Goal: Task Accomplishment & Management: Manage account settings

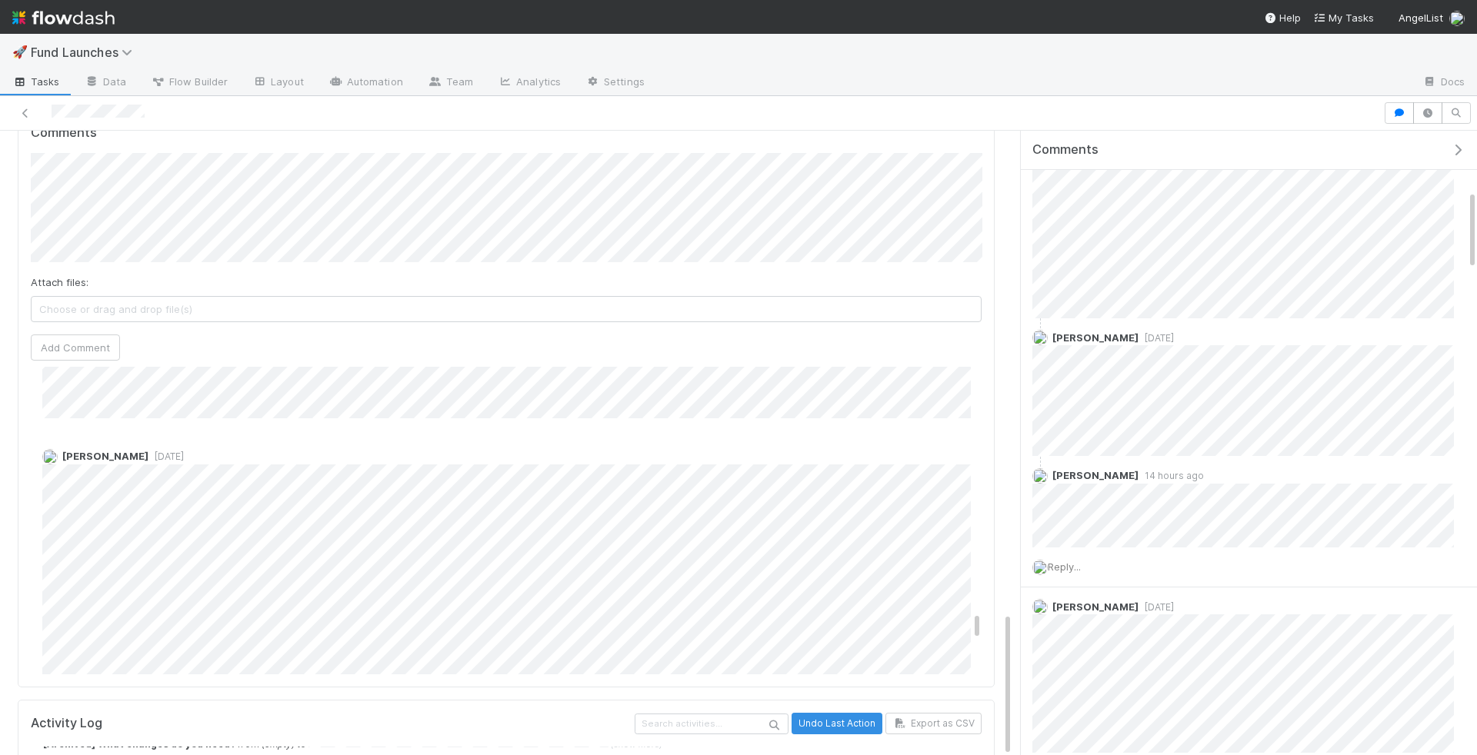
scroll to position [8840, 0]
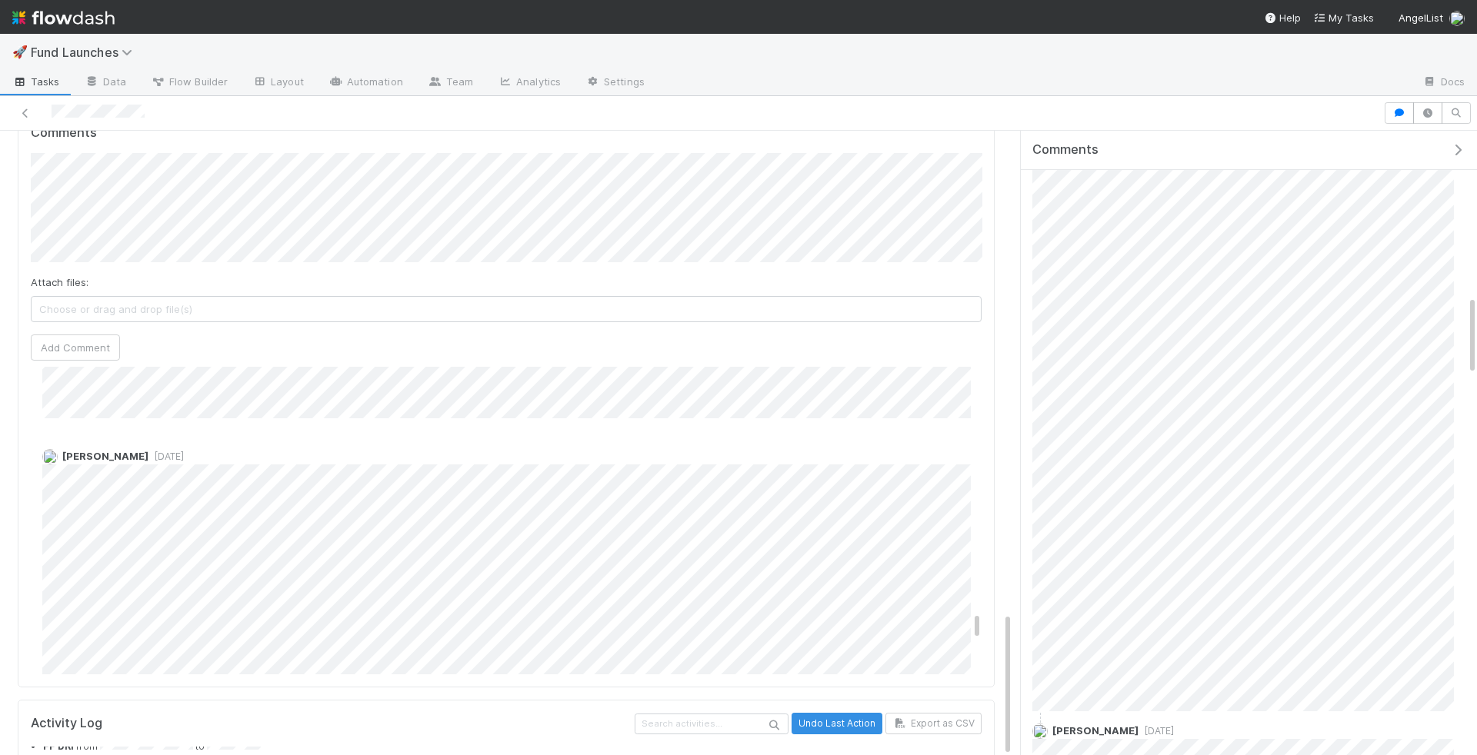
scroll to position [0, 0]
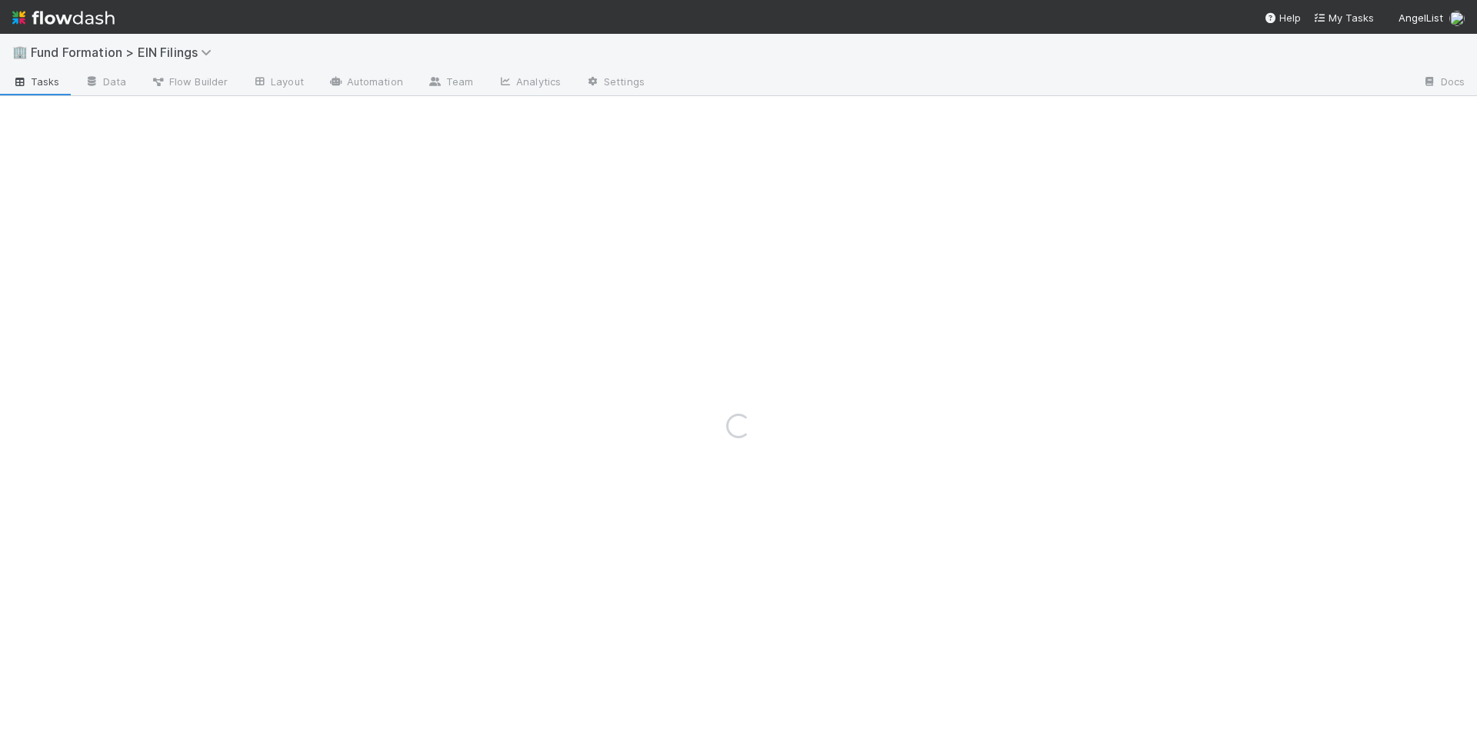
click at [224, 42] on div "🏢 Fund Formation > EIN Filings" at bounding box center [738, 52] width 1477 height 37
click at [216, 49] on icon at bounding box center [208, 52] width 15 height 12
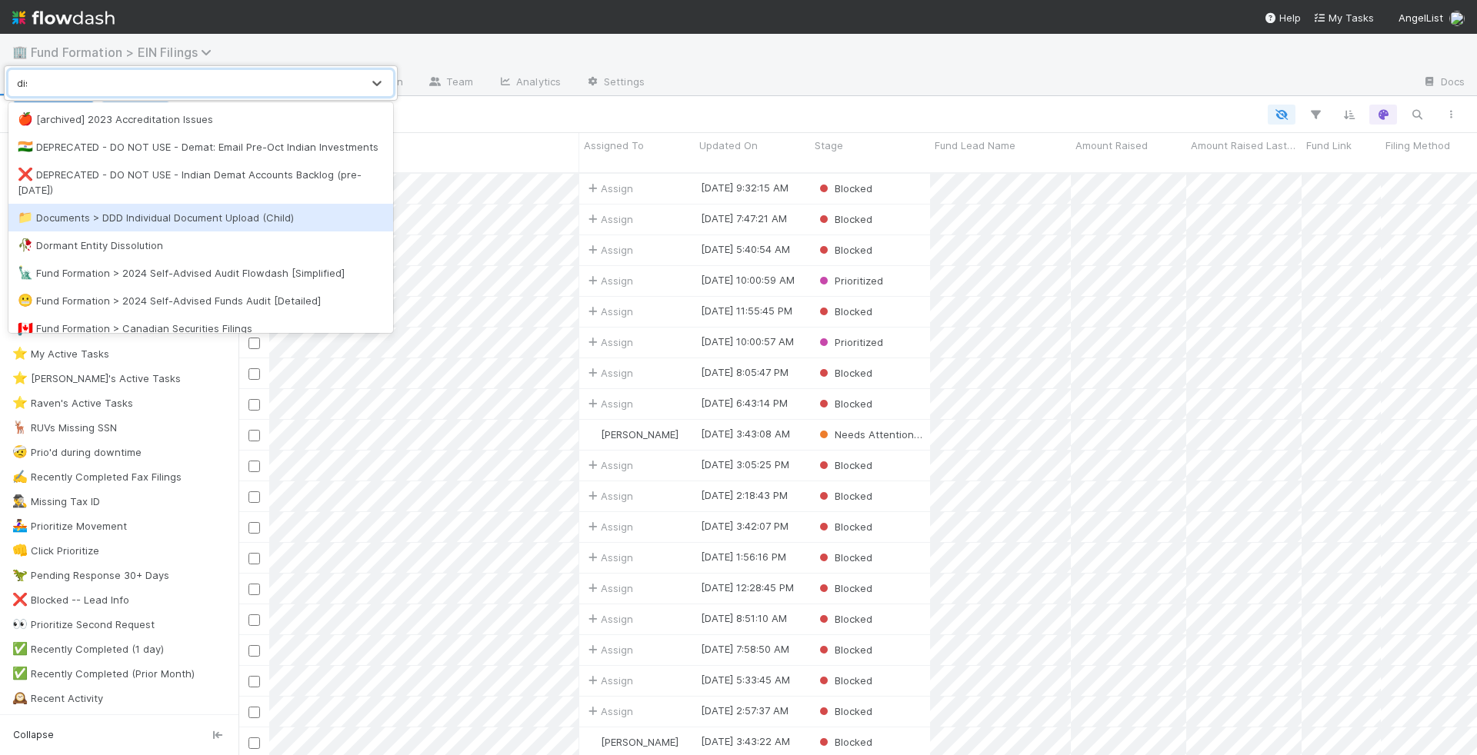
scroll to position [595, 1239]
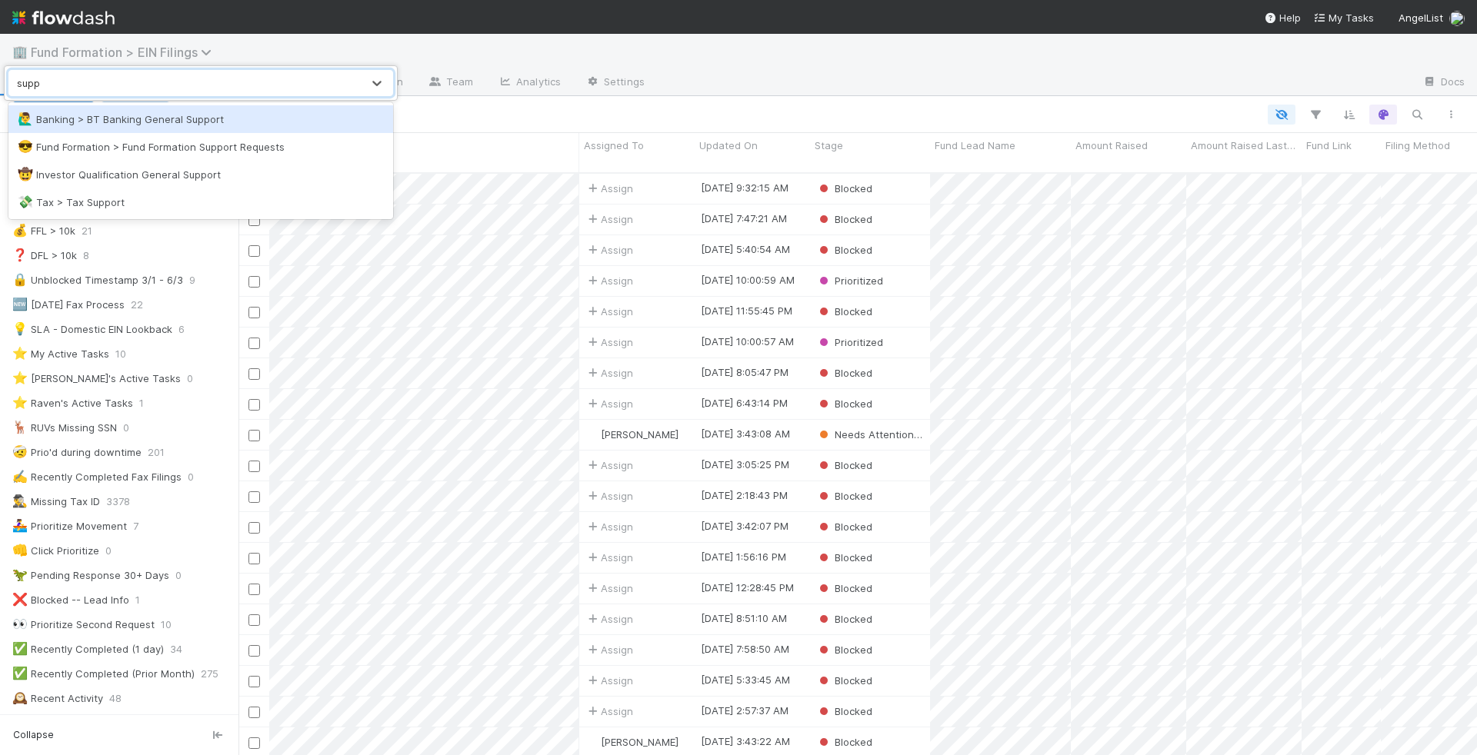
type input "suppo"
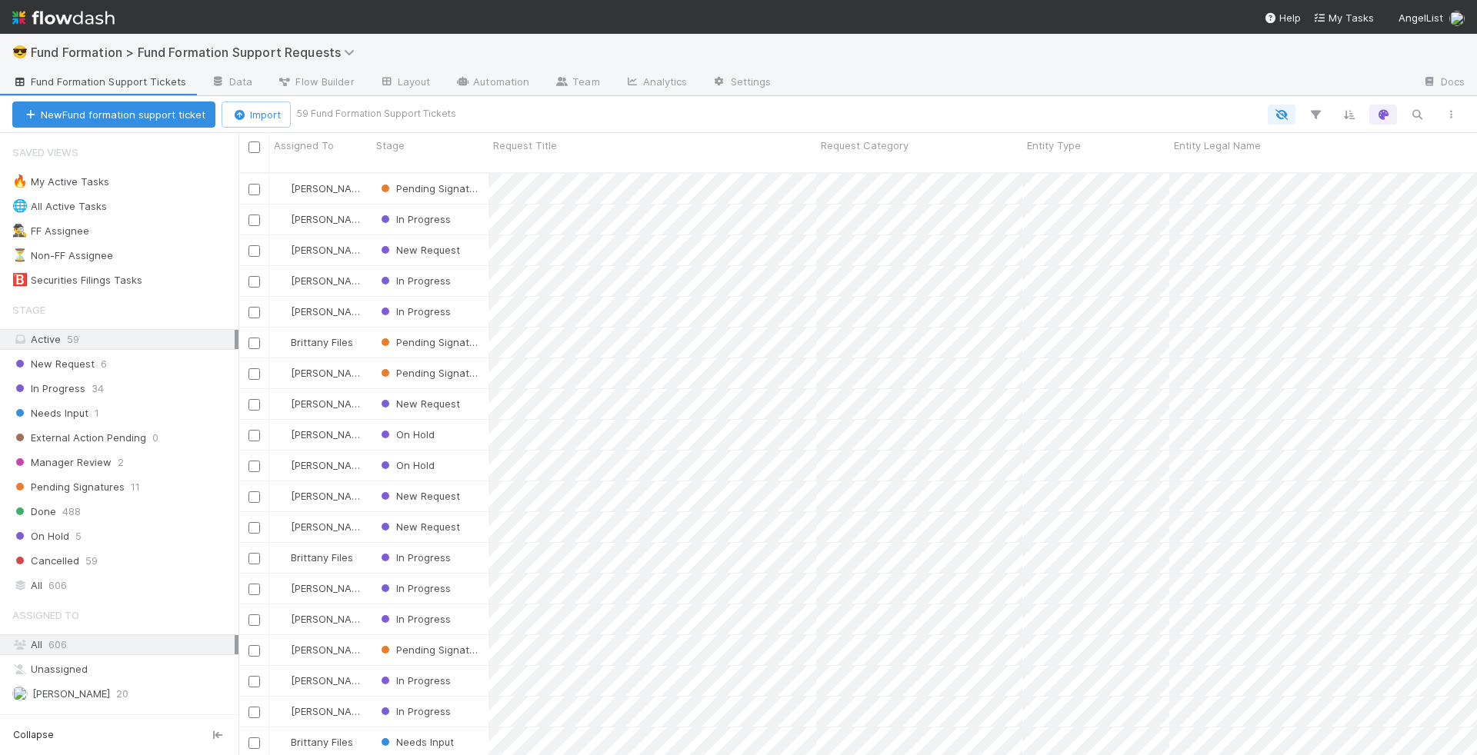
scroll to position [595, 1239]
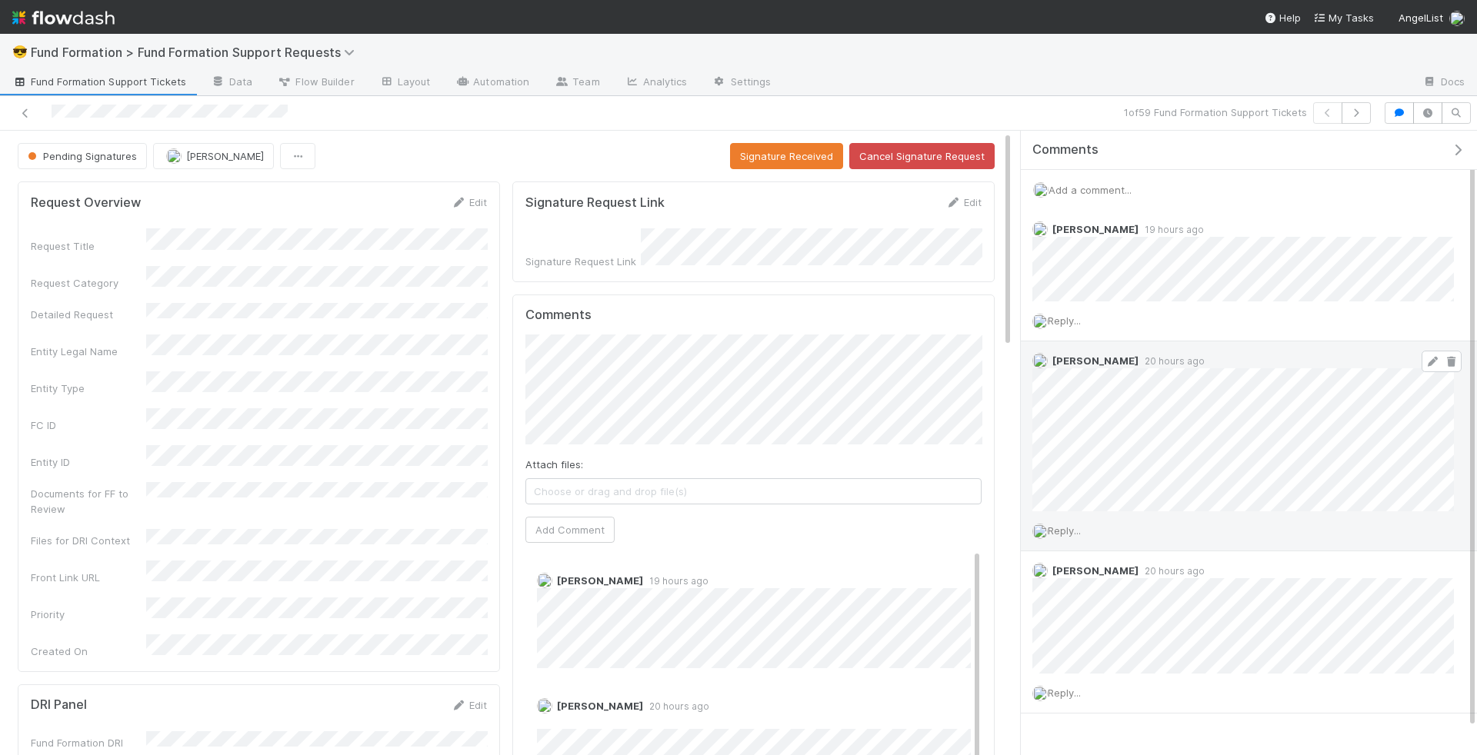
click at [1430, 358] on icon at bounding box center [1432, 362] width 15 height 10
click at [1355, 110] on icon "button" at bounding box center [1356, 112] width 15 height 9
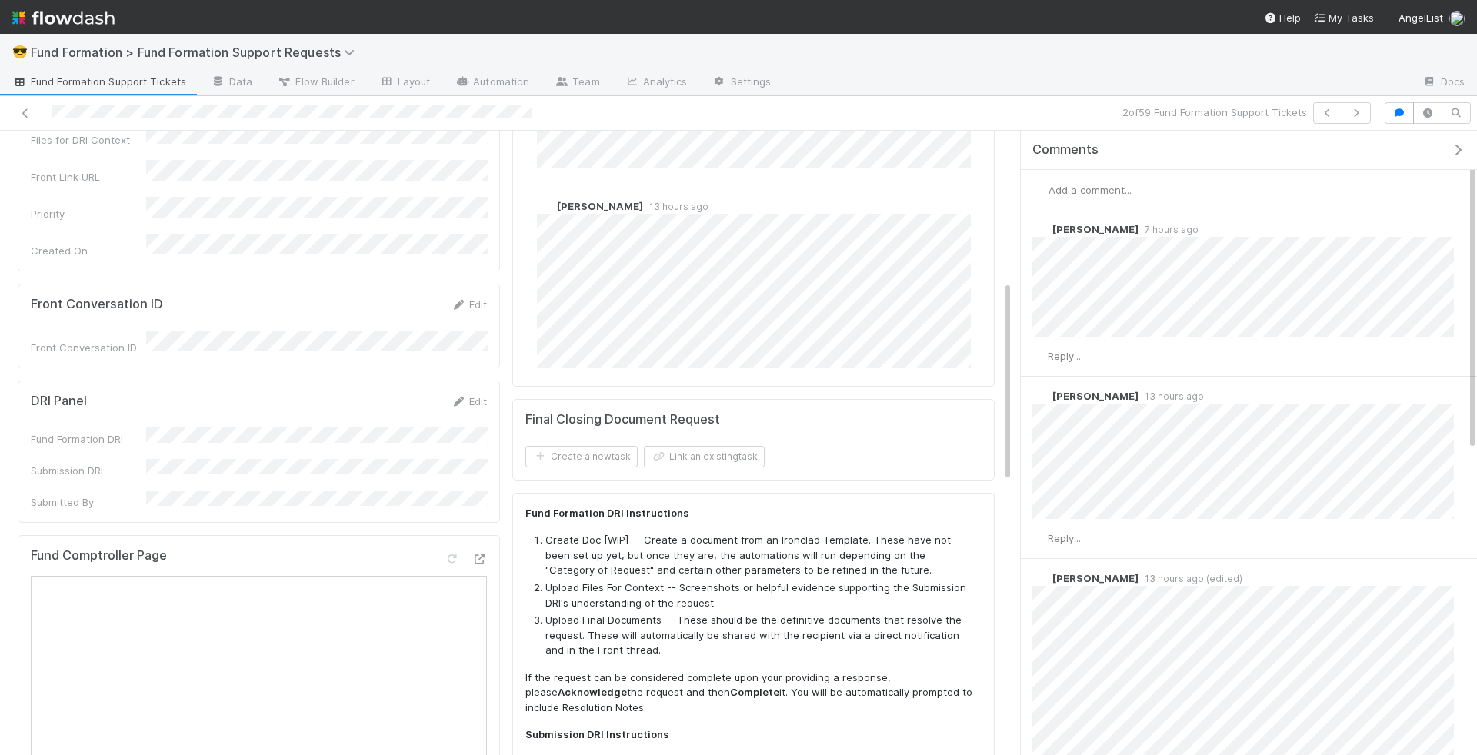
scroll to position [485, 0]
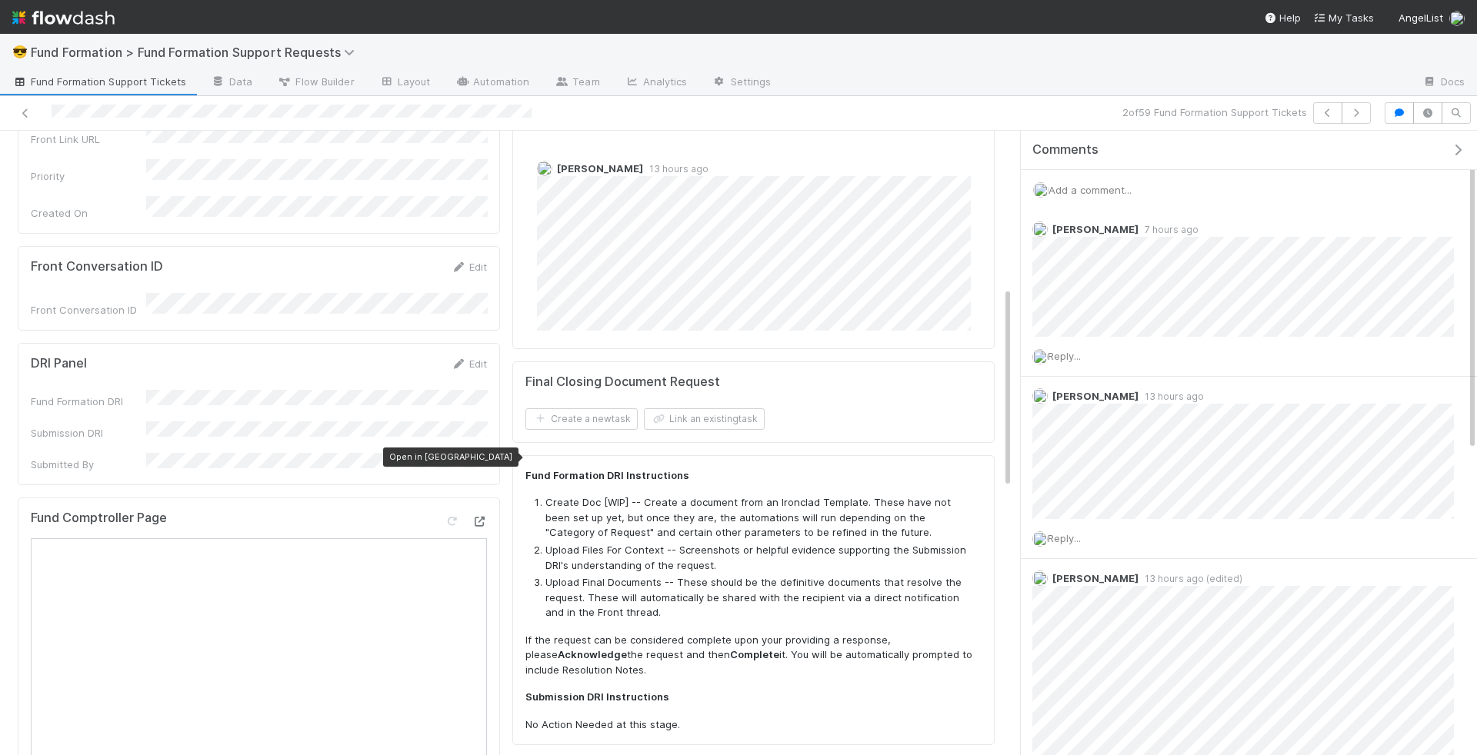
click at [485, 517] on icon at bounding box center [479, 522] width 15 height 10
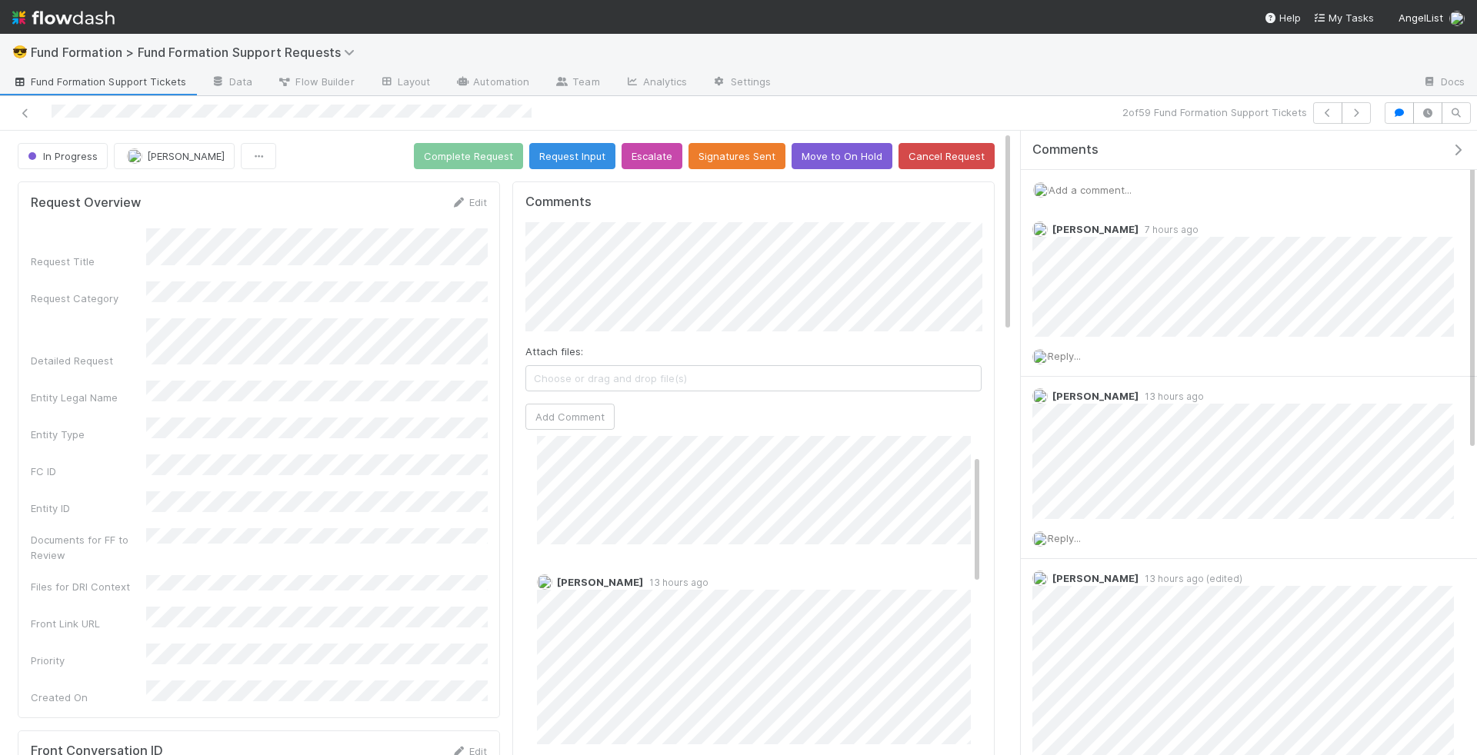
scroll to position [125, 0]
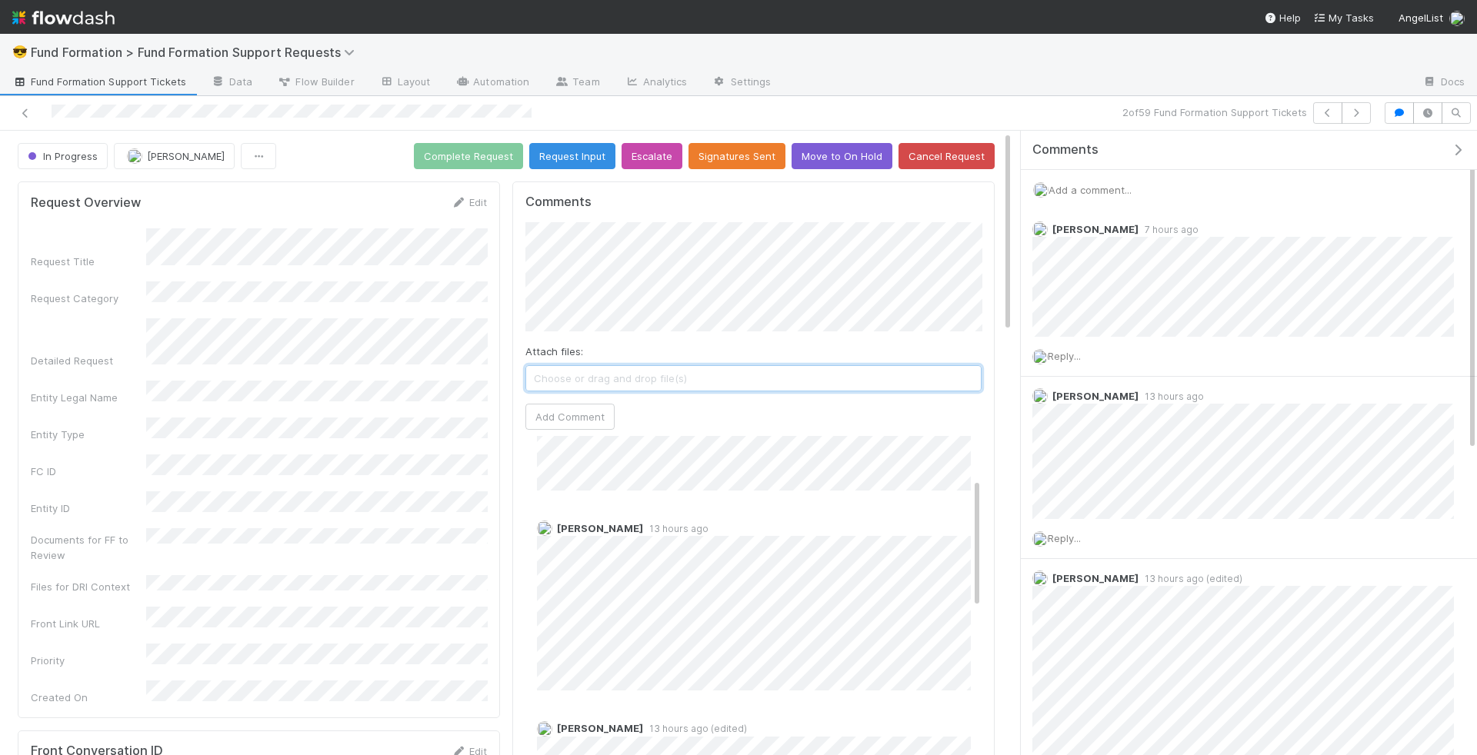
click at [780, 373] on span "Choose or drag and drop file(s)" at bounding box center [753, 378] width 455 height 25
click at [473, 200] on link "Edit" at bounding box center [469, 202] width 36 height 12
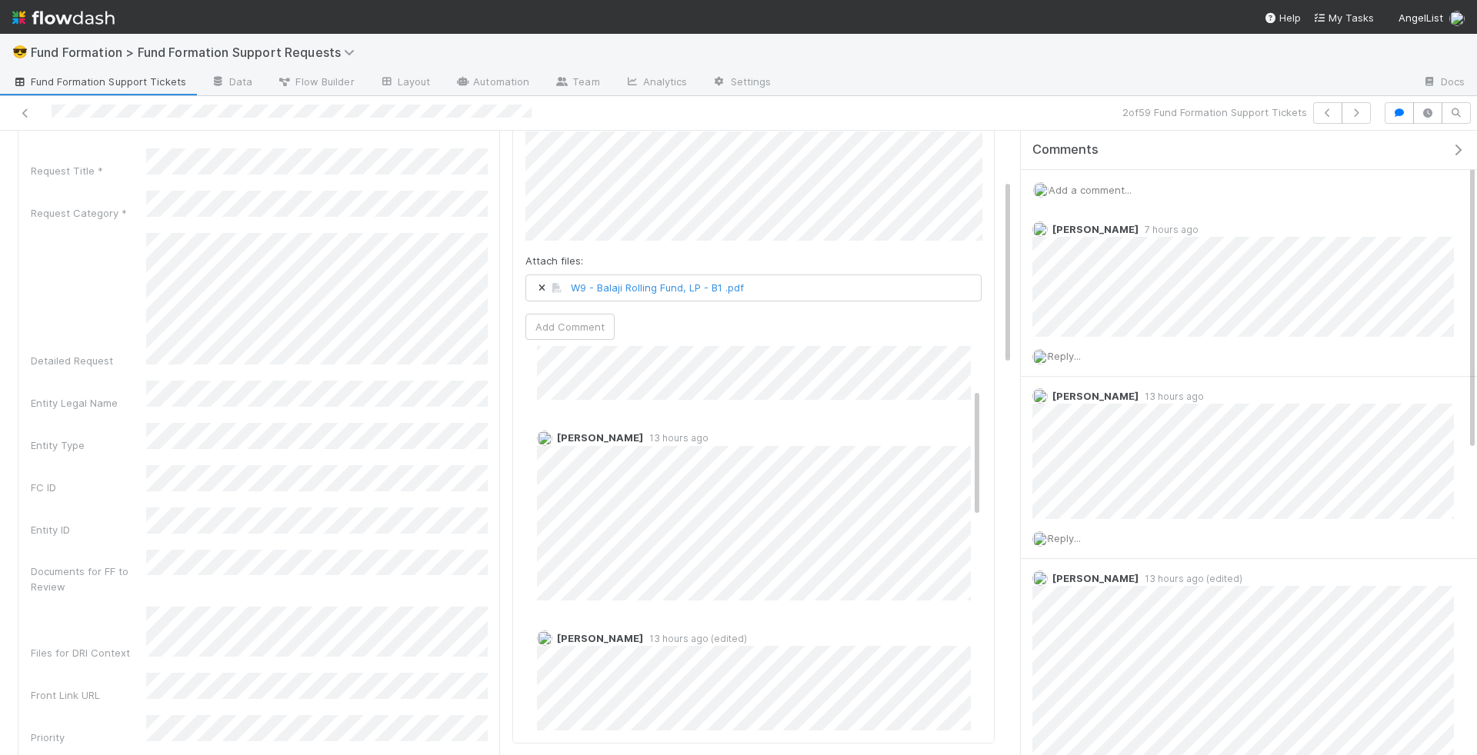
scroll to position [0, 0]
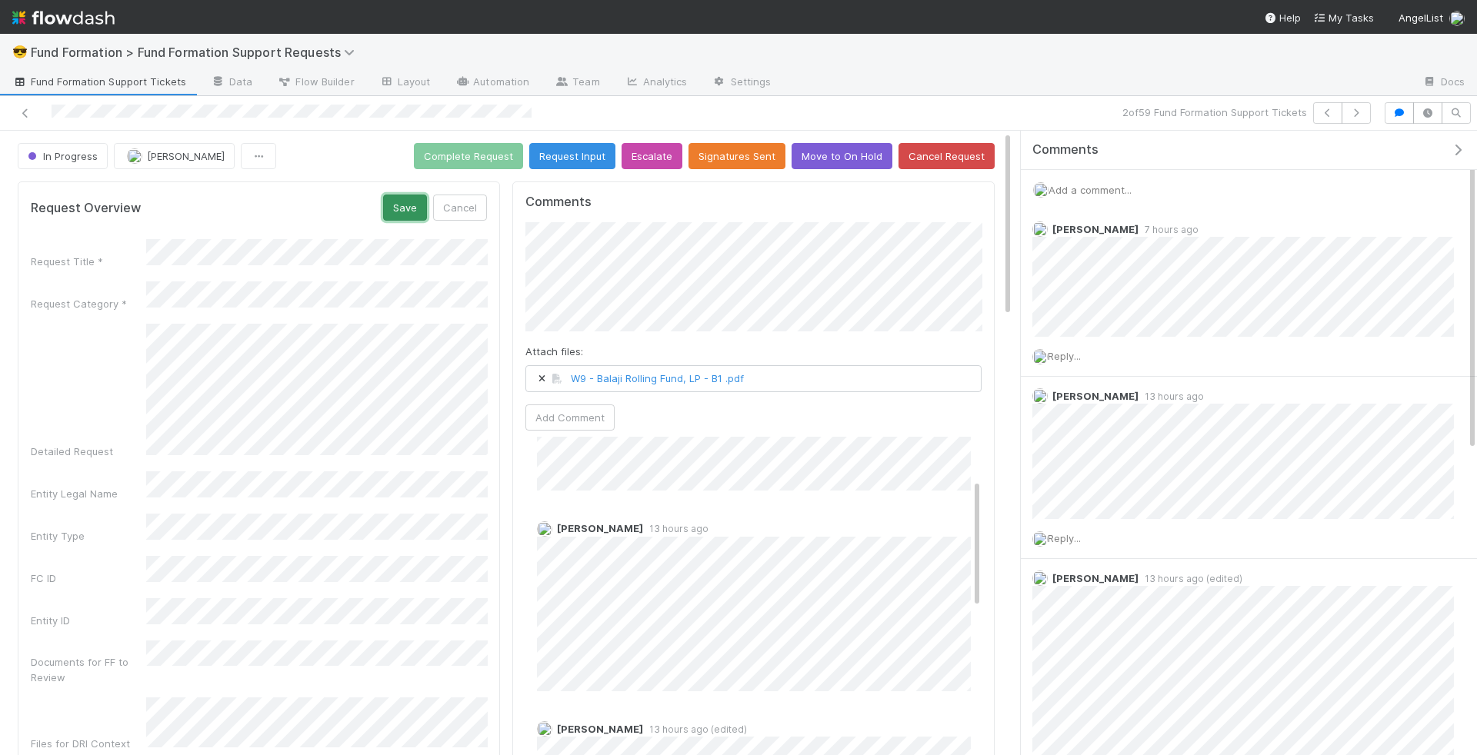
click at [405, 202] on button "Save" at bounding box center [405, 208] width 44 height 26
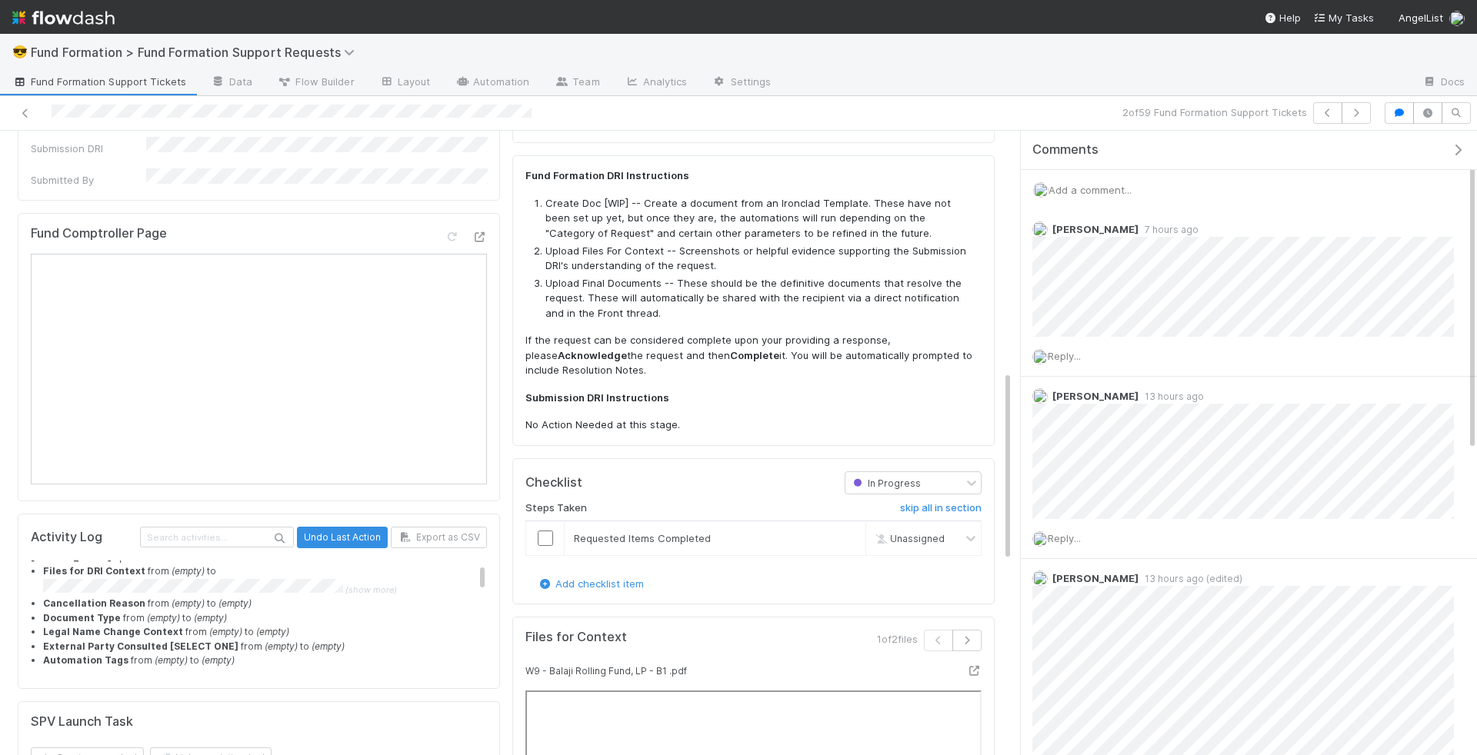
scroll to position [837, 0]
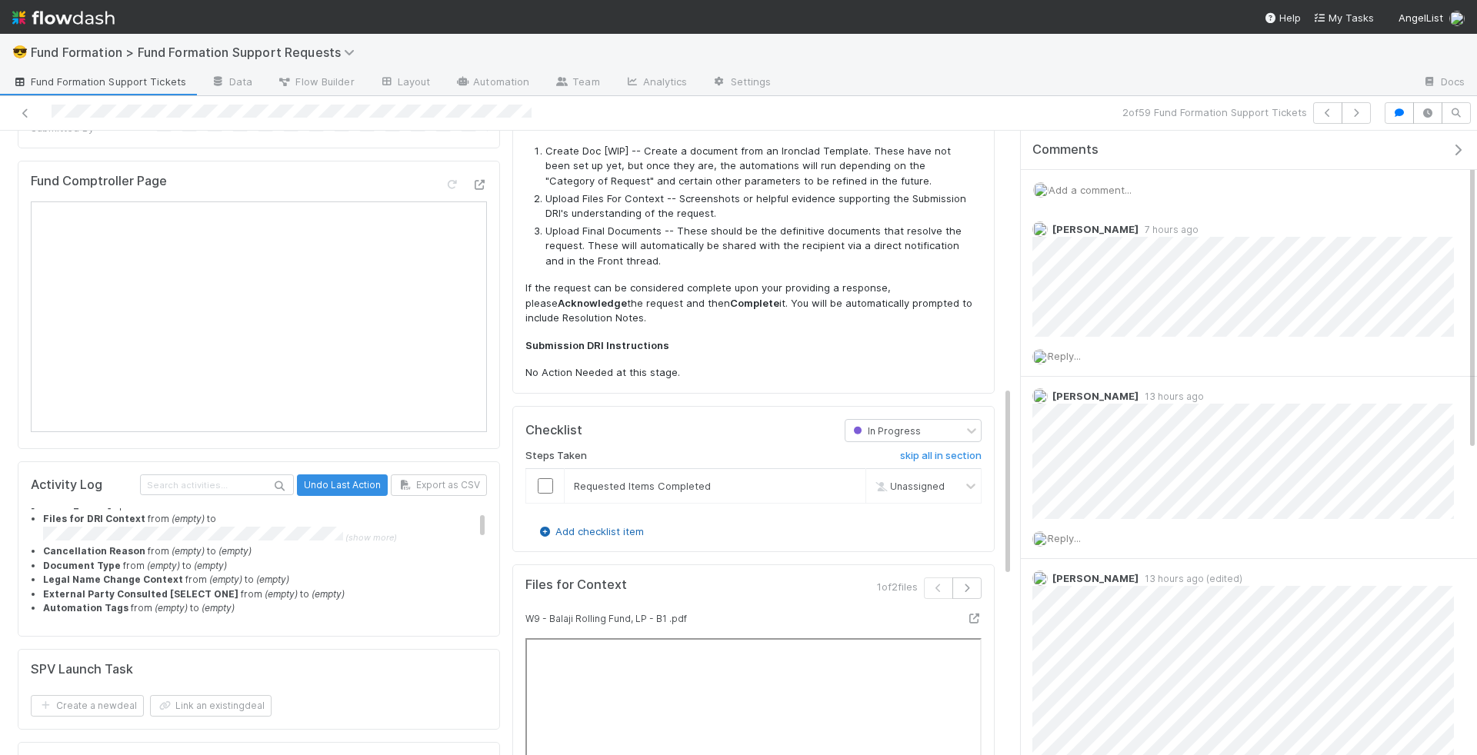
click at [625, 525] on link "Add checklist item" at bounding box center [590, 531] width 107 height 12
type input "sent docs for signature"
type input "replaced w9"
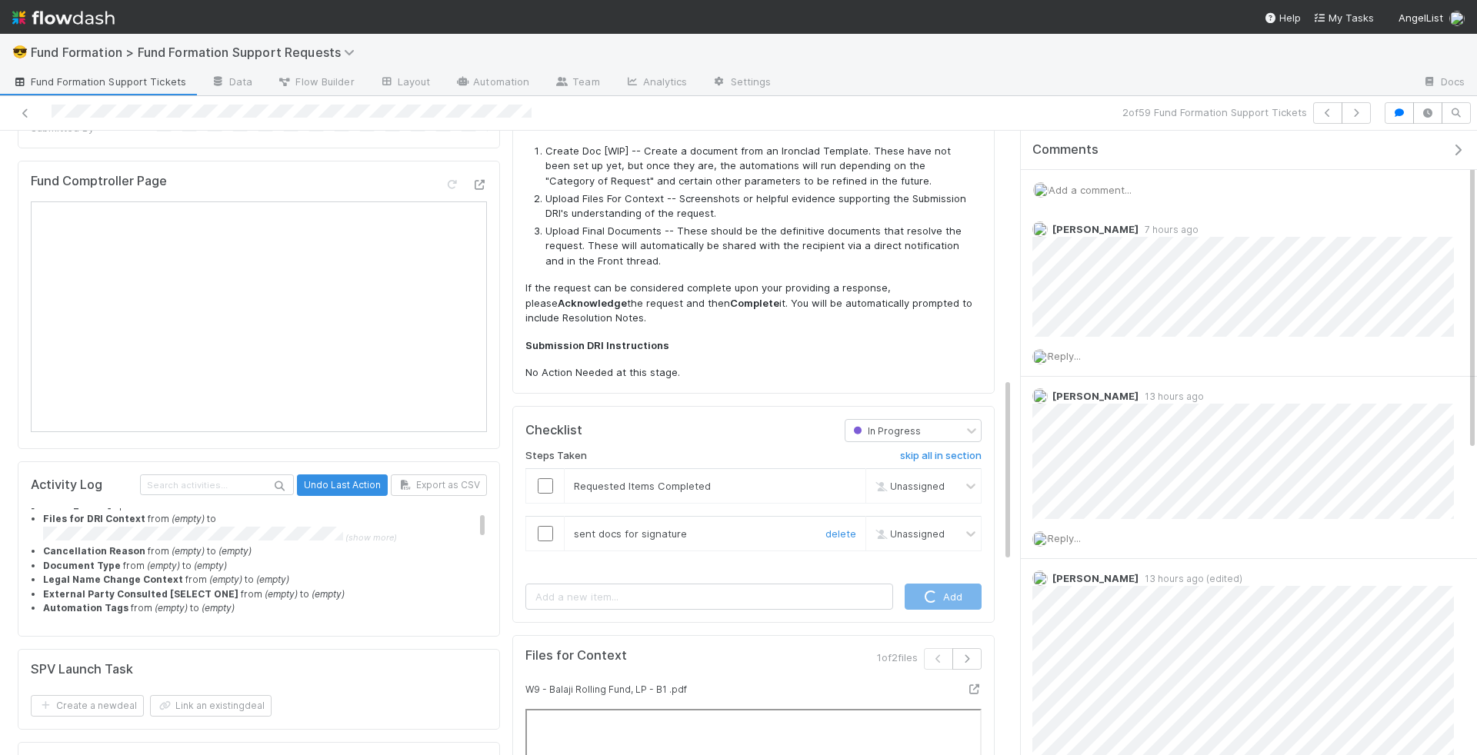
click at [543, 526] on input "checkbox" at bounding box center [545, 533] width 15 height 15
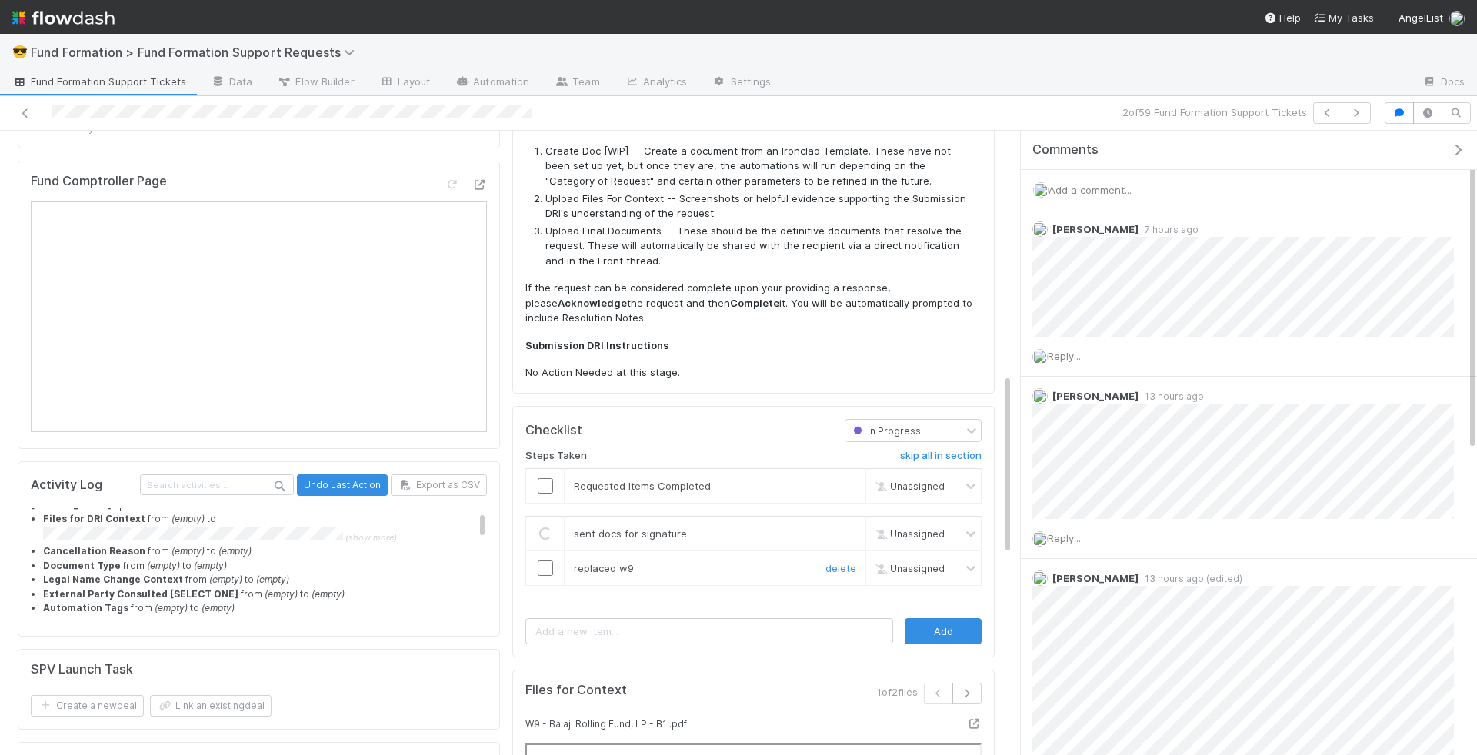
click at [546, 561] on input "checkbox" at bounding box center [545, 568] width 15 height 15
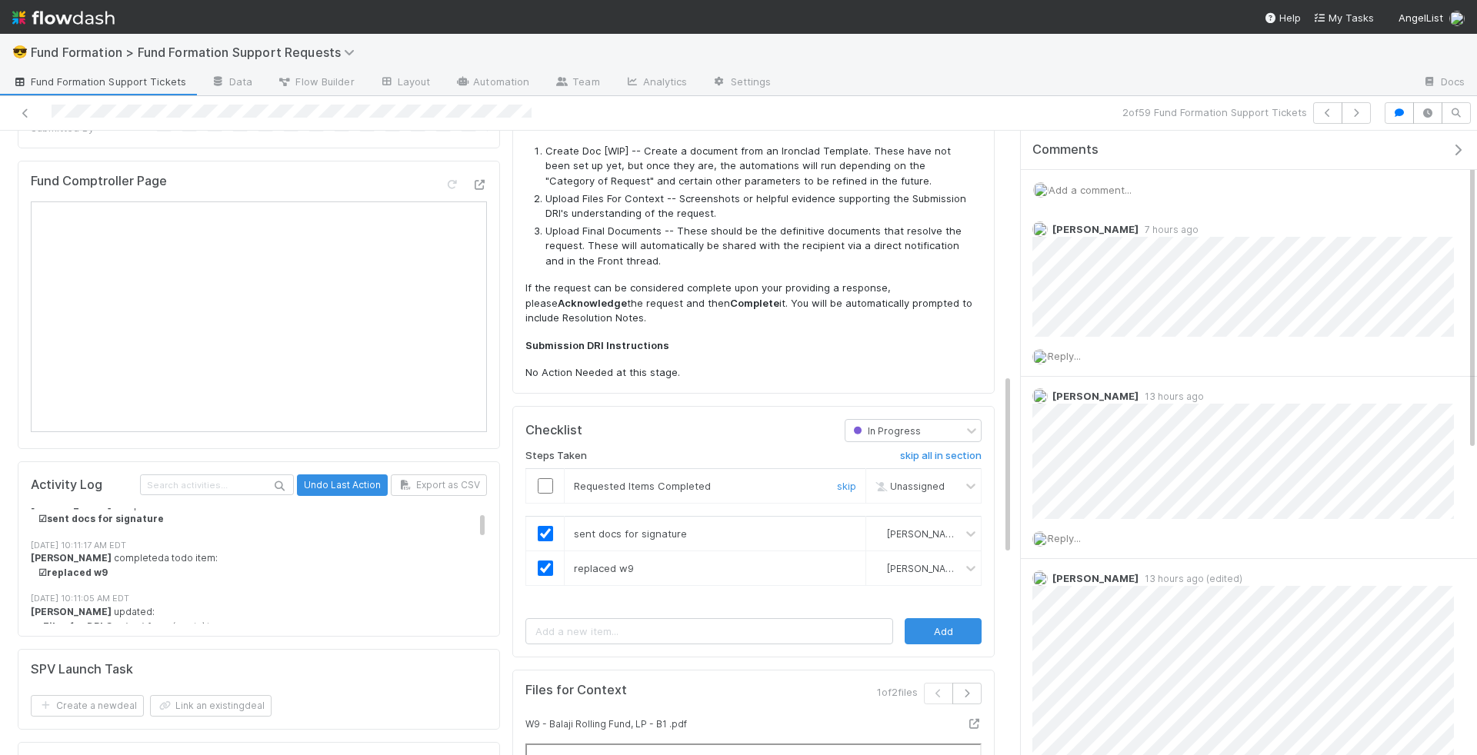
click at [547, 478] on input "checkbox" at bounding box center [545, 485] width 15 height 15
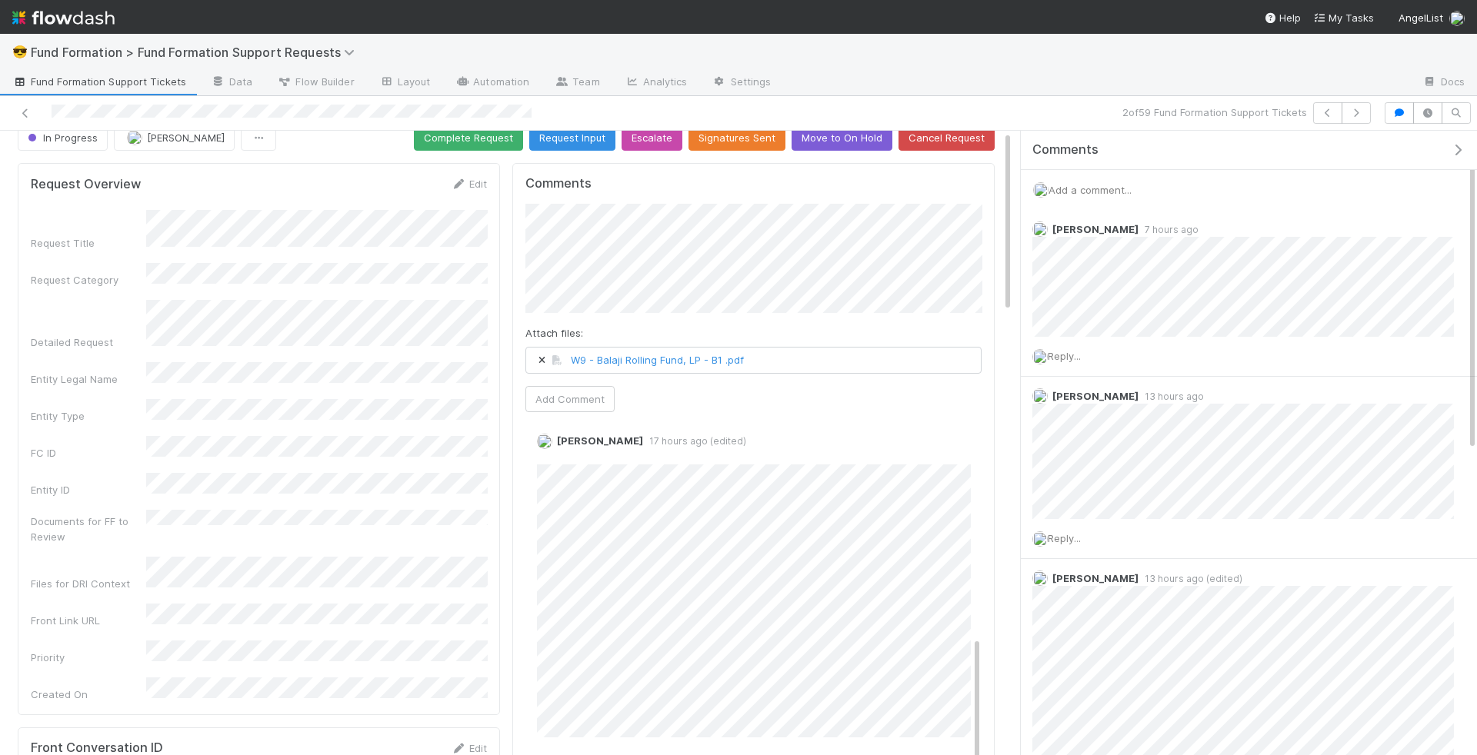
scroll to position [0, 0]
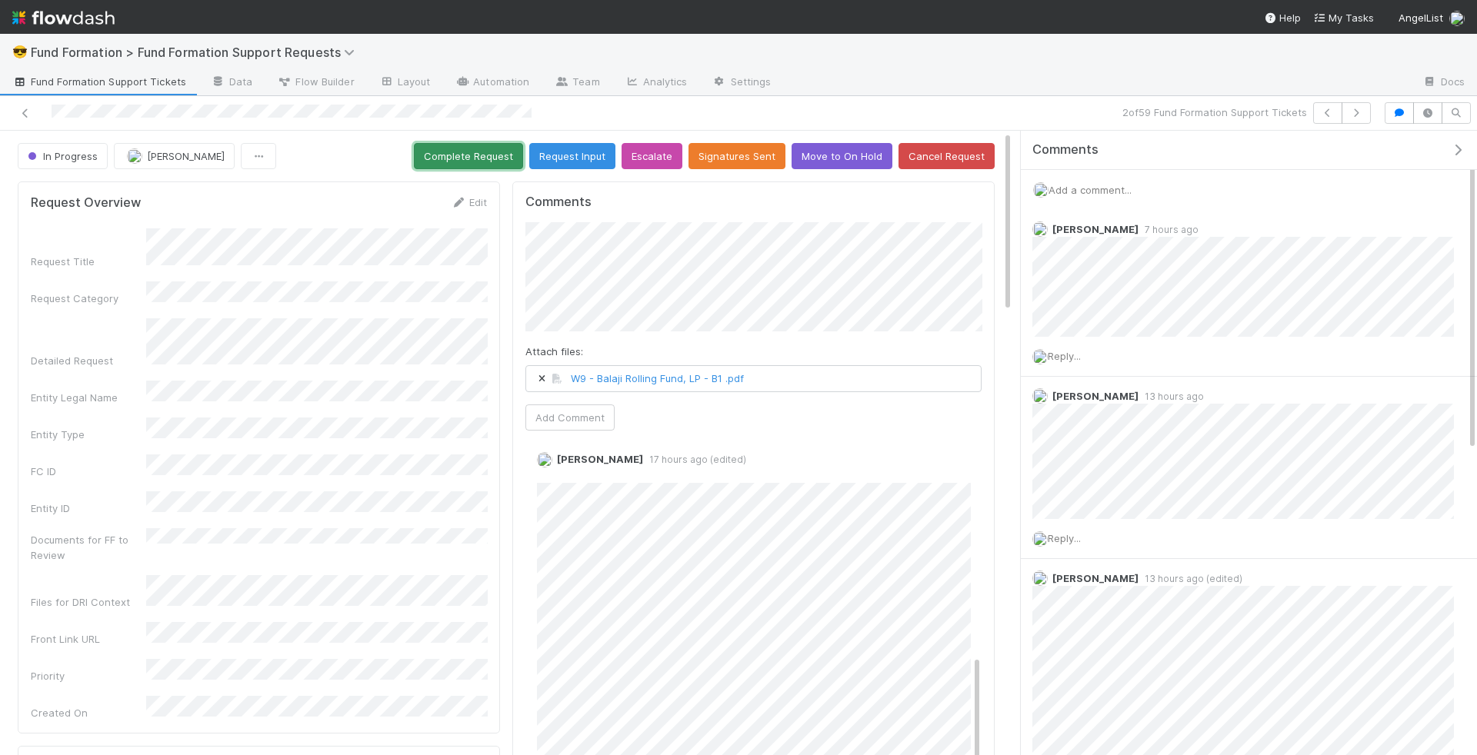
click at [504, 159] on button "Complete Request" at bounding box center [468, 156] width 109 height 26
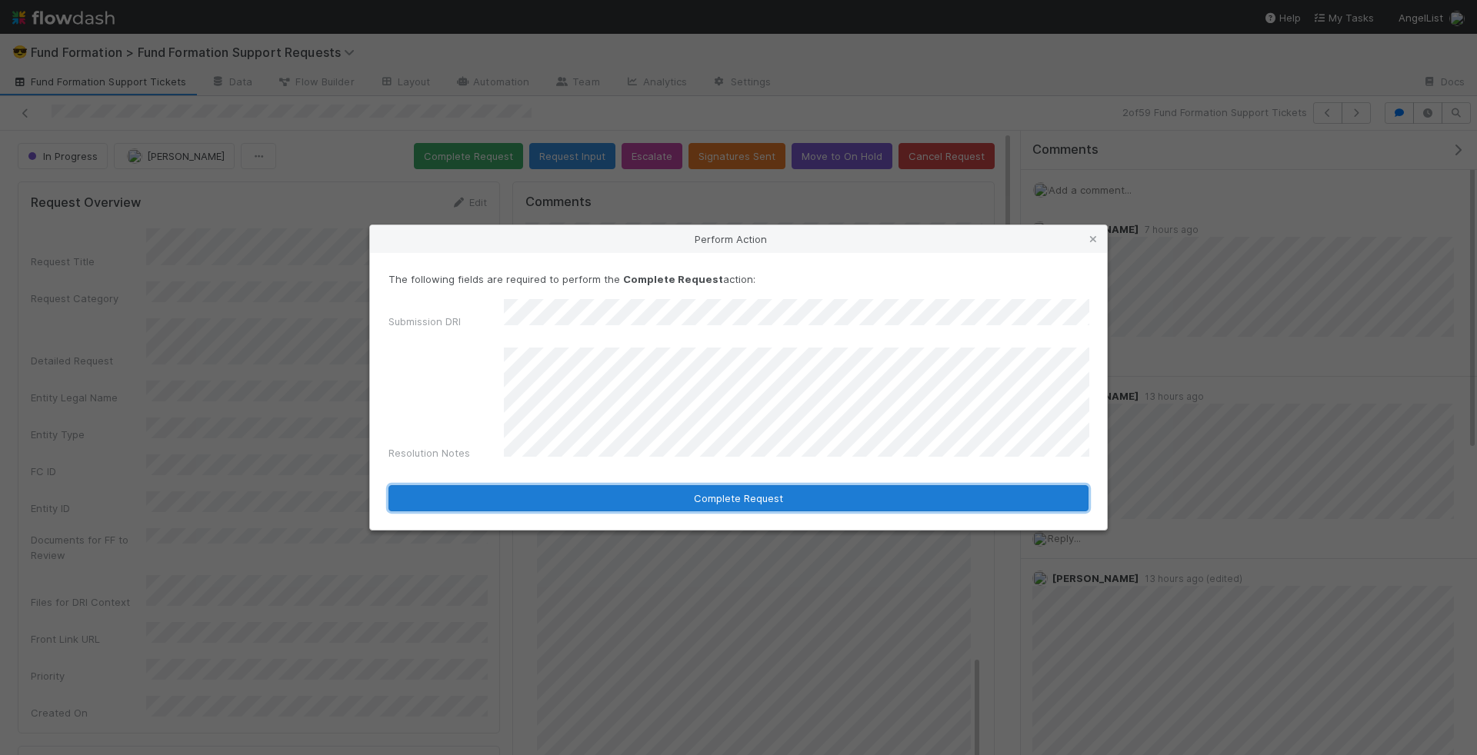
click at [755, 489] on button "Complete Request" at bounding box center [738, 498] width 700 height 26
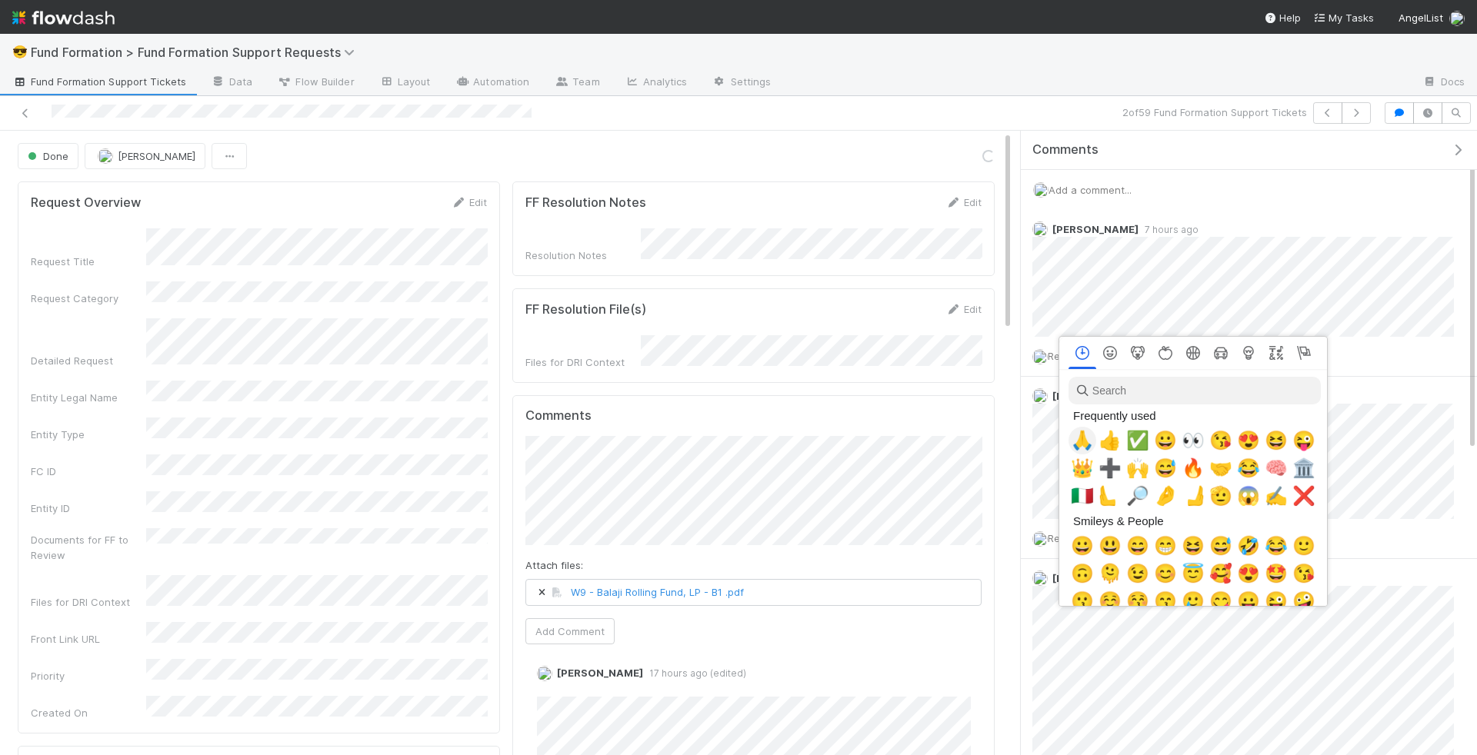
click at [1075, 435] on span "🙏" at bounding box center [1082, 441] width 23 height 22
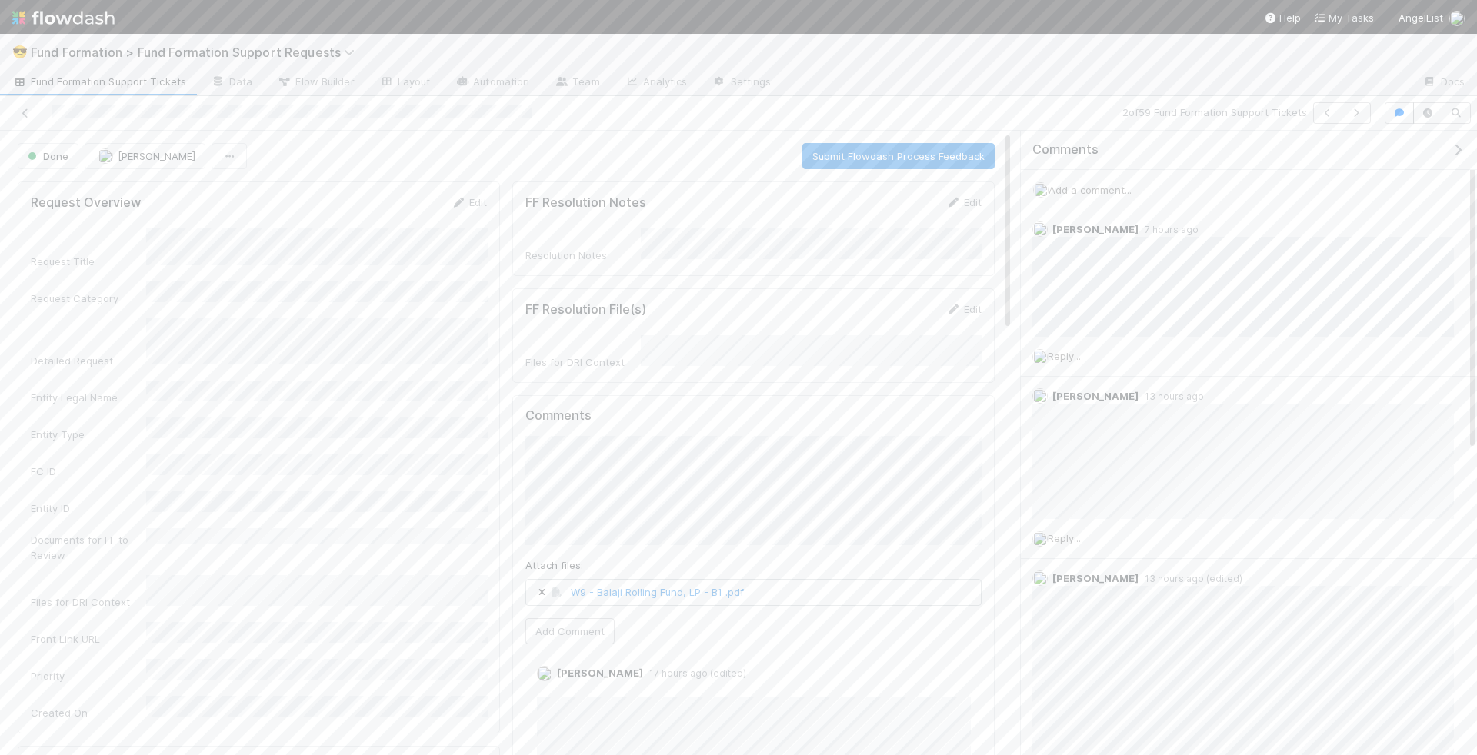
click at [1087, 191] on span "Add a comment..." at bounding box center [1090, 190] width 83 height 12
click at [1104, 394] on button "Add Comment" at bounding box center [1089, 405] width 89 height 26
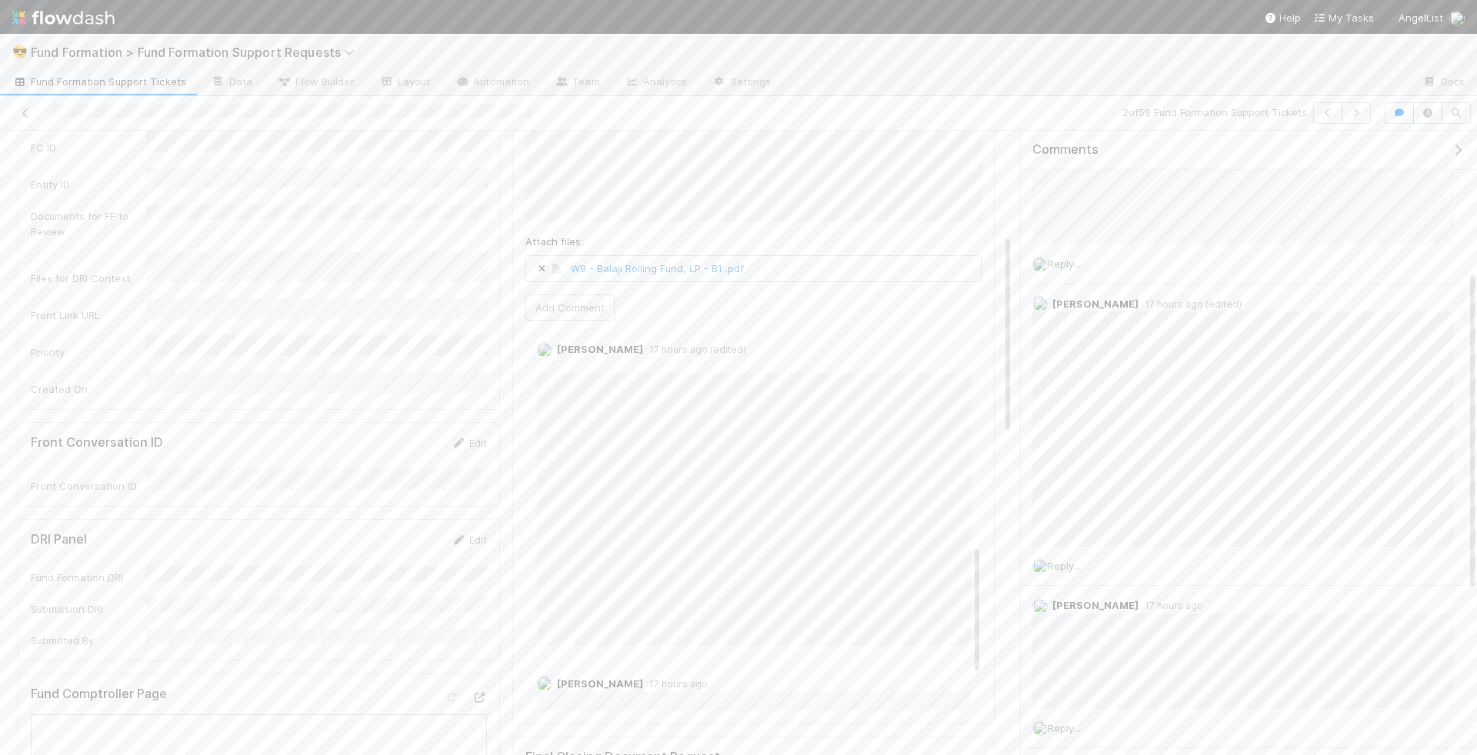
scroll to position [790, 0]
click at [480, 693] on icon at bounding box center [479, 698] width 15 height 10
click at [1357, 112] on icon "button" at bounding box center [1356, 112] width 15 height 9
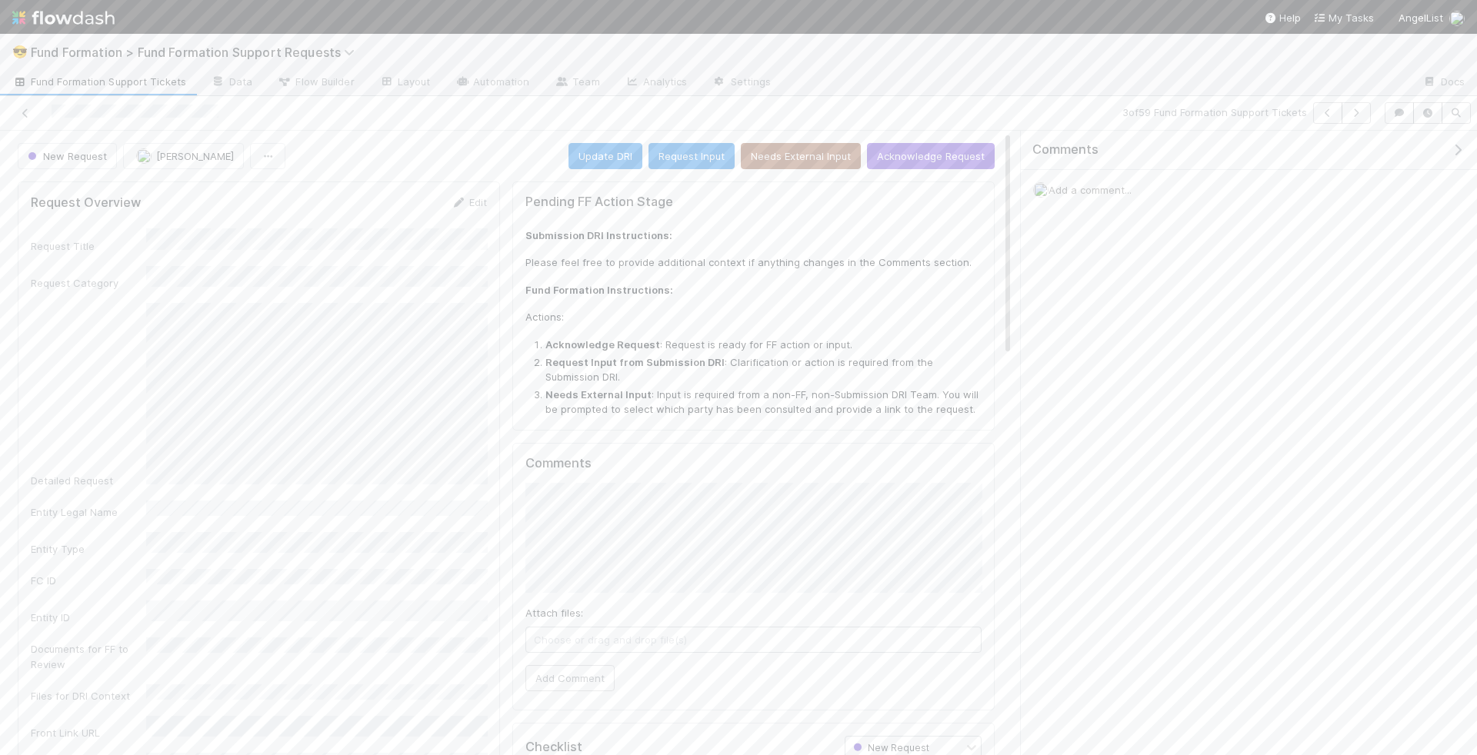
click at [1111, 188] on span "Add a comment..." at bounding box center [1090, 190] width 83 height 12
click at [1125, 362] on span "Choose or drag and drop file(s)" at bounding box center [1248, 366] width 405 height 25
click at [221, 156] on span "[PERSON_NAME]" at bounding box center [195, 156] width 78 height 12
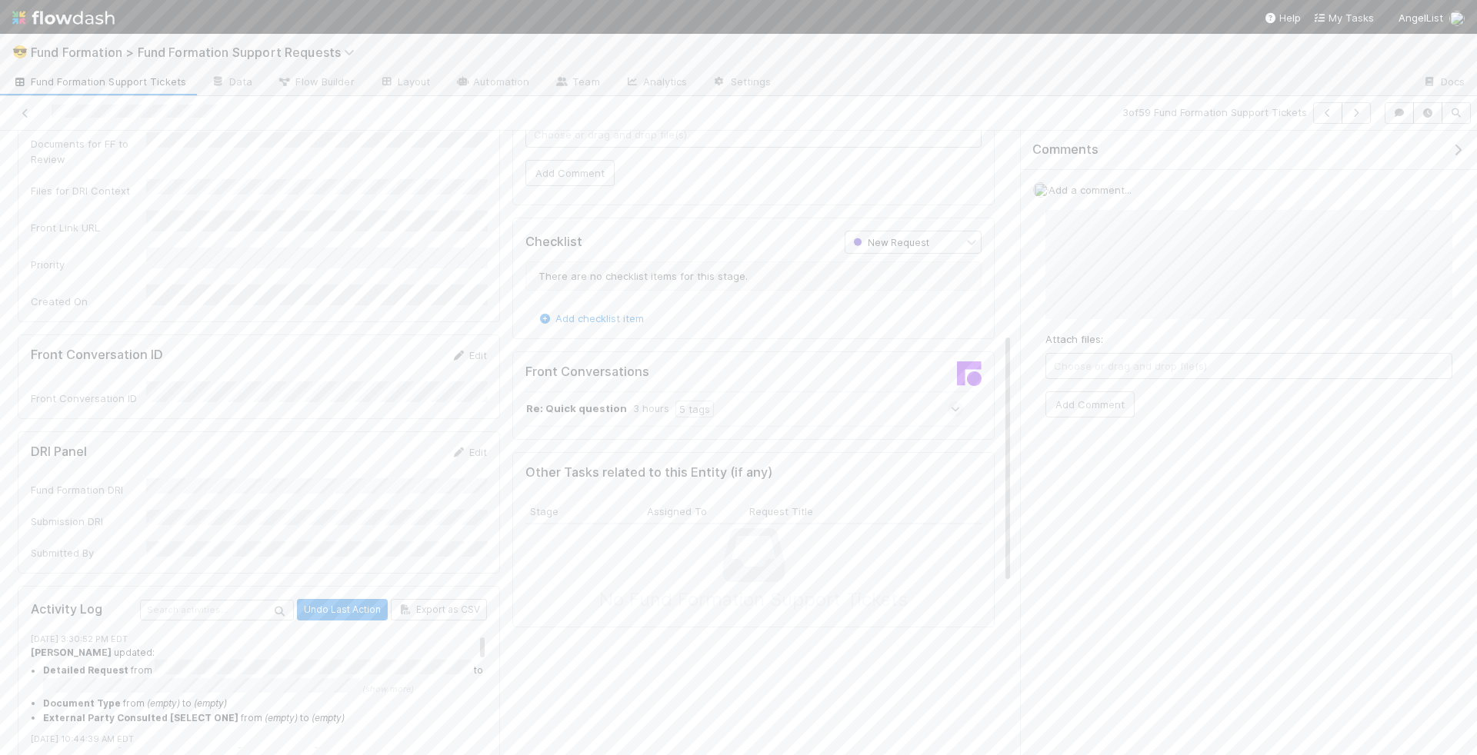
scroll to position [509, 0]
click at [474, 443] on link "Edit" at bounding box center [469, 449] width 36 height 12
click at [355, 486] on div "Fund Formation DRI Submission DRI Submitted By" at bounding box center [259, 543] width 456 height 115
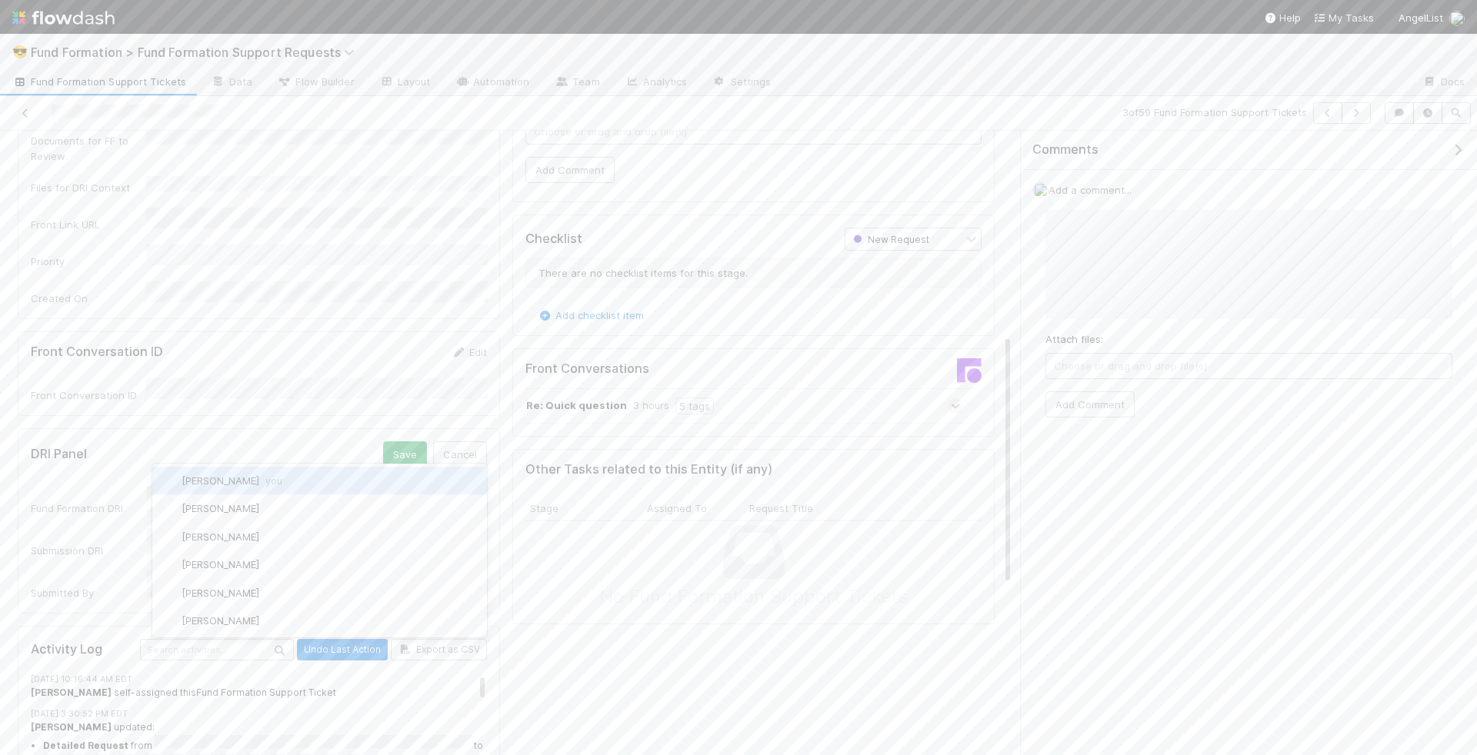
scroll to position [0, 0]
click at [306, 483] on div "Rick Segers you" at bounding box center [319, 481] width 335 height 28
click at [415, 442] on button "Save" at bounding box center [405, 455] width 44 height 26
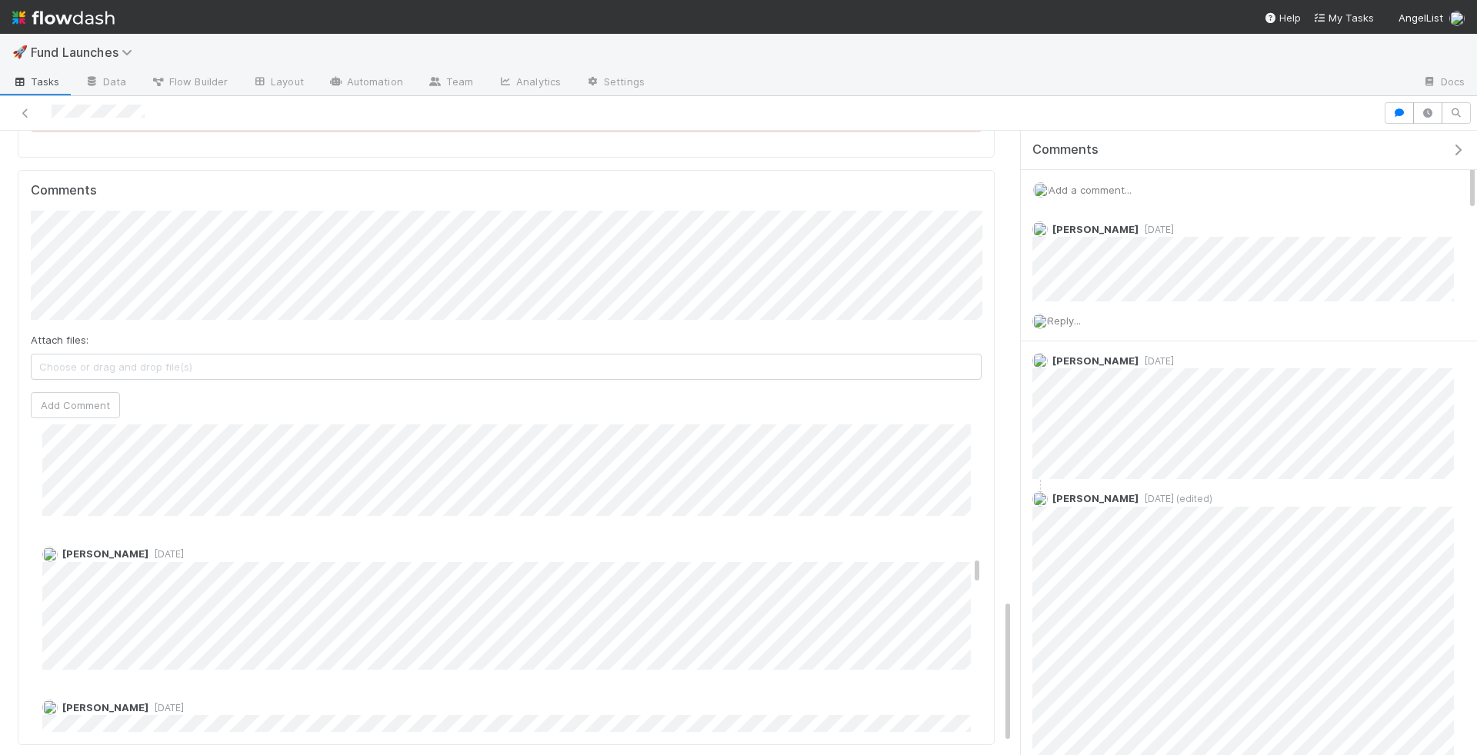
scroll to position [3979, 0]
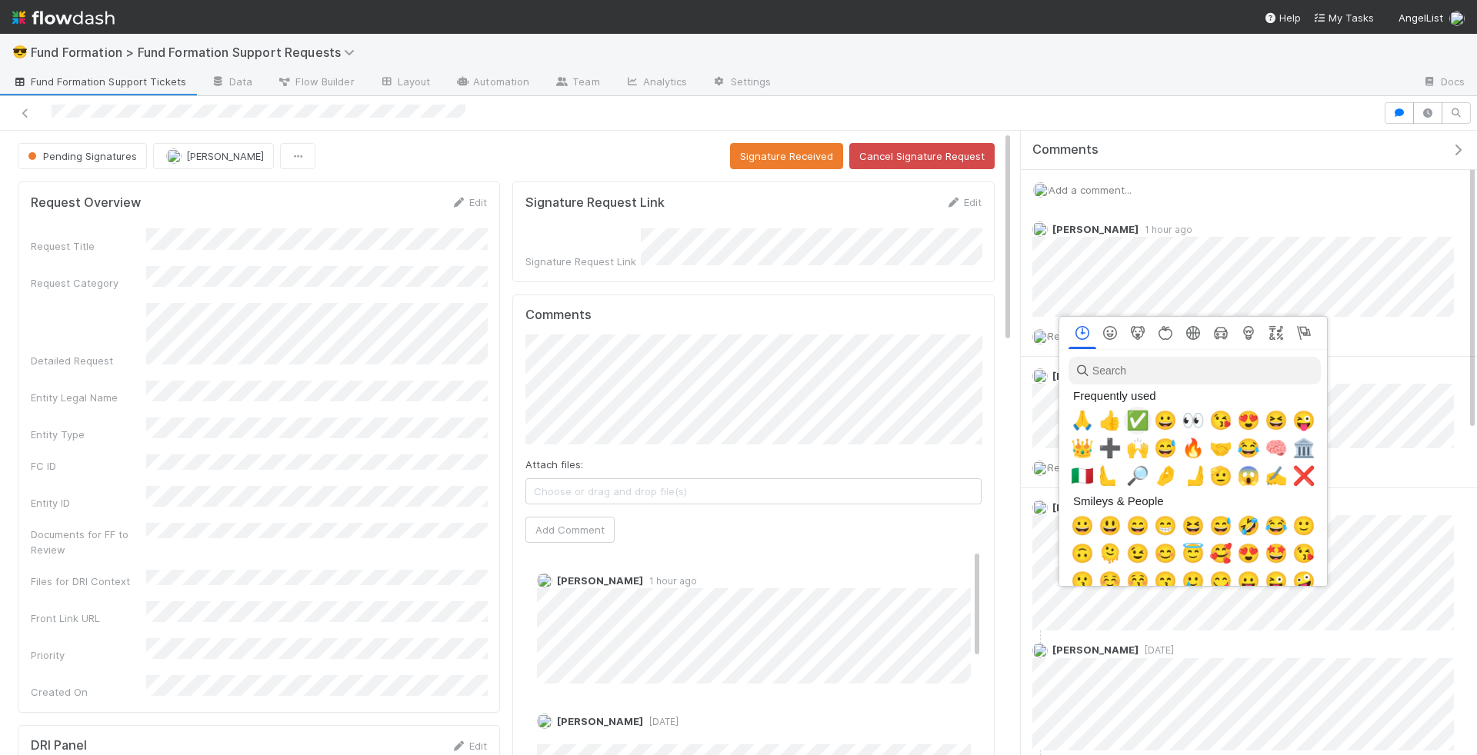
click at [1142, 425] on span "✅" at bounding box center [1137, 421] width 23 height 22
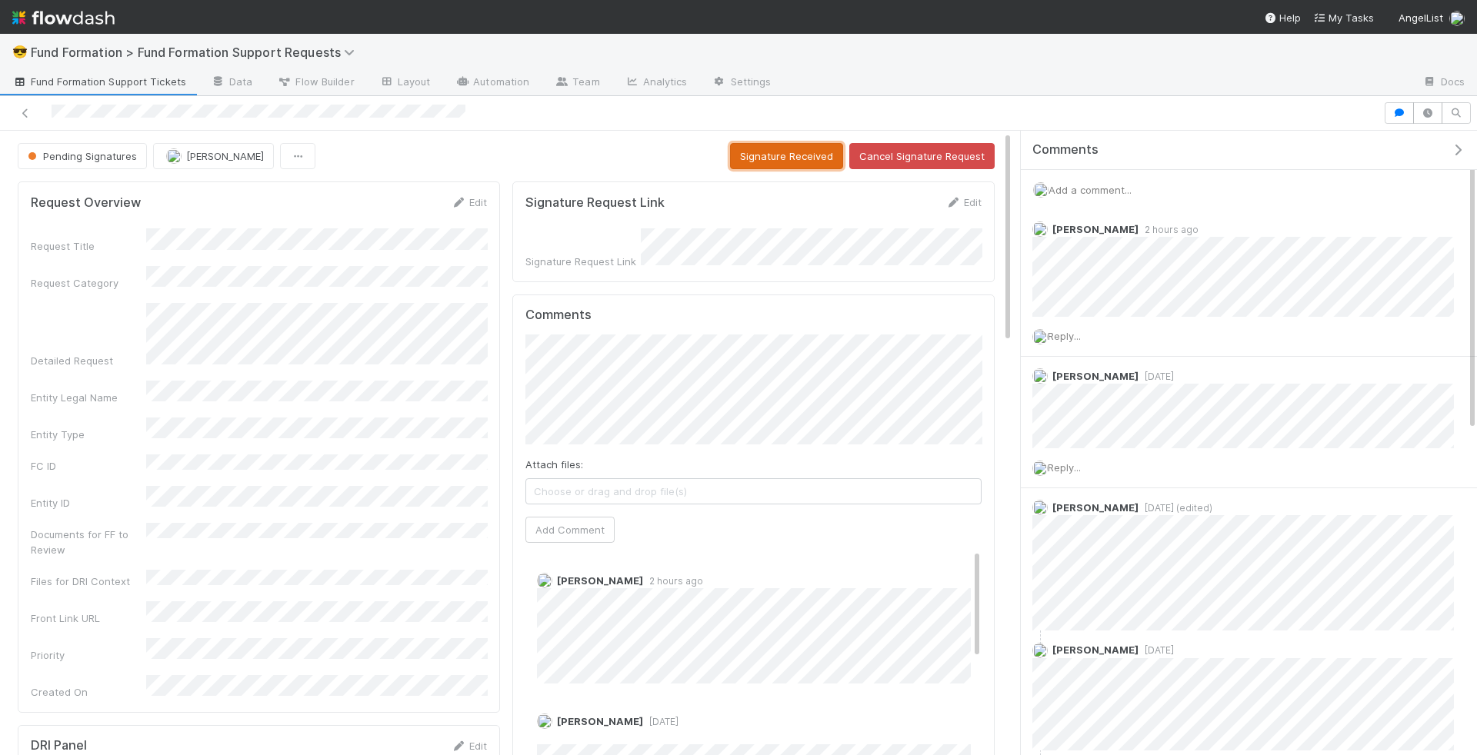
click at [791, 158] on button "Signature Received" at bounding box center [786, 156] width 113 height 26
click at [471, 202] on link "Edit" at bounding box center [469, 202] width 36 height 12
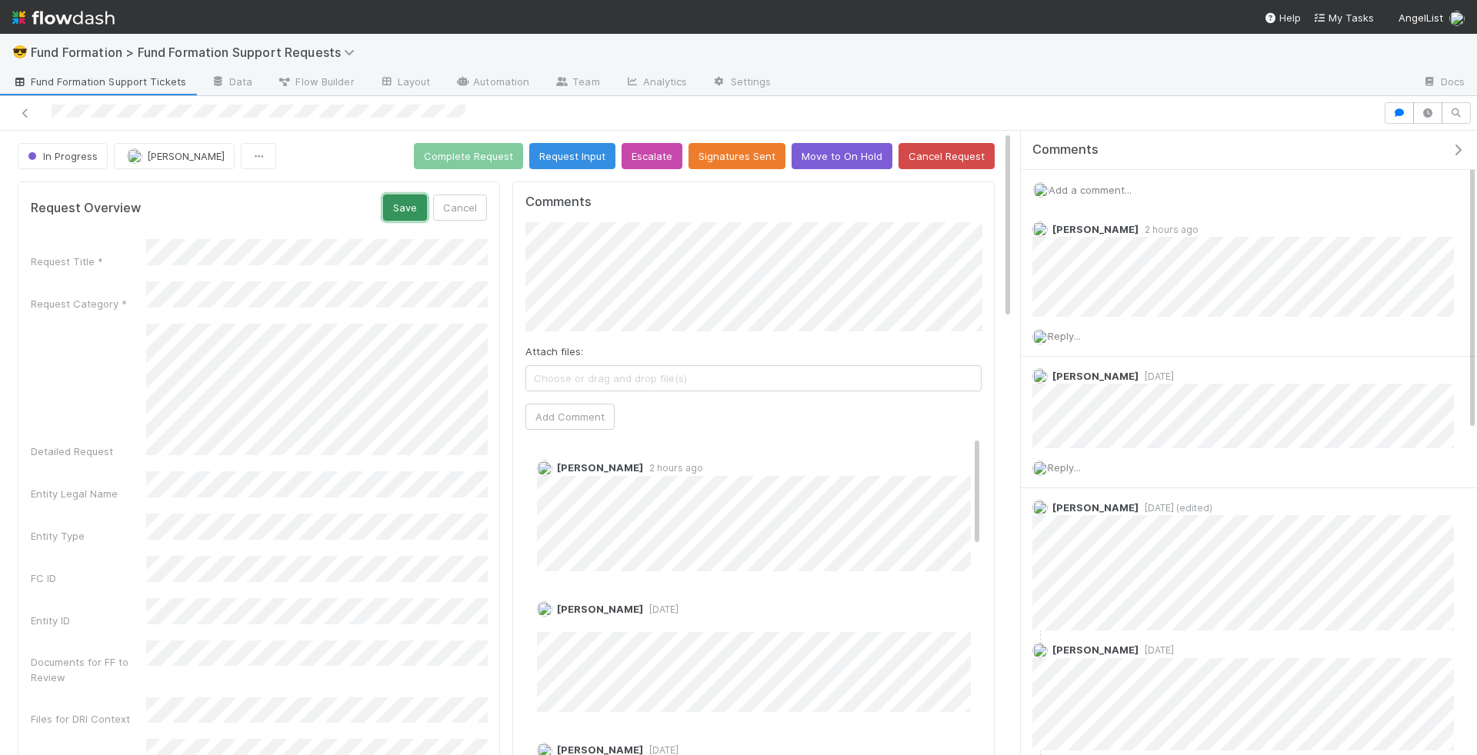
click at [405, 199] on button "Save" at bounding box center [405, 208] width 44 height 26
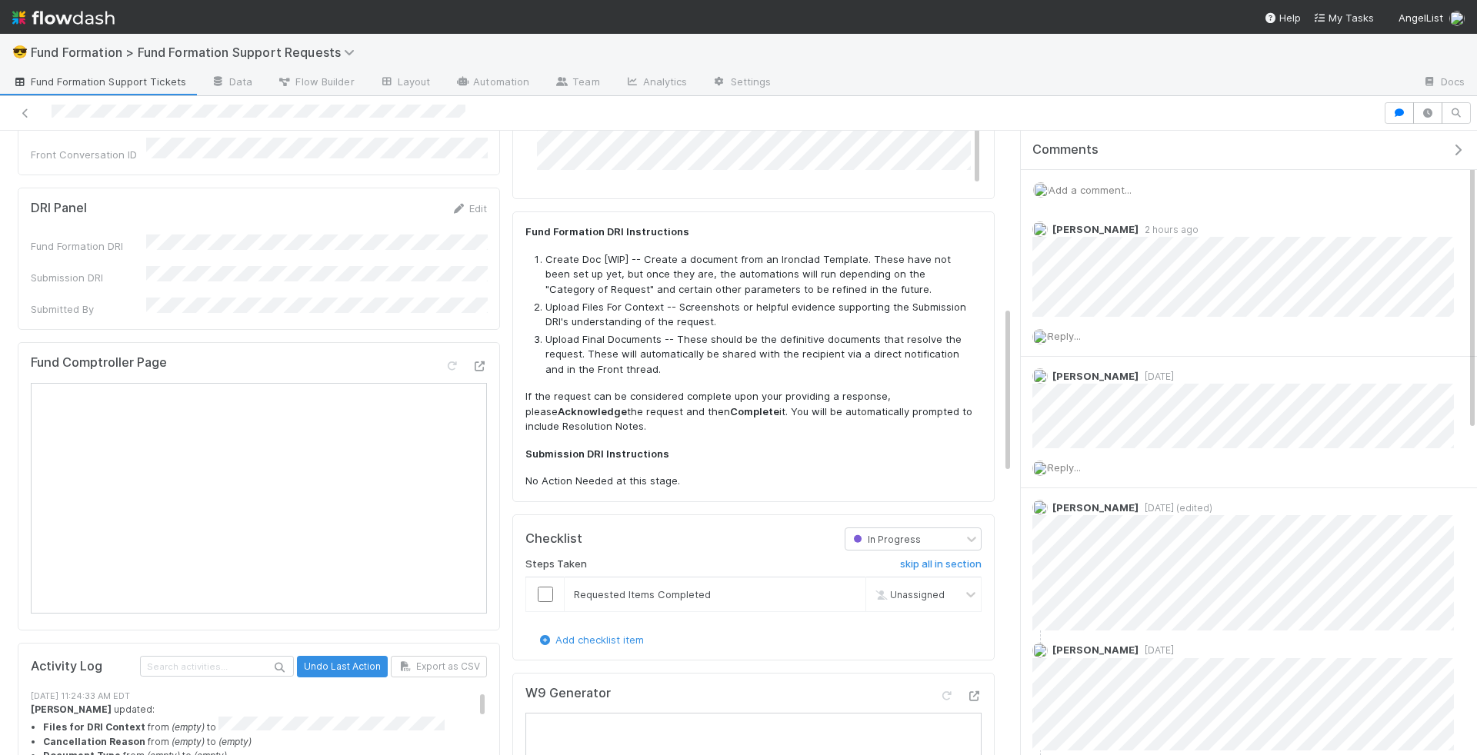
scroll to position [655, 0]
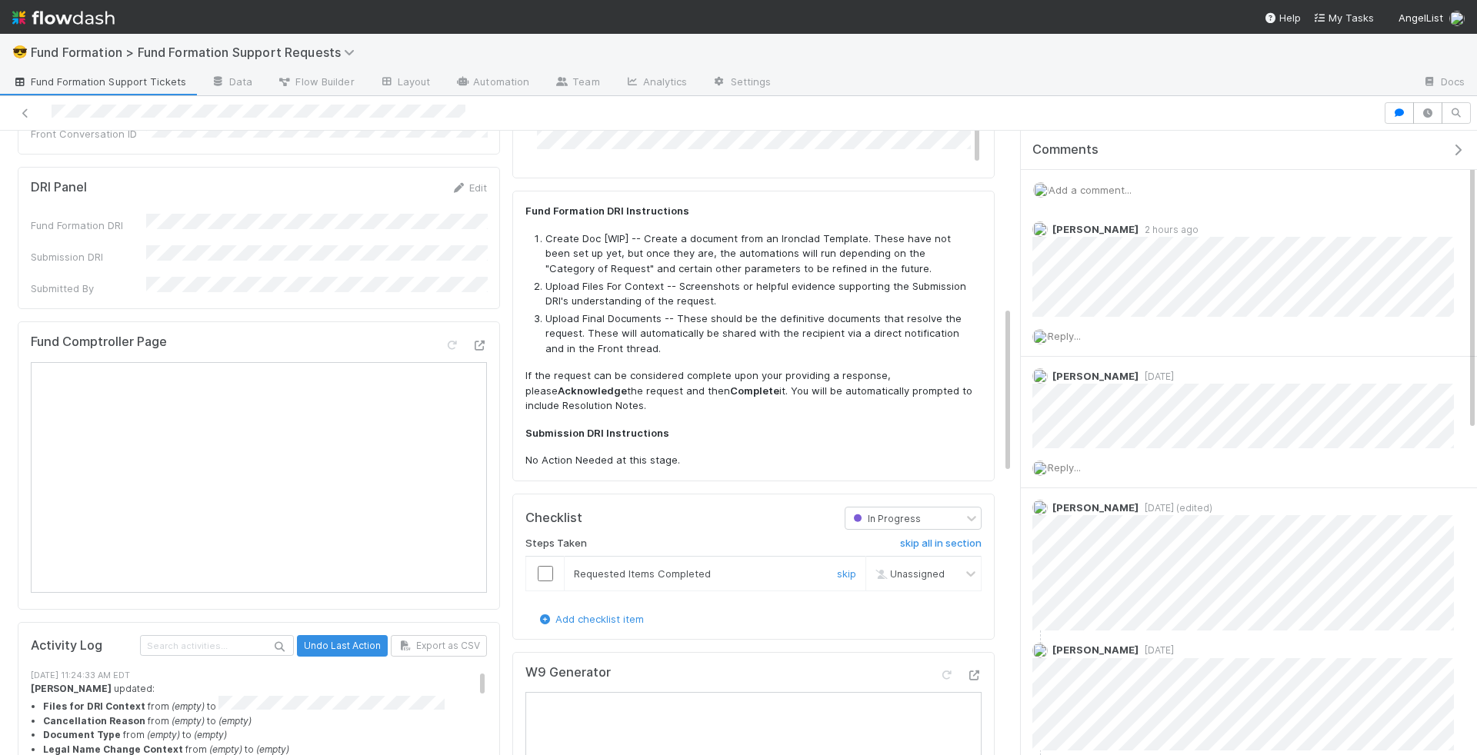
click at [551, 569] on input "checkbox" at bounding box center [545, 573] width 15 height 15
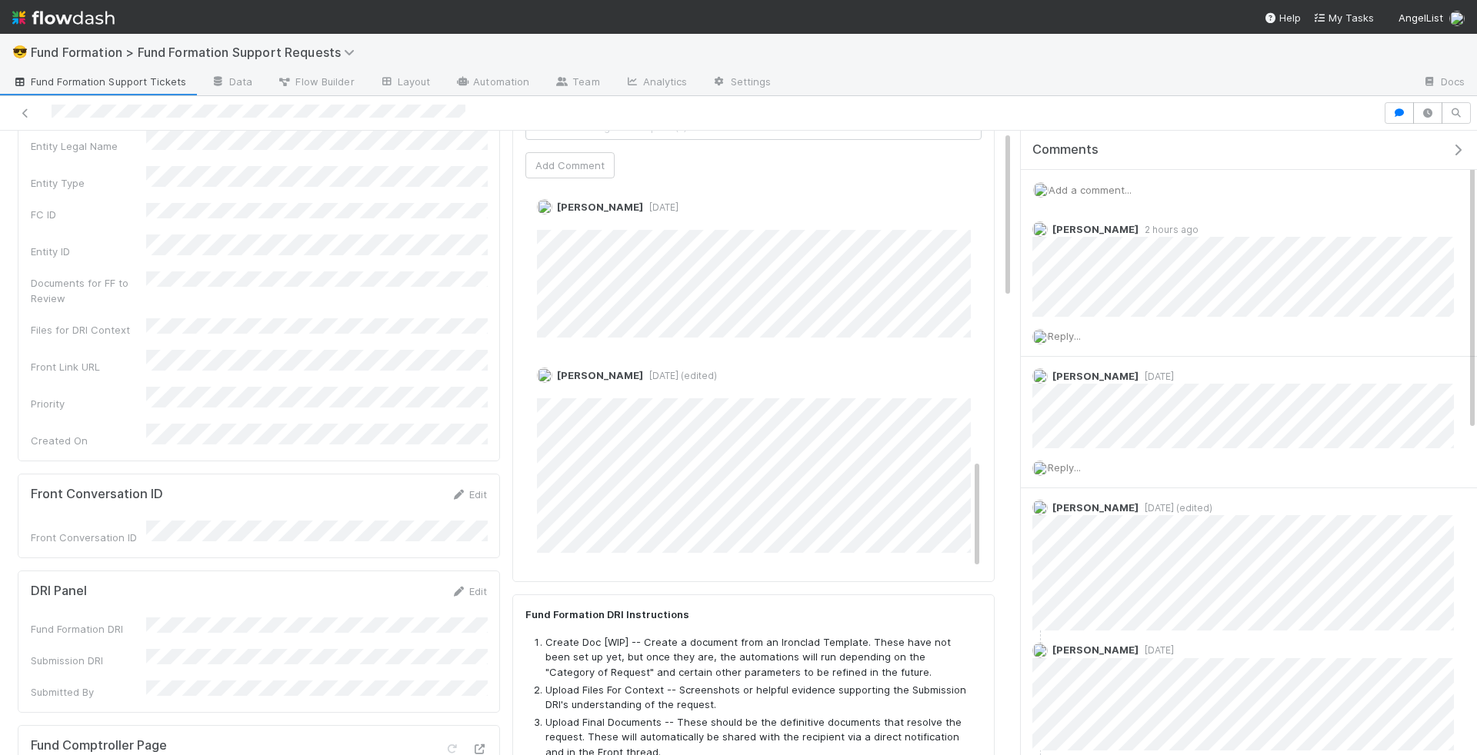
scroll to position [0, 0]
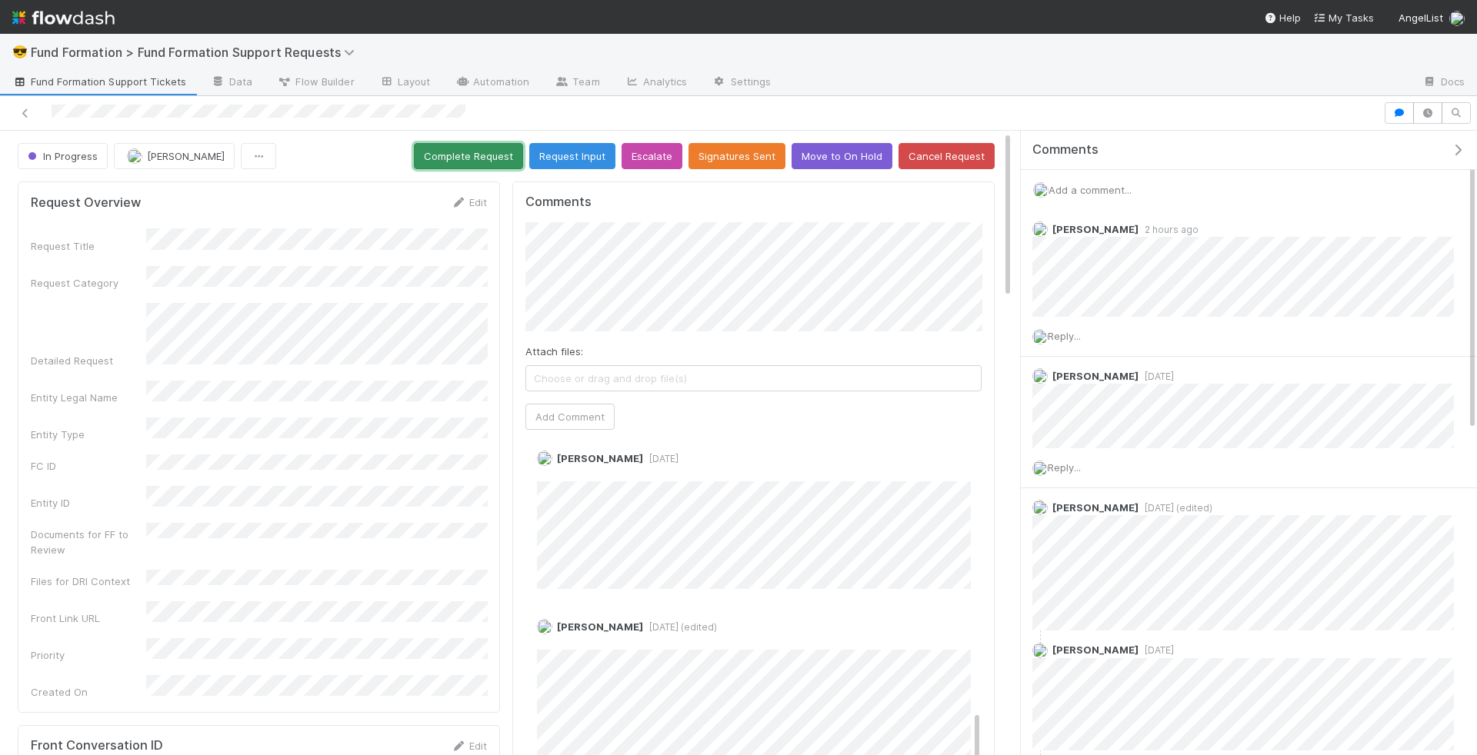
click at [472, 161] on button "Complete Request" at bounding box center [468, 156] width 109 height 26
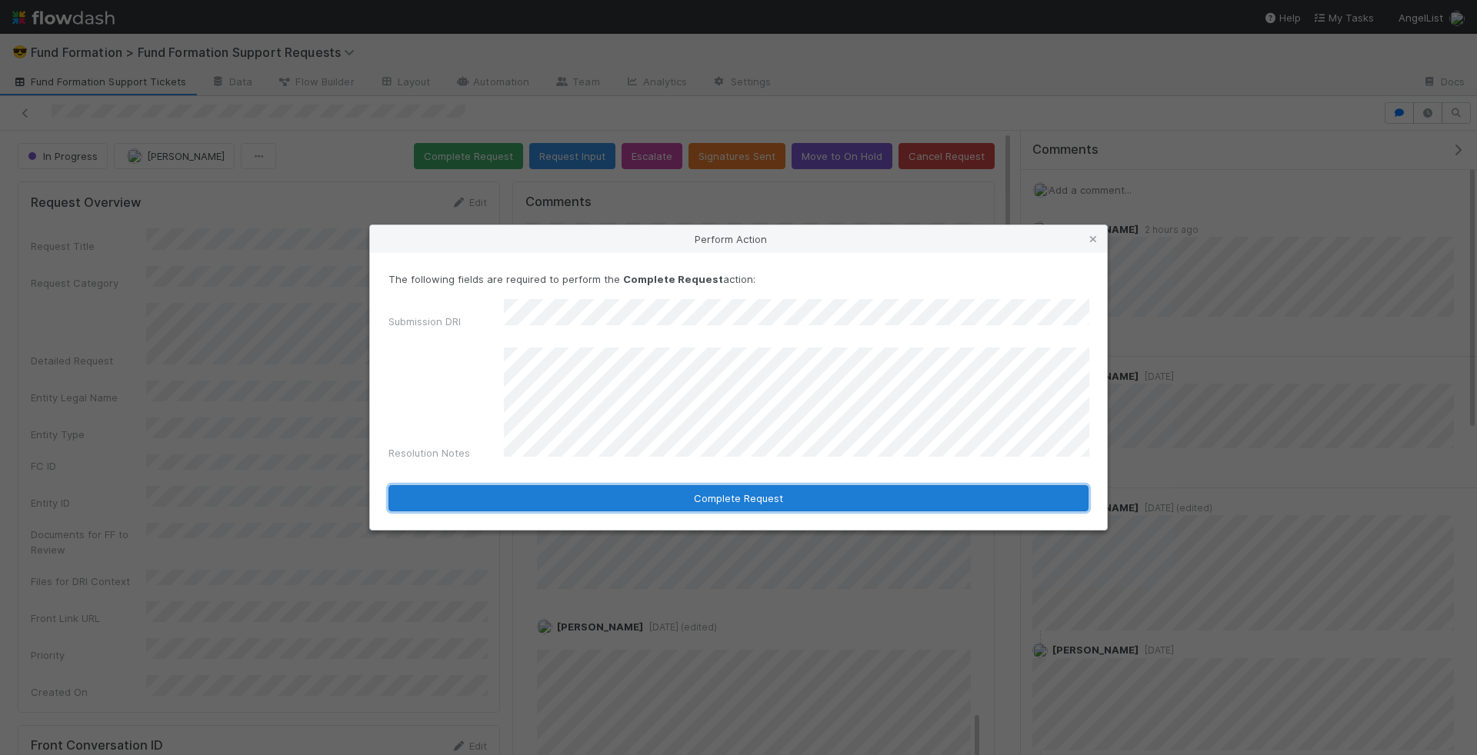
click at [649, 485] on button "Complete Request" at bounding box center [738, 498] width 700 height 26
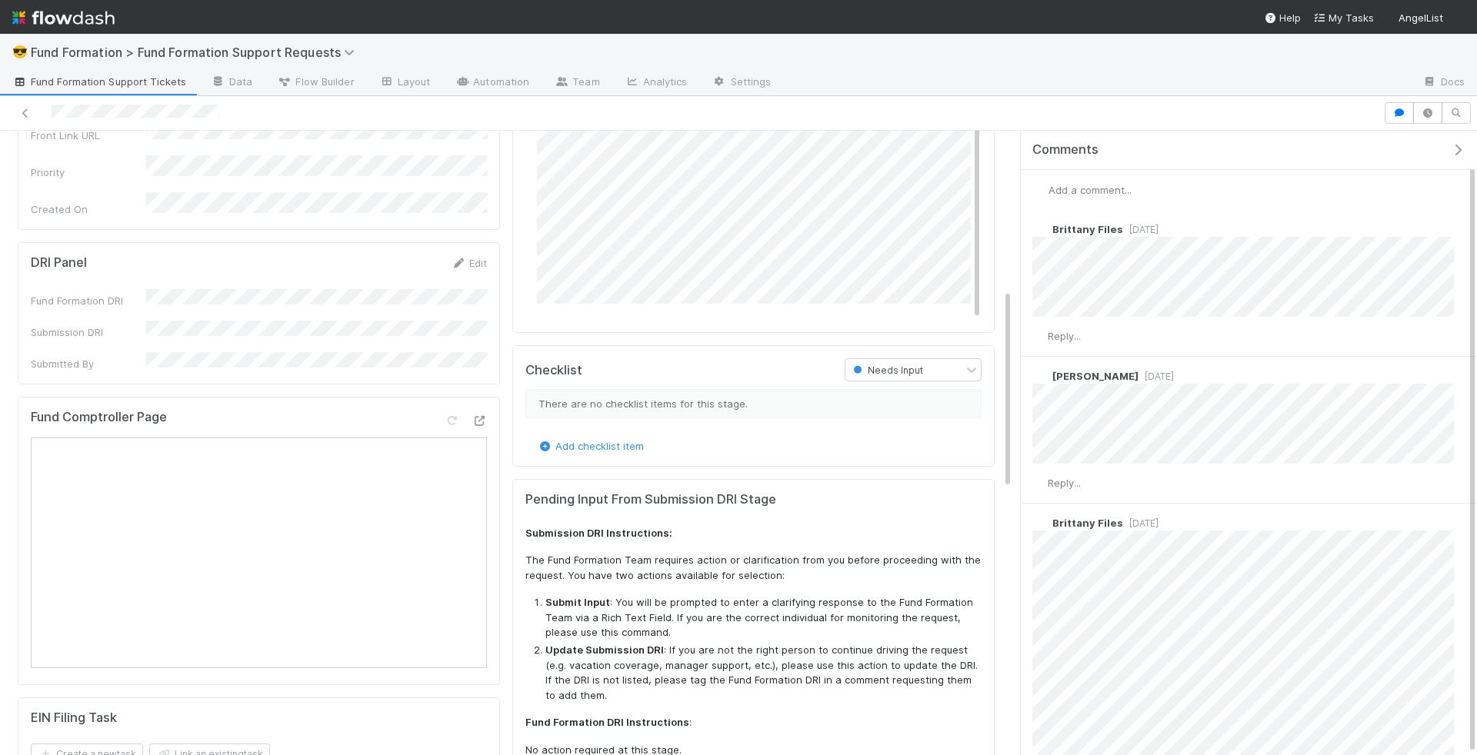
scroll to position [508, 0]
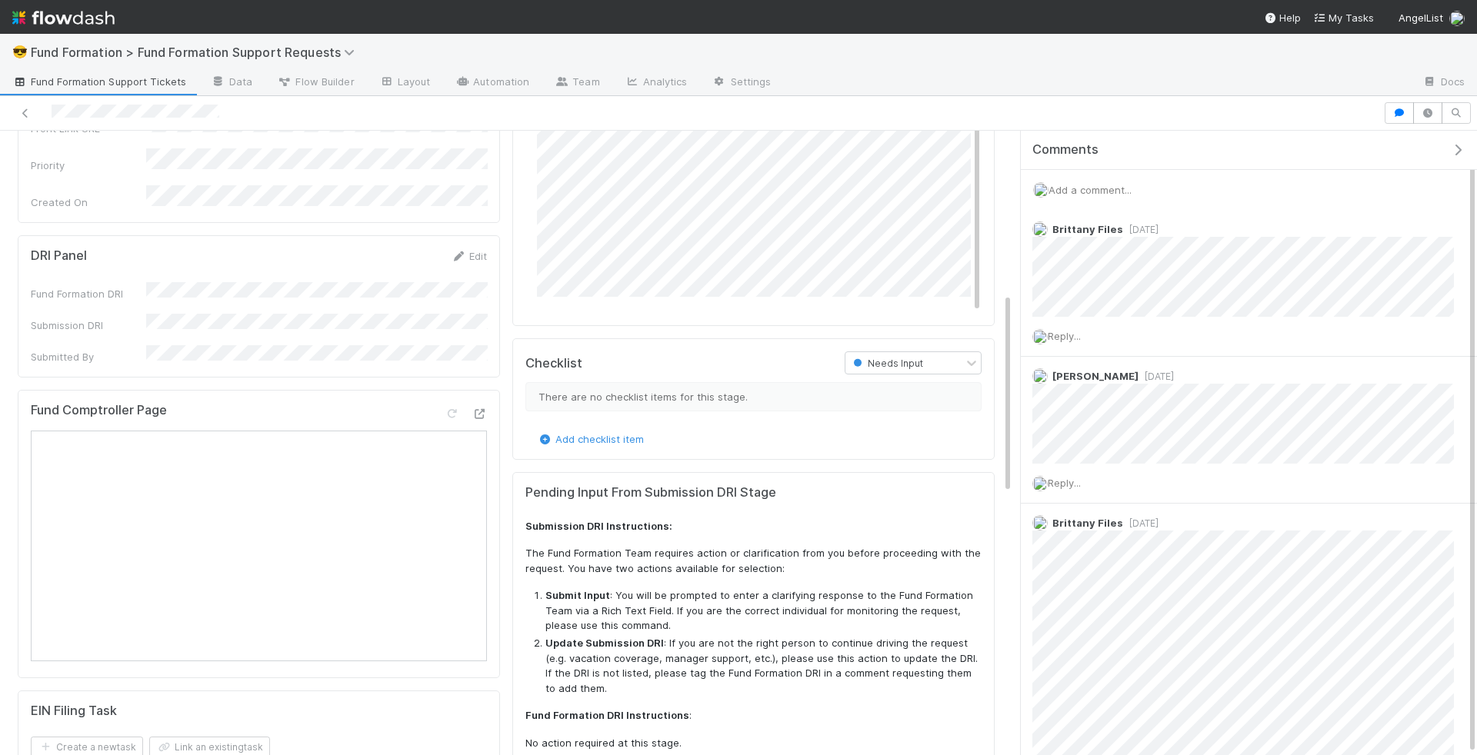
click at [488, 390] on div "Fund Comptroller Page" at bounding box center [259, 534] width 482 height 288
click at [477, 409] on icon at bounding box center [479, 414] width 15 height 10
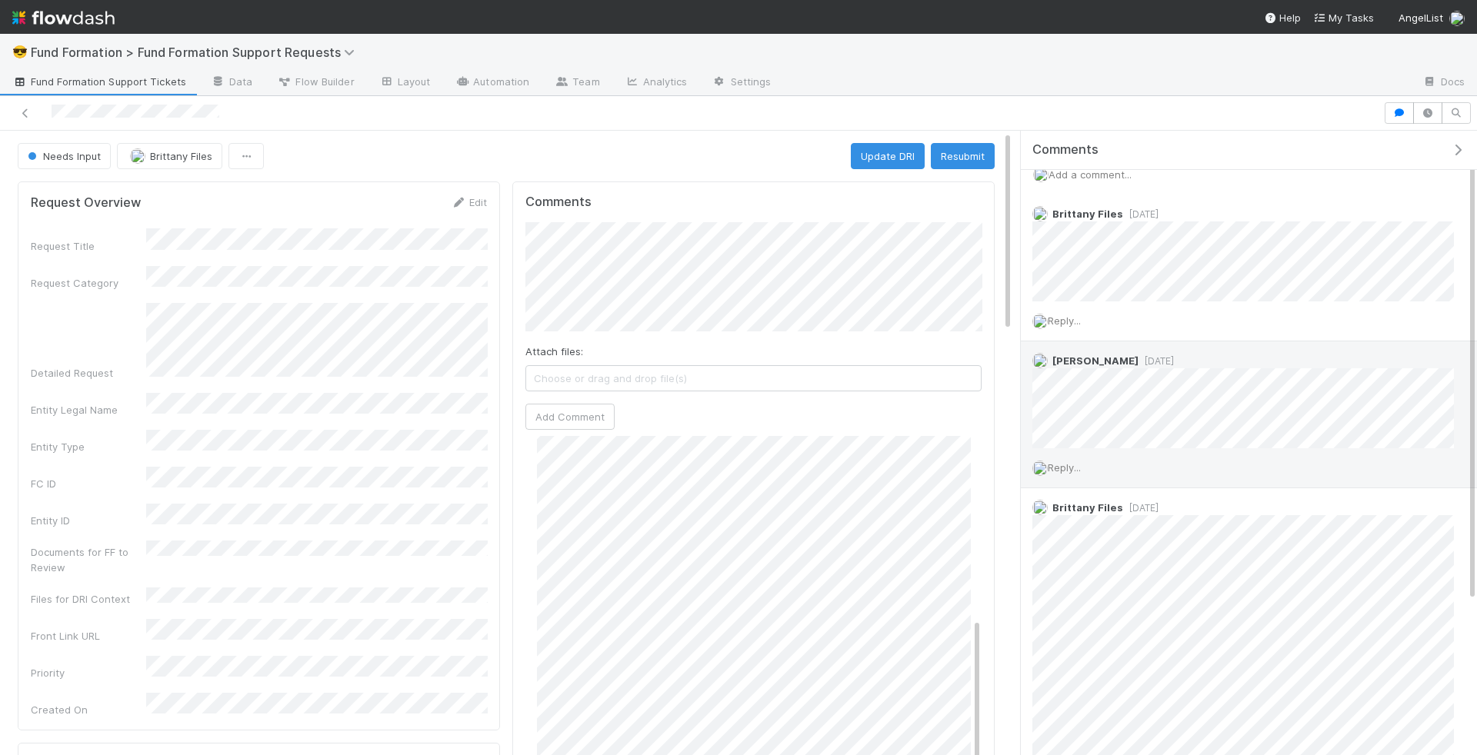
scroll to position [0, 0]
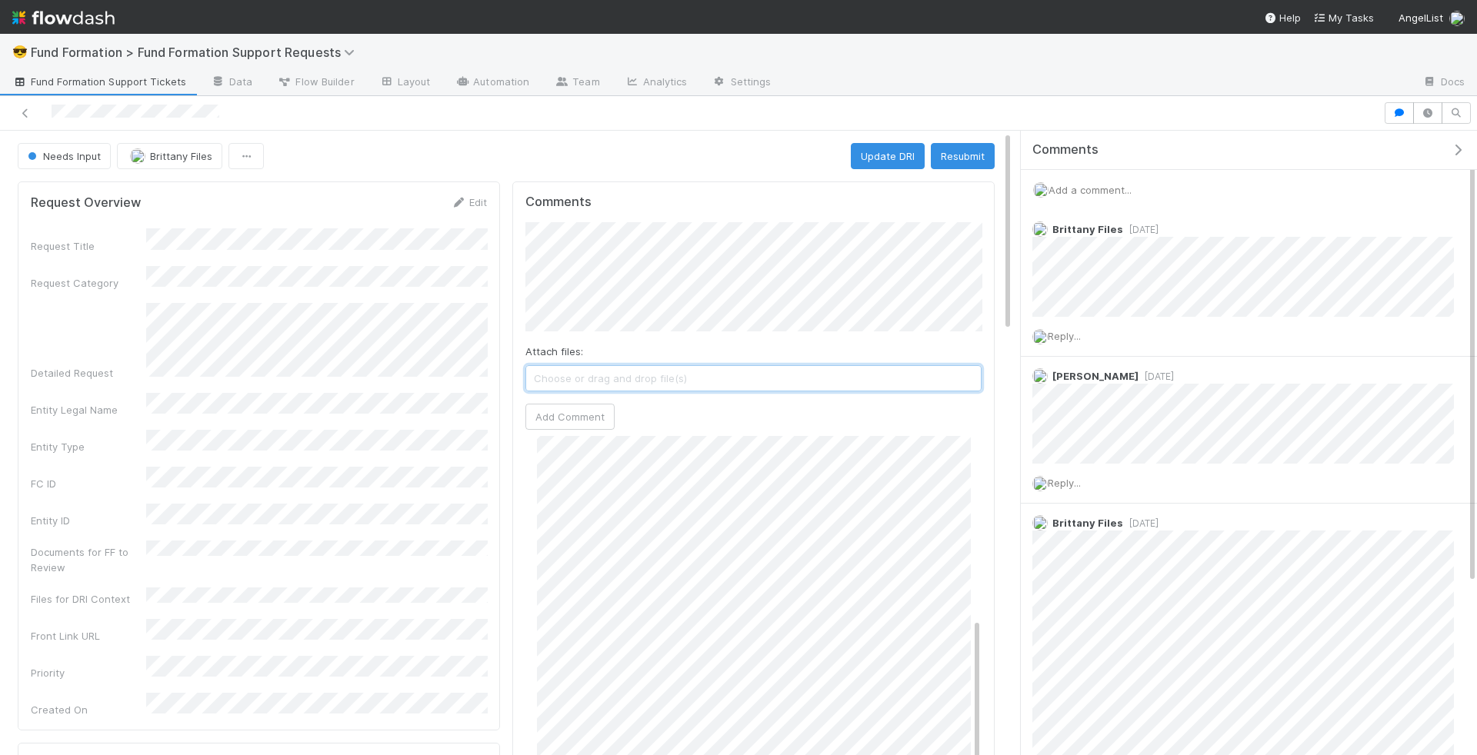
click at [744, 367] on span "Choose or drag and drop file(s)" at bounding box center [753, 378] width 455 height 25
click at [470, 202] on link "Edit" at bounding box center [469, 202] width 36 height 12
click at [405, 207] on button "Save" at bounding box center [405, 208] width 44 height 26
click at [972, 158] on button "Resubmit" at bounding box center [963, 156] width 64 height 26
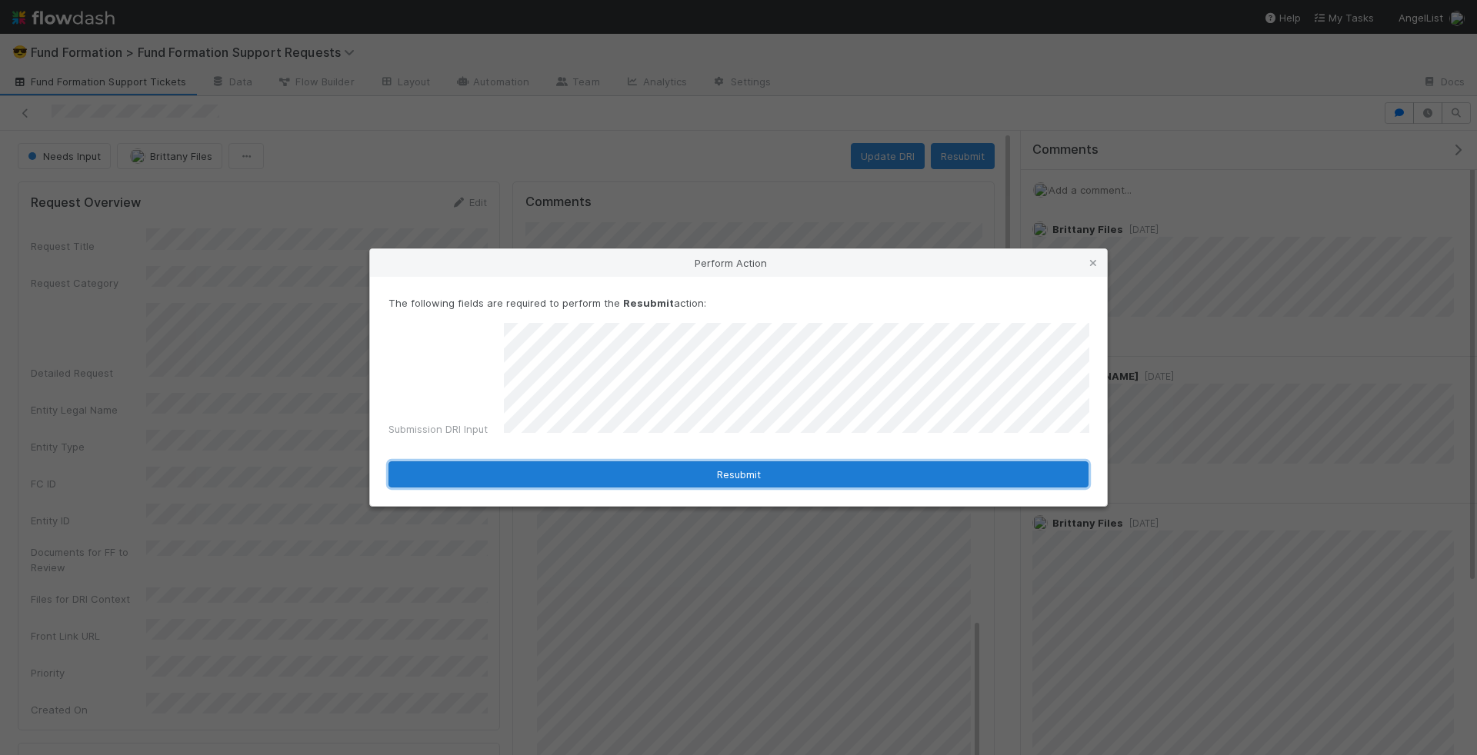
click at [716, 466] on button "Resubmit" at bounding box center [738, 475] width 700 height 26
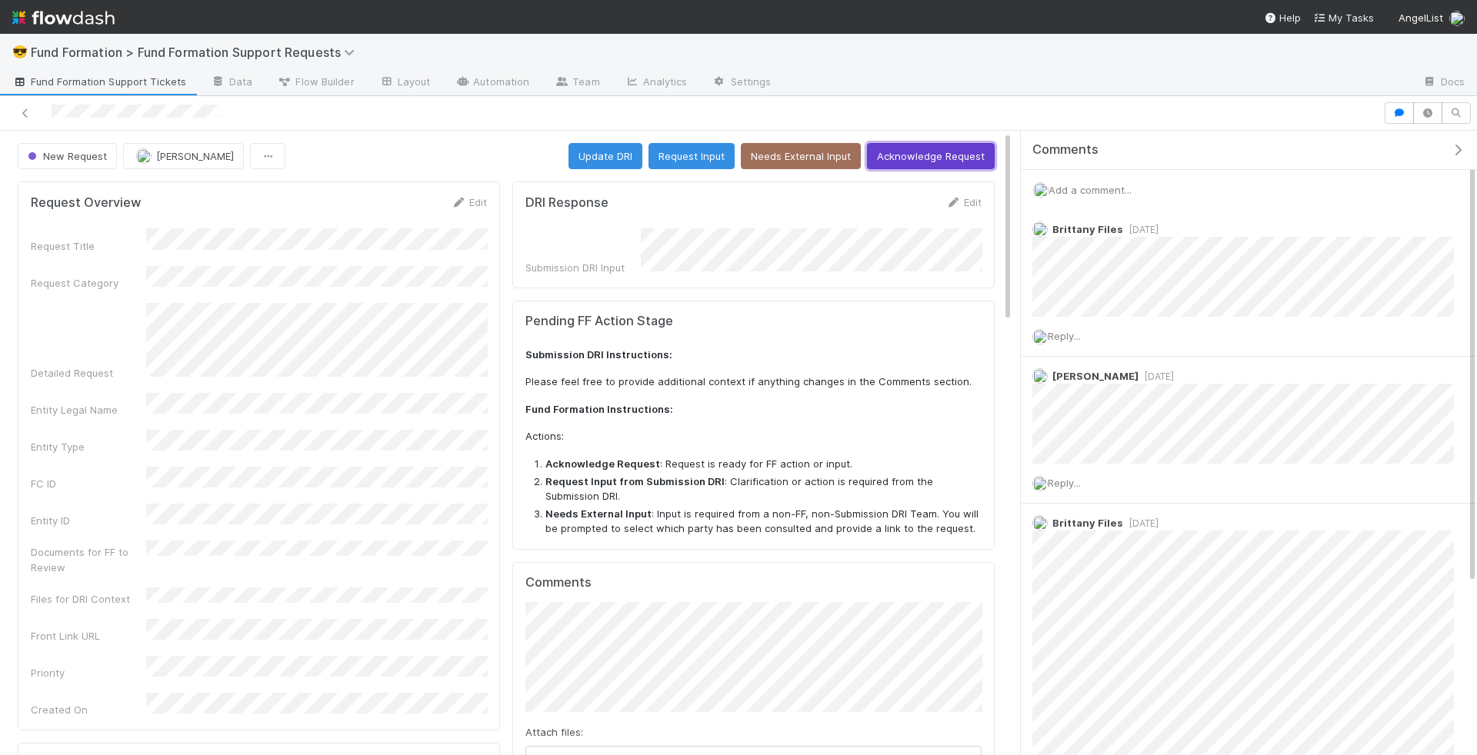
click at [908, 162] on button "Acknowledge Request" at bounding box center [931, 156] width 128 height 26
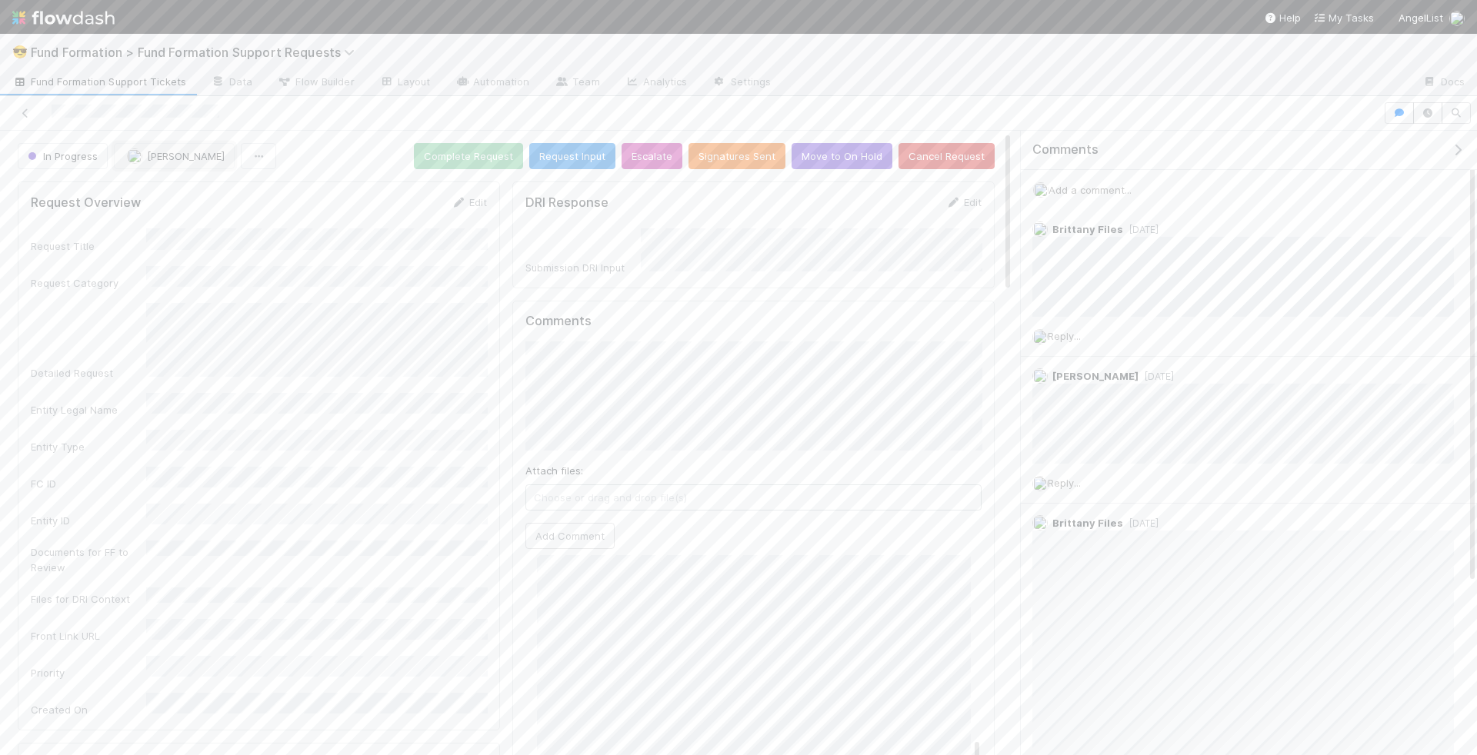
click at [206, 152] on span "[PERSON_NAME]" at bounding box center [186, 156] width 78 height 12
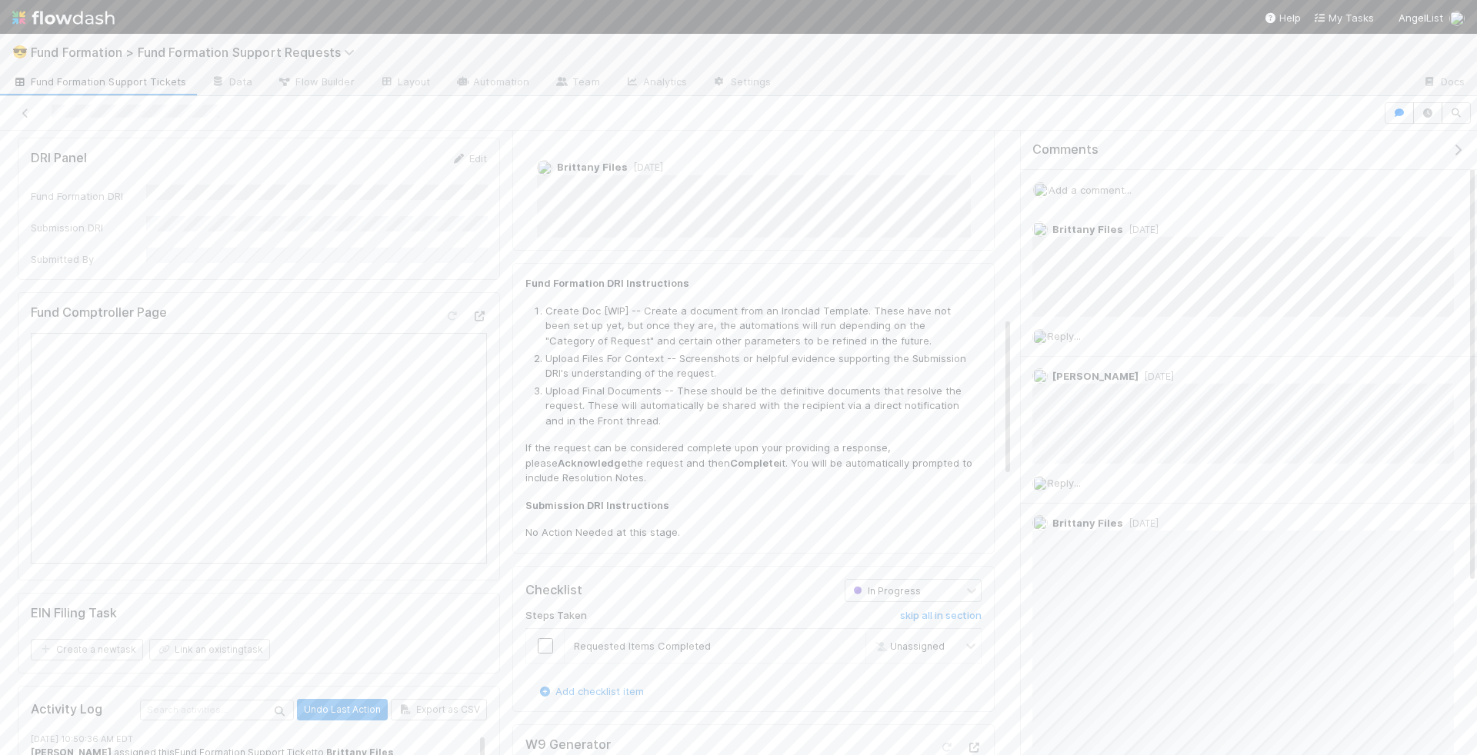
scroll to position [759, 0]
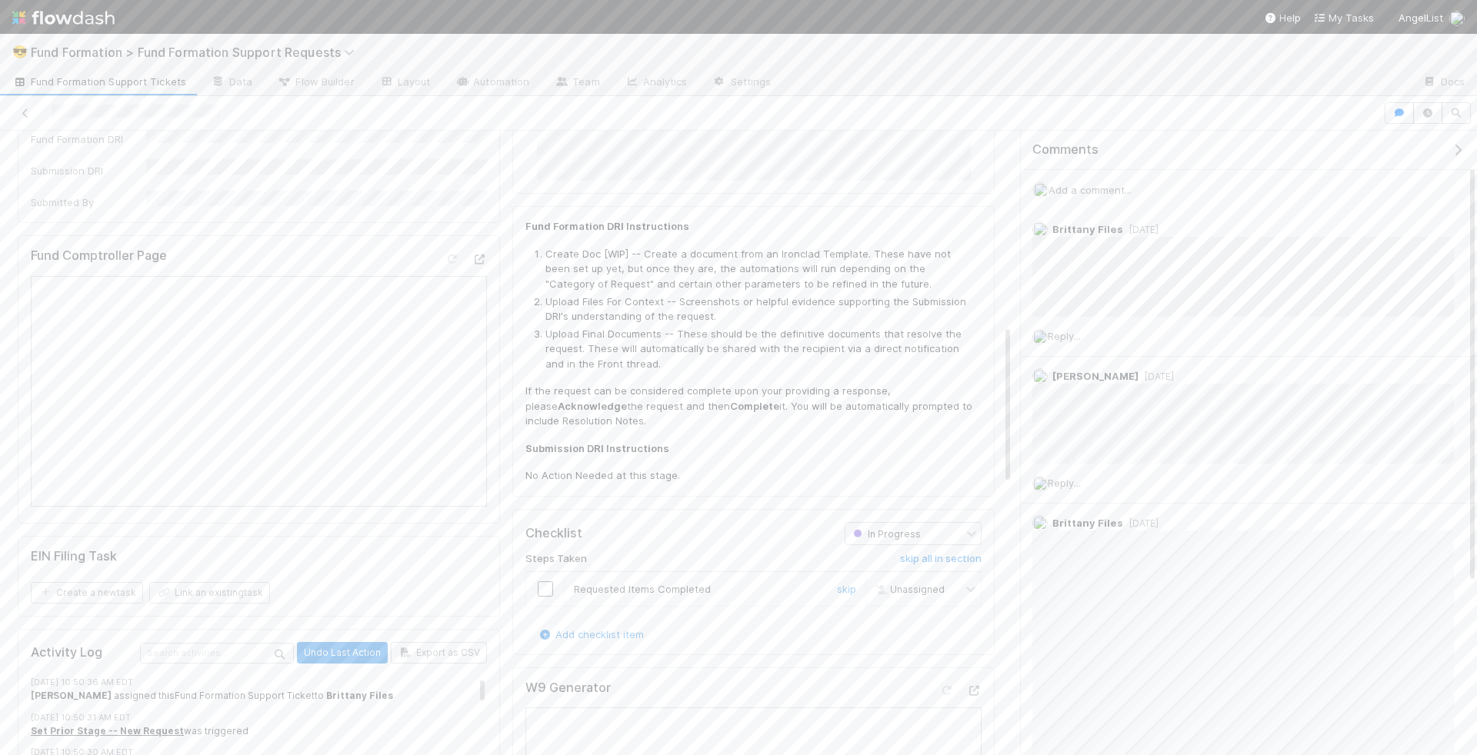
click at [555, 582] on div at bounding box center [545, 589] width 38 height 15
click at [544, 582] on input "checkbox" at bounding box center [545, 589] width 15 height 15
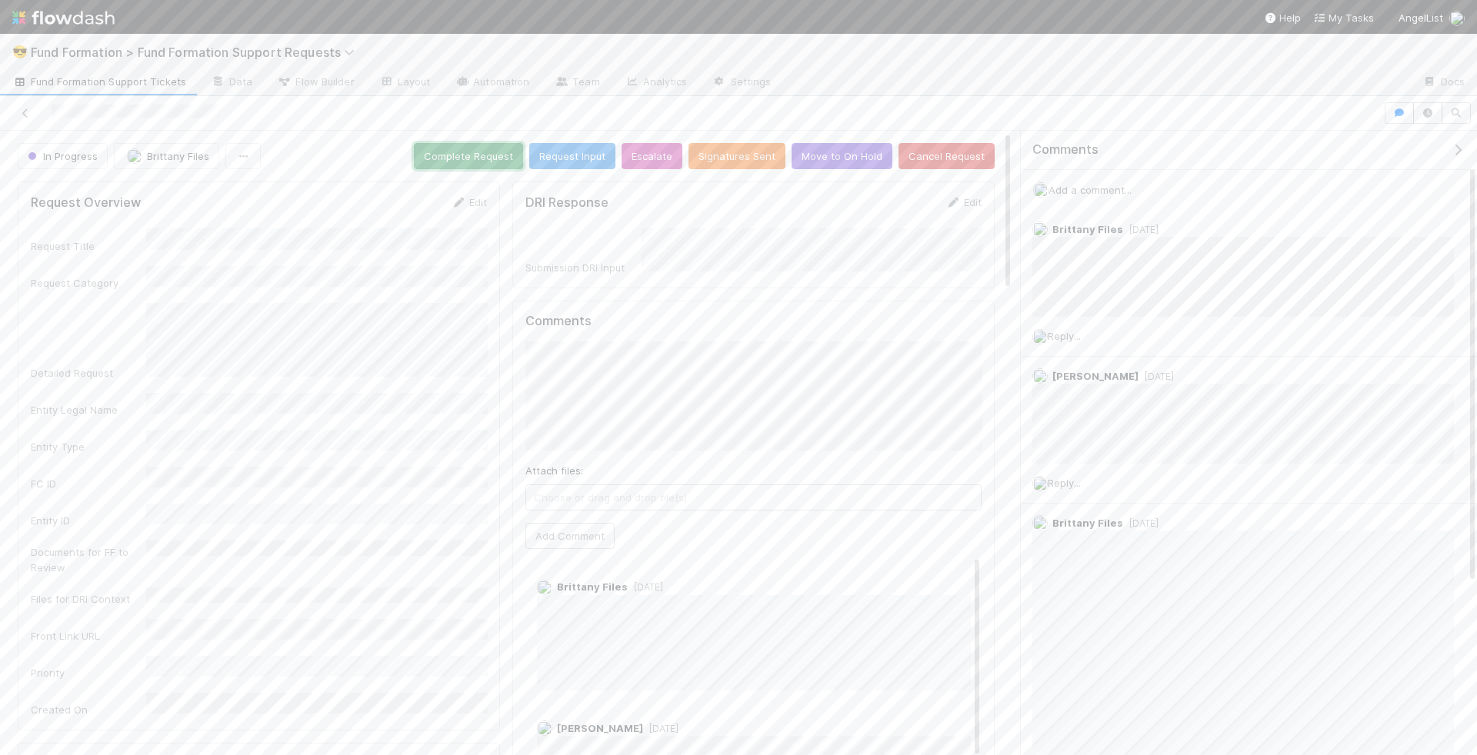
click at [503, 146] on button "Complete Request" at bounding box center [468, 156] width 109 height 26
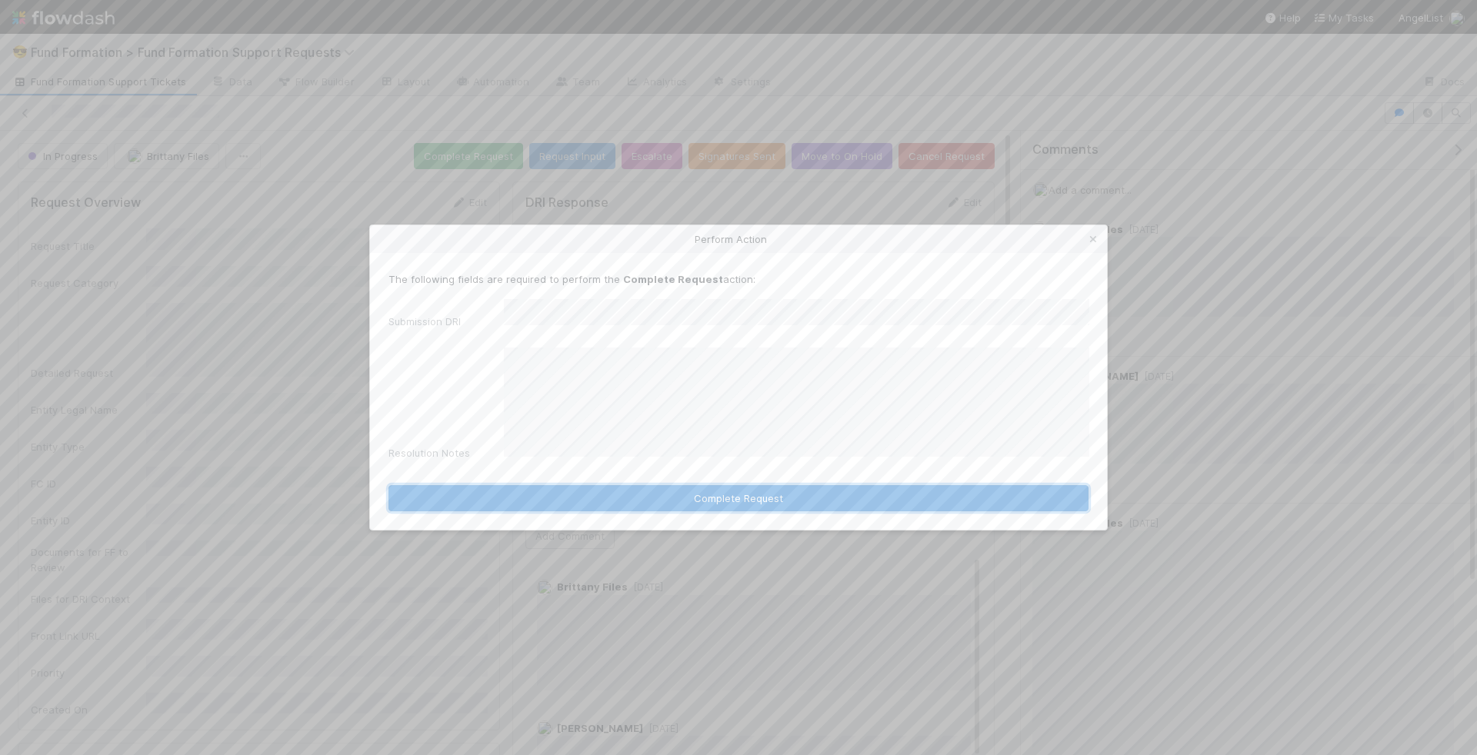
click at [624, 492] on button "Complete Request" at bounding box center [738, 498] width 700 height 26
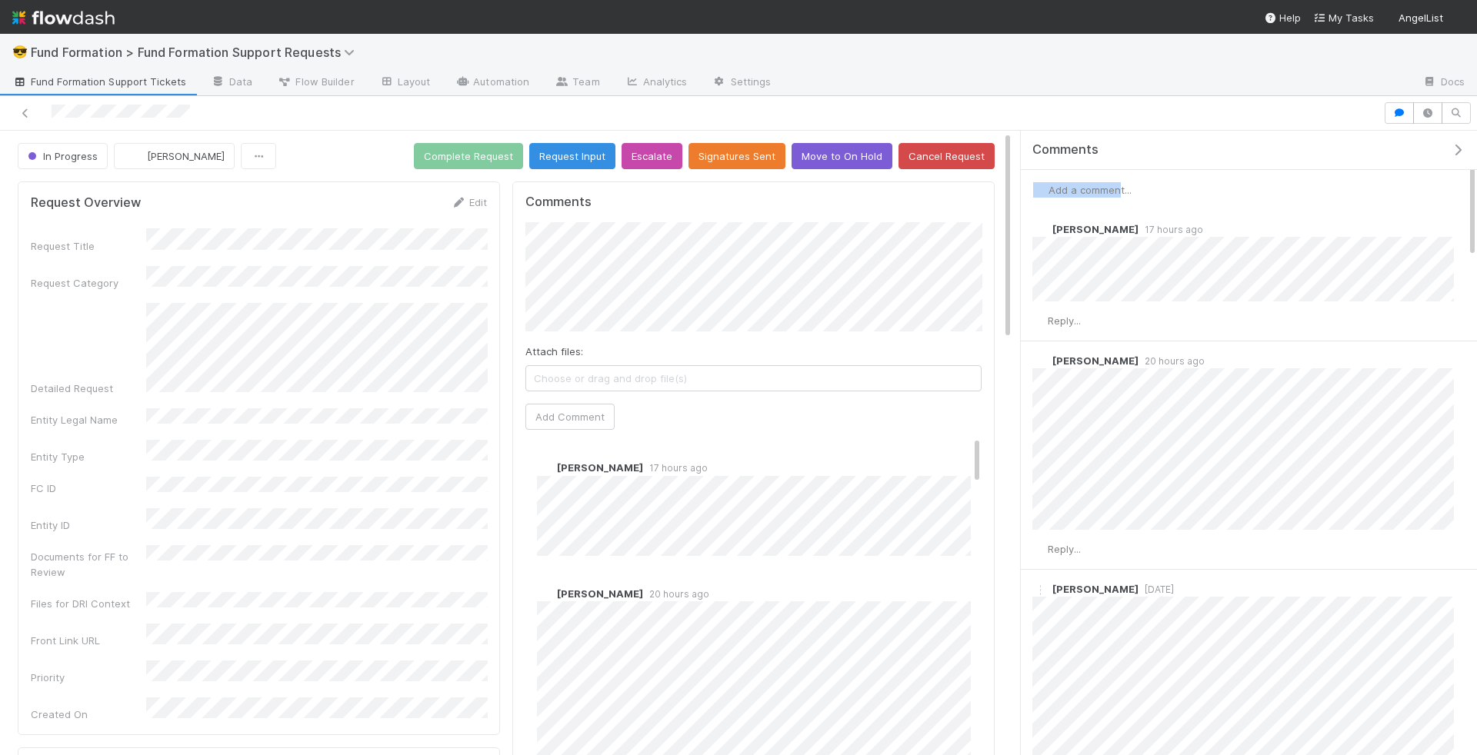
click at [1111, 186] on div "Add a comment..." at bounding box center [1249, 190] width 456 height 40
click at [1110, 186] on span "Add a comment..." at bounding box center [1090, 190] width 83 height 12
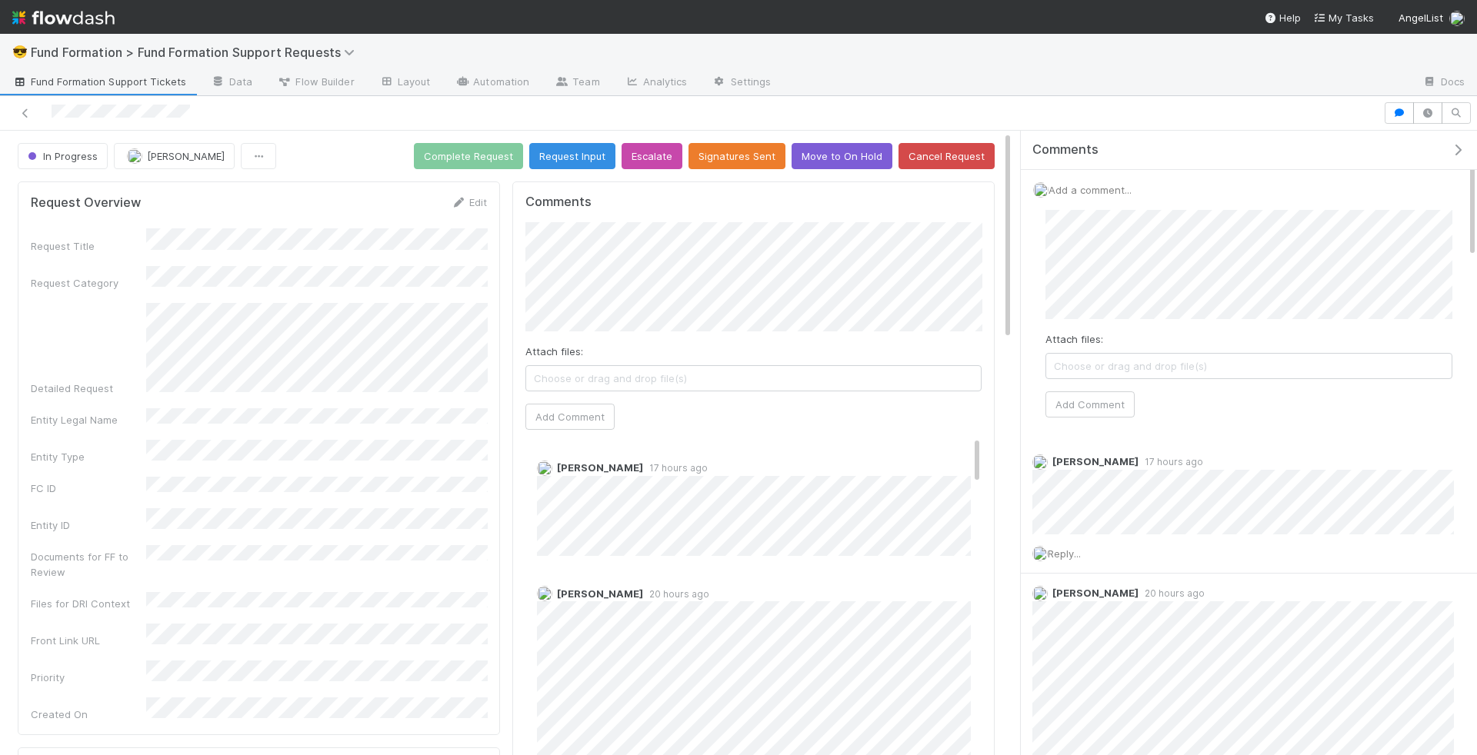
click at [86, 92] on link "Fund Formation Support Tickets" at bounding box center [99, 83] width 198 height 25
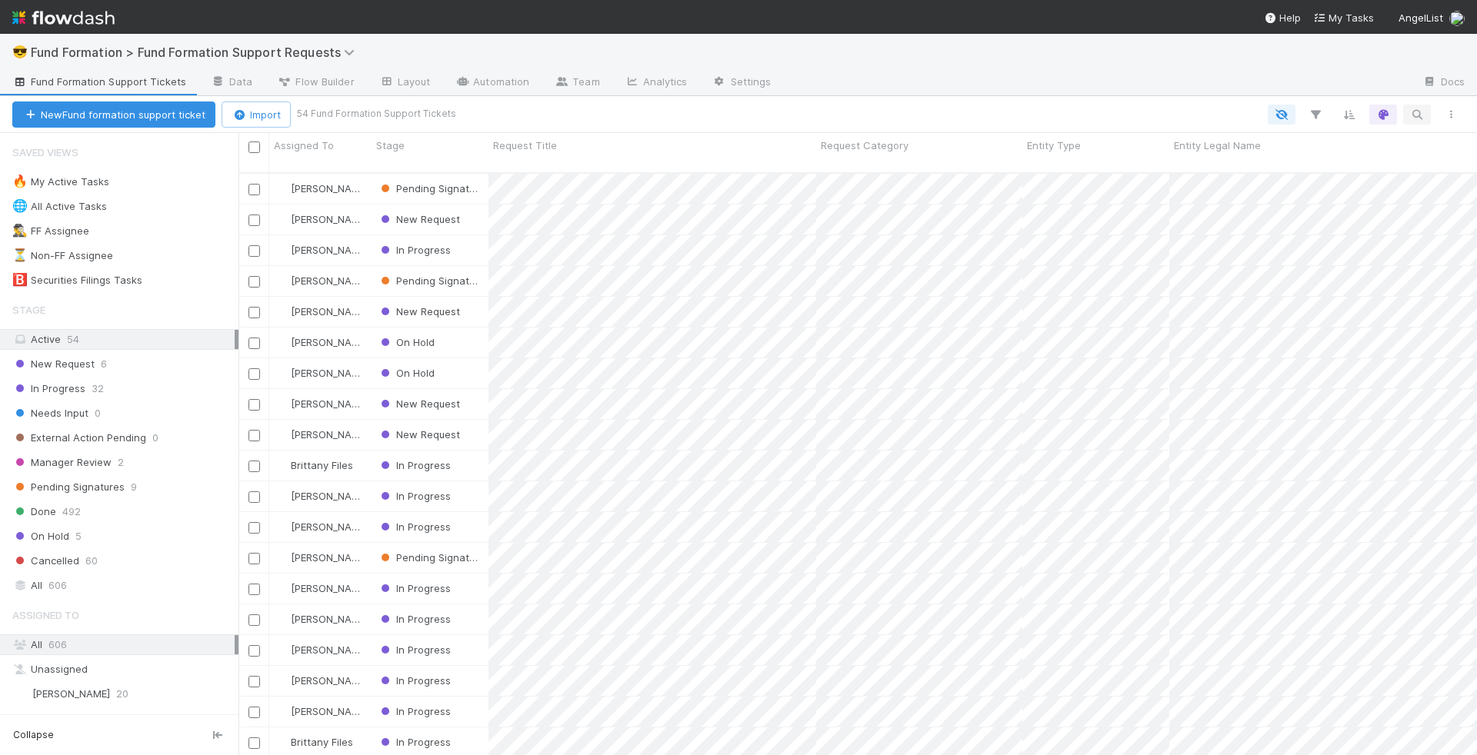
scroll to position [595, 1239]
click at [1419, 115] on icon "button" at bounding box center [1416, 115] width 15 height 14
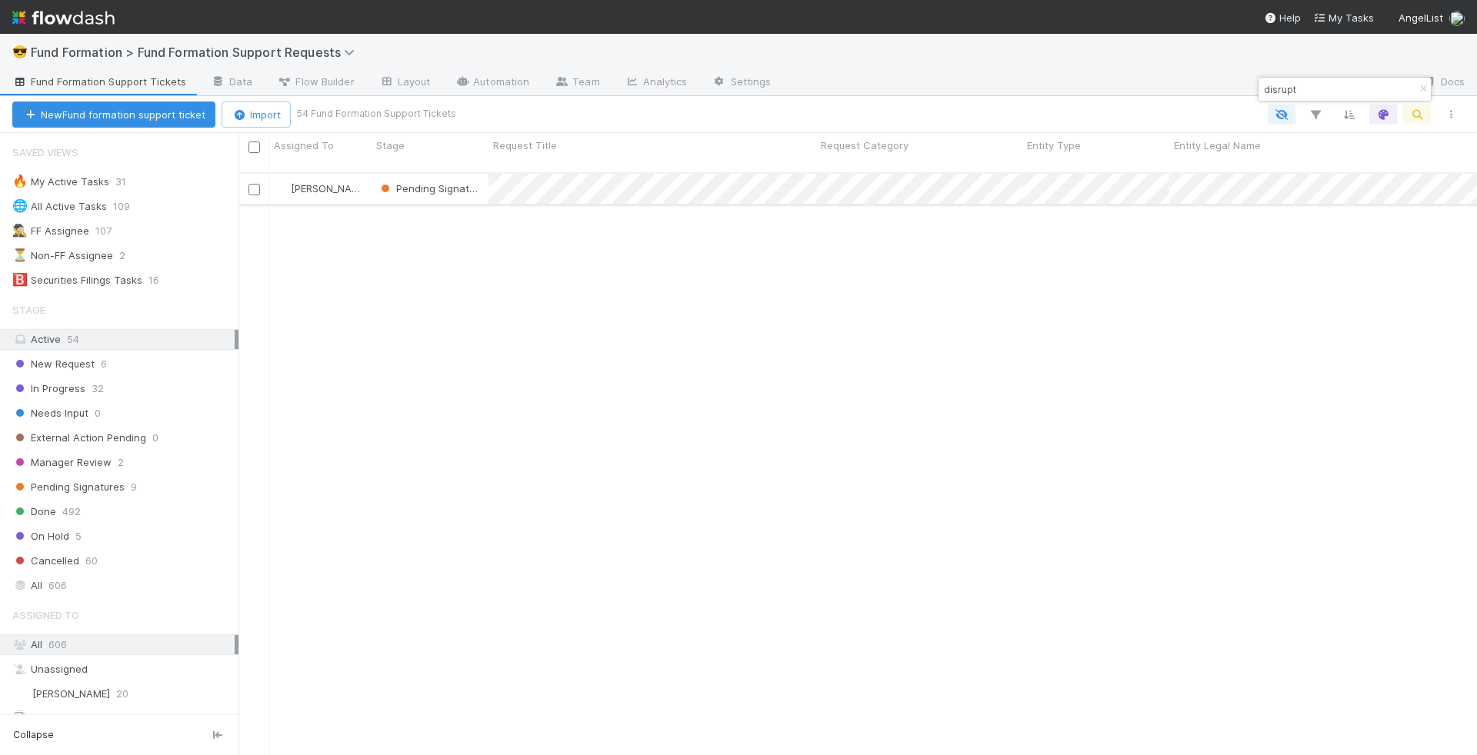
type input "disrupt"
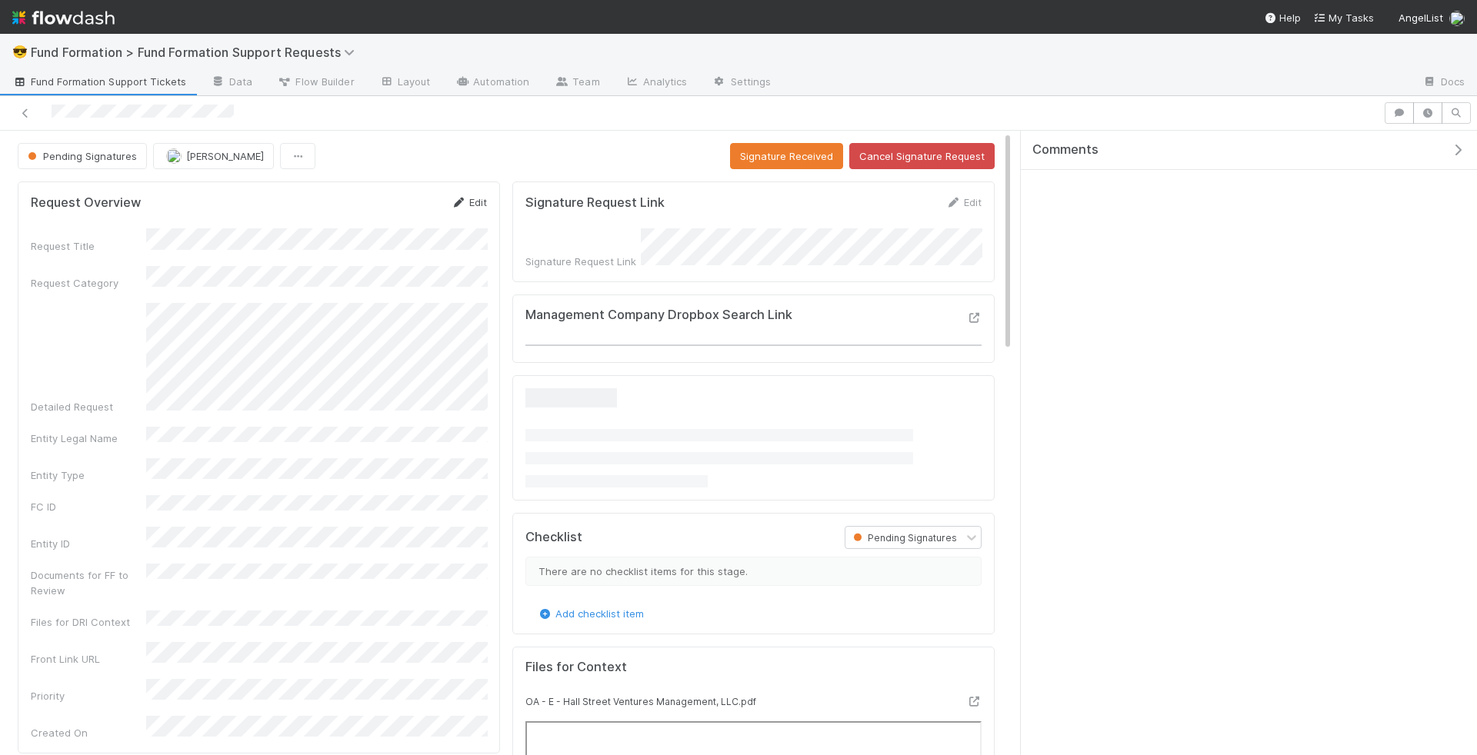
click at [464, 201] on icon at bounding box center [458, 203] width 15 height 10
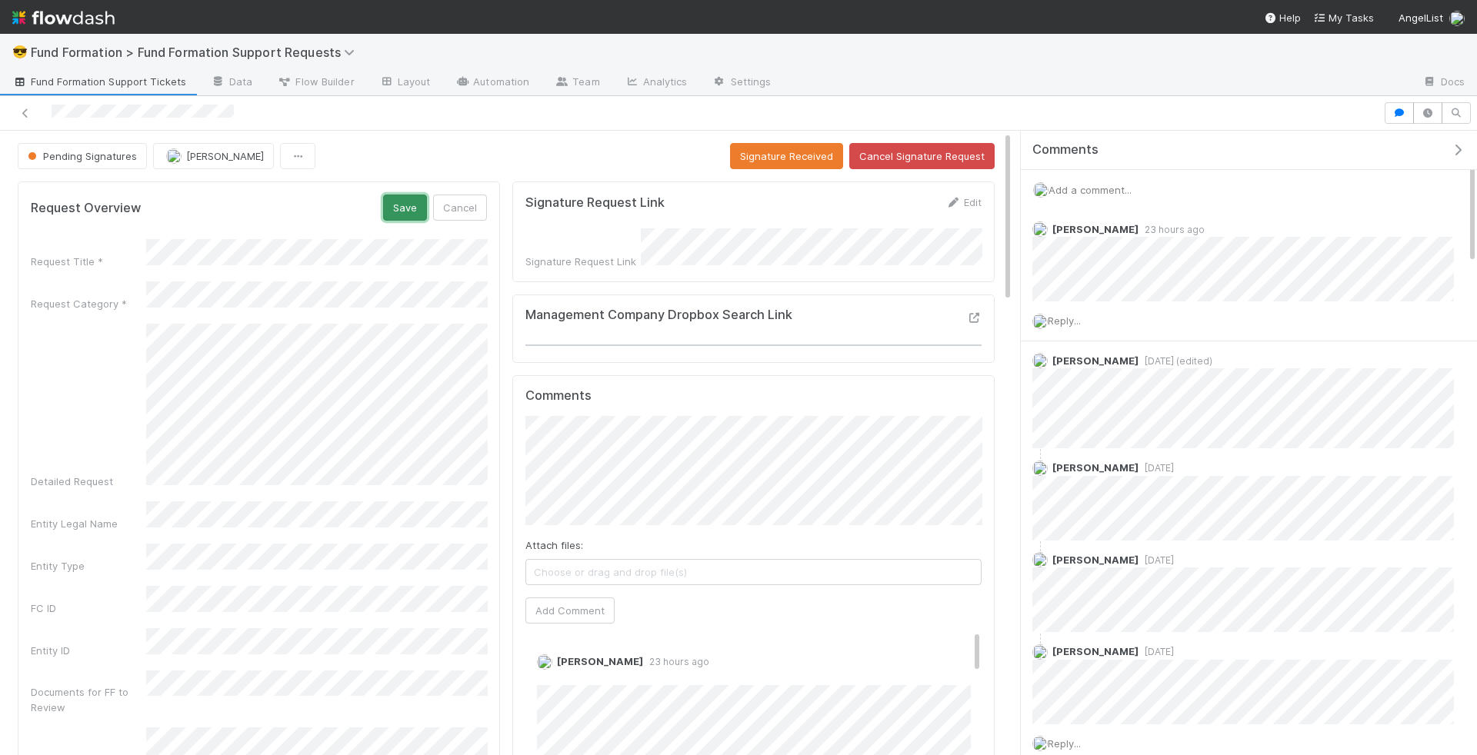
click at [411, 213] on button "Save" at bounding box center [405, 208] width 44 height 26
click at [812, 159] on button "Signature Received" at bounding box center [786, 156] width 113 height 26
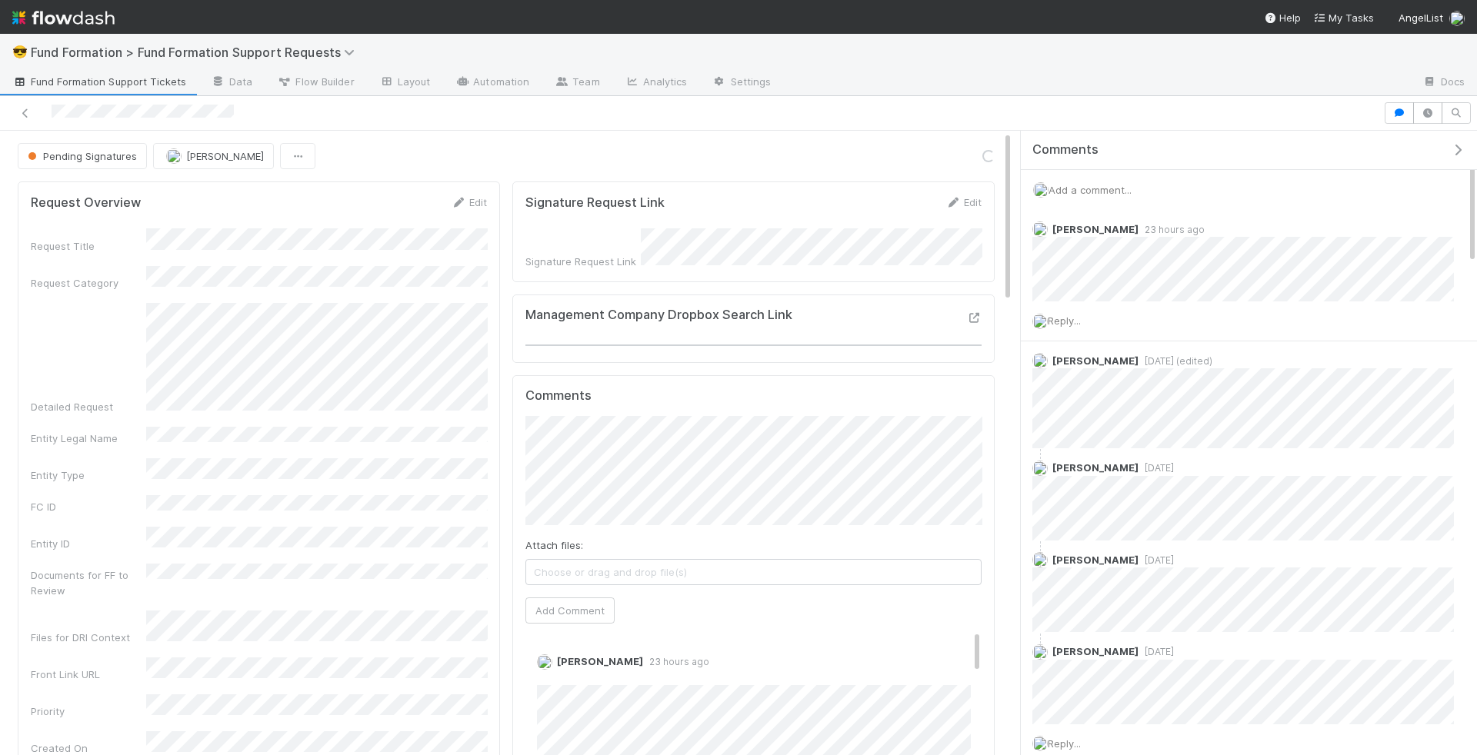
click at [1115, 192] on span "Add a comment..." at bounding box center [1090, 190] width 83 height 12
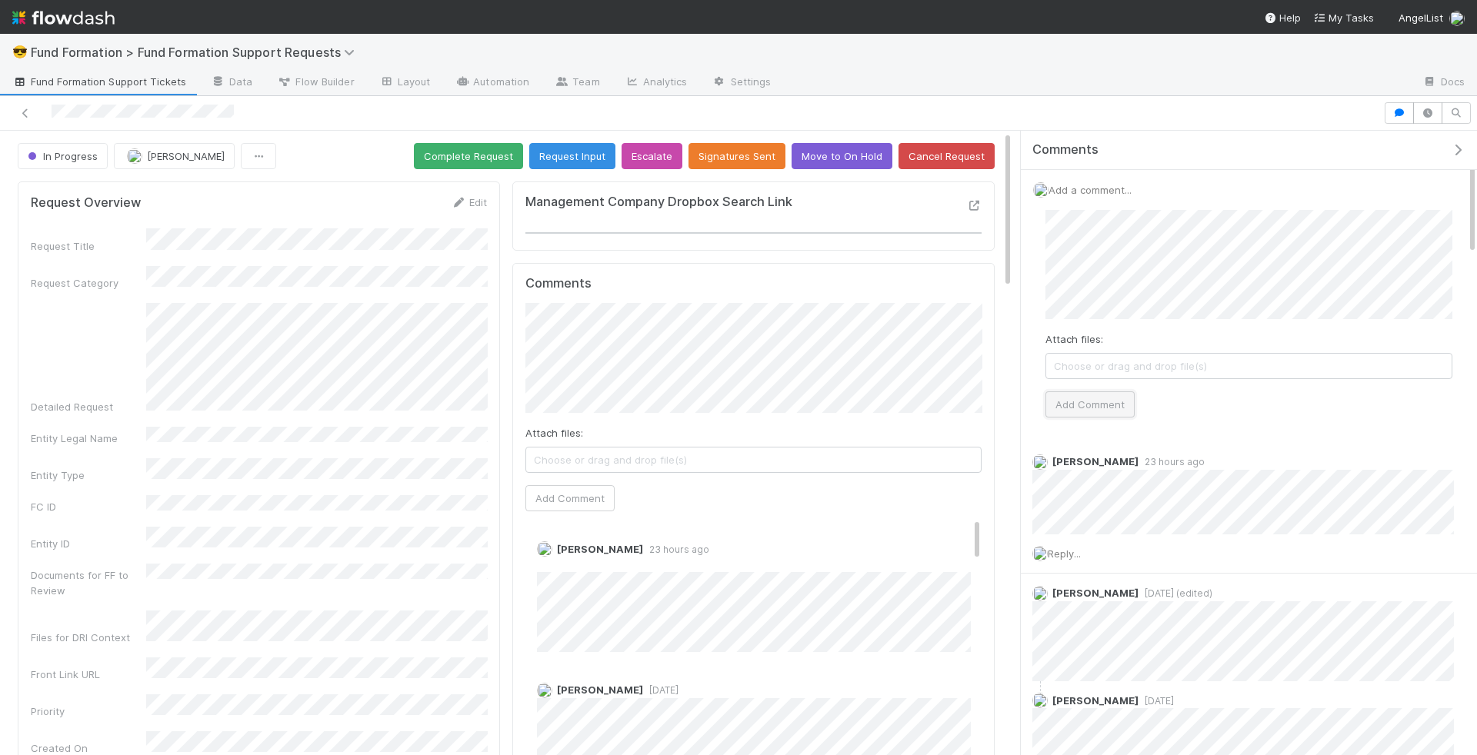
click at [1109, 395] on button "Add Comment" at bounding box center [1089, 405] width 89 height 26
click at [507, 145] on button "Complete Request" at bounding box center [468, 156] width 109 height 26
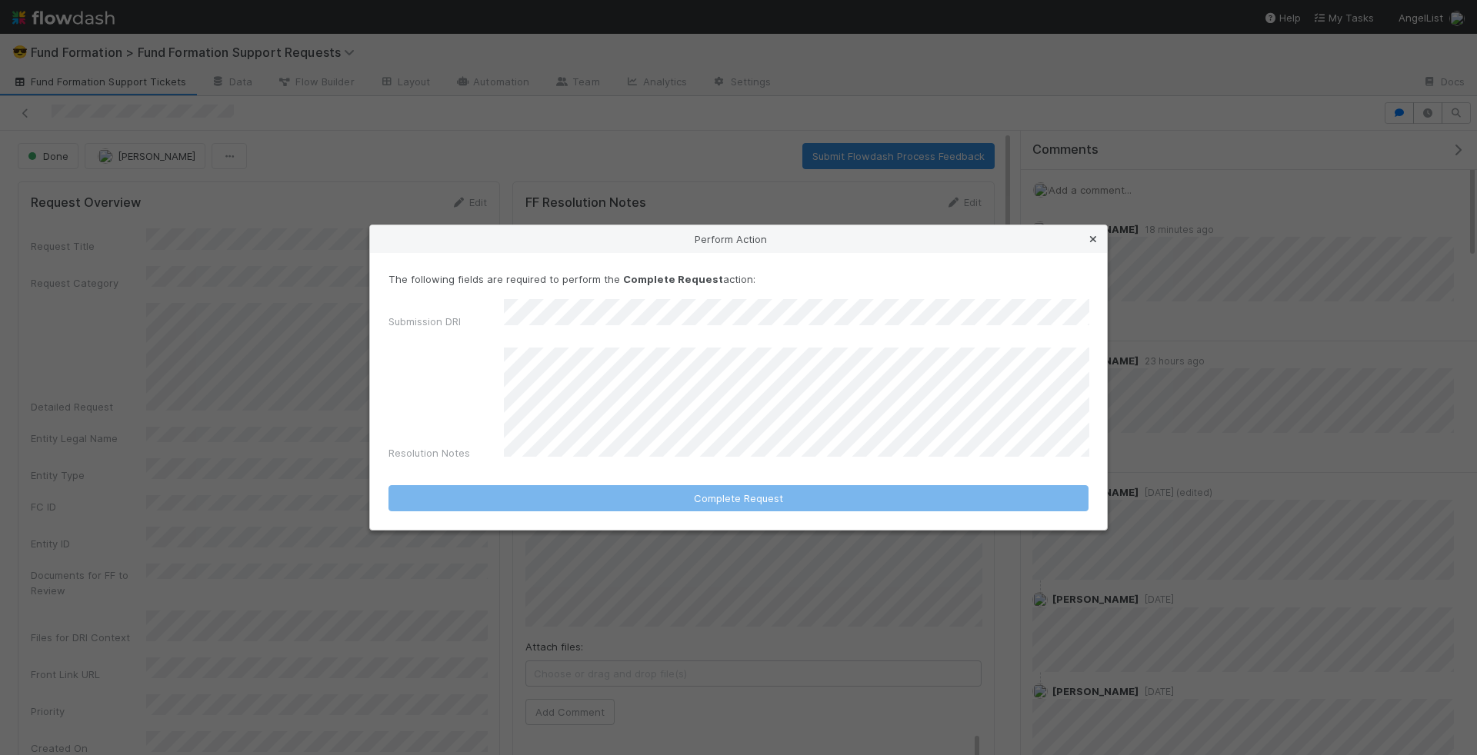
click at [1092, 245] on icon at bounding box center [1092, 240] width 15 height 10
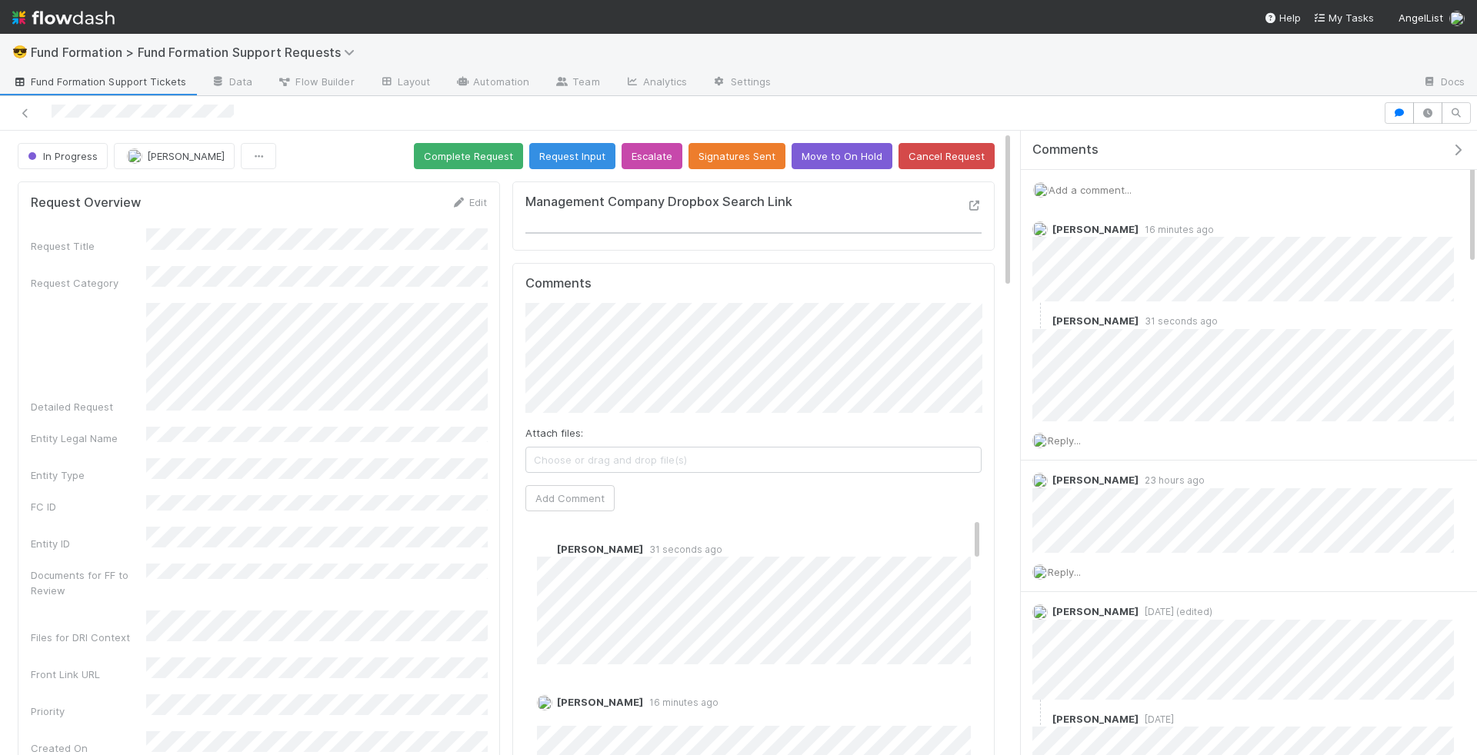
click at [1089, 185] on span "Add a comment..." at bounding box center [1090, 190] width 83 height 12
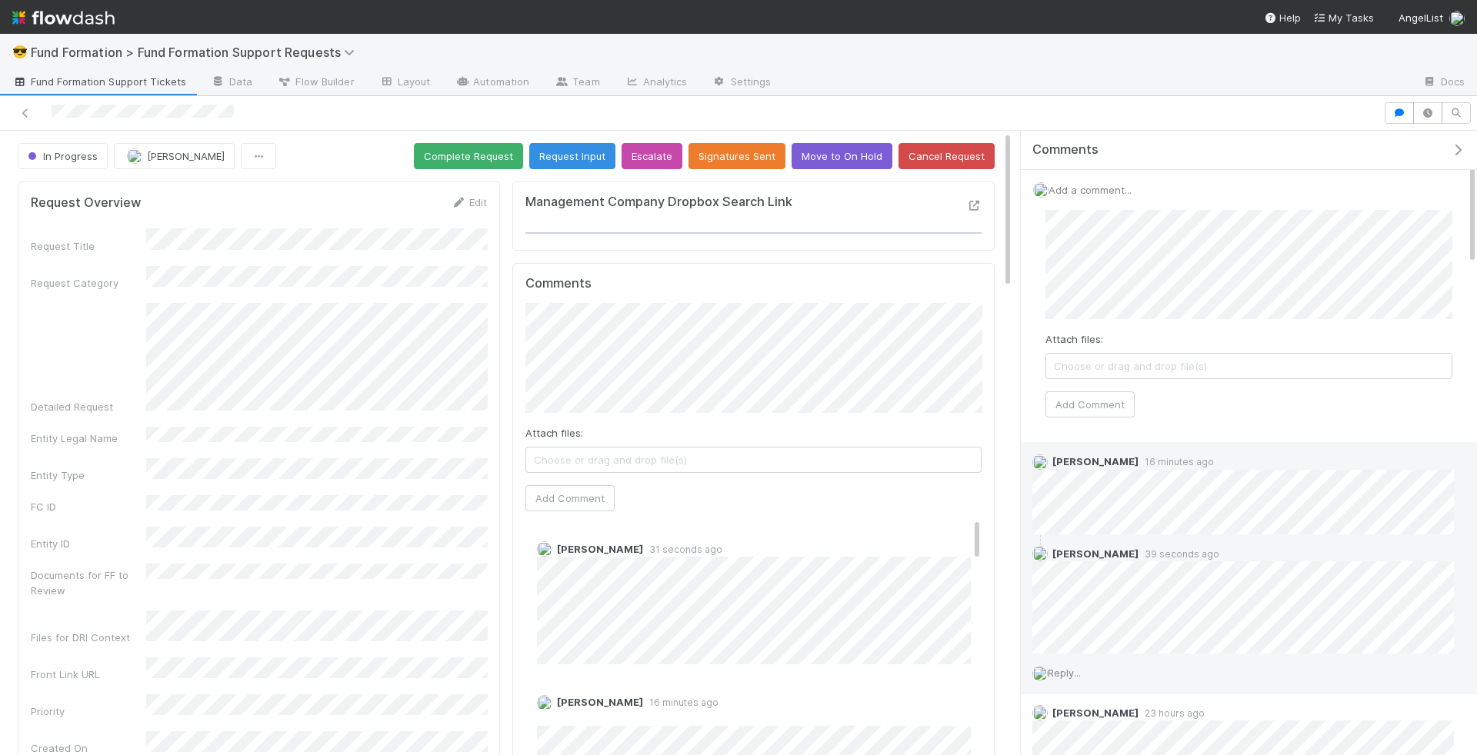
click at [1077, 671] on span "Reply..." at bounding box center [1064, 673] width 33 height 12
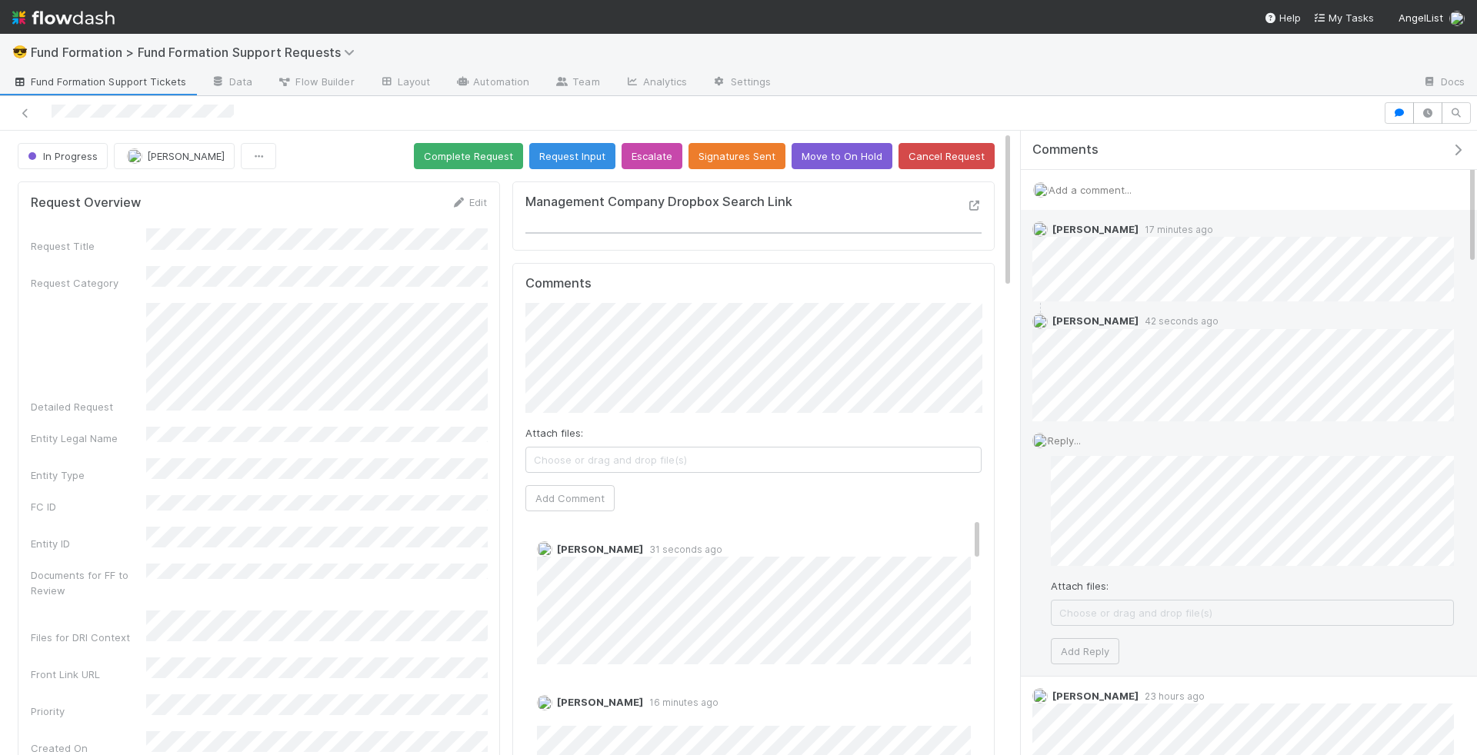
click at [1129, 613] on span "Choose or drag and drop file(s)" at bounding box center [1253, 613] width 402 height 25
click at [1069, 609] on icon at bounding box center [1066, 613] width 15 height 9
click at [1064, 609] on icon at bounding box center [1066, 613] width 15 height 9
click at [1073, 616] on span "Choose or drag and drop file(s)" at bounding box center [1253, 613] width 402 height 25
click at [1110, 649] on button "Add Reply" at bounding box center [1085, 652] width 68 height 26
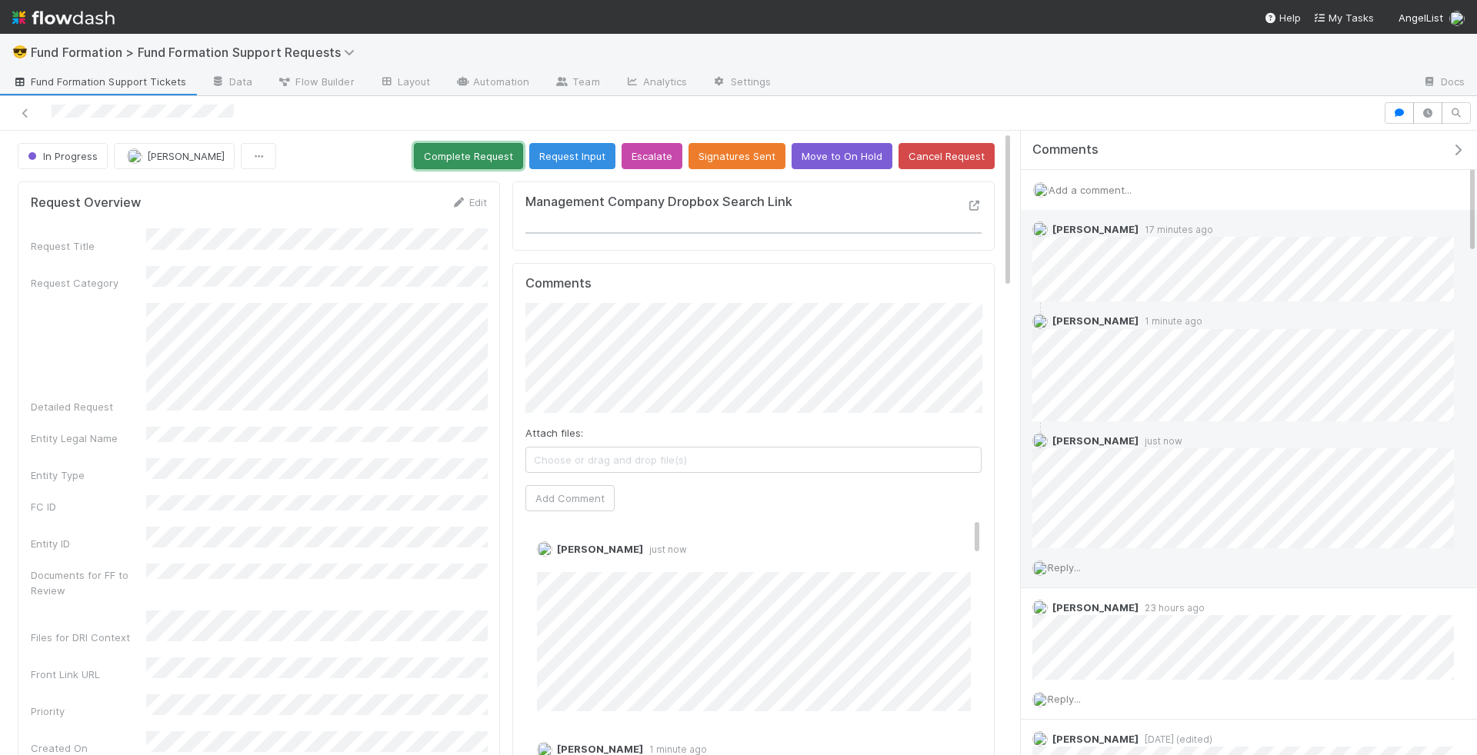
click at [472, 157] on button "Complete Request" at bounding box center [468, 156] width 109 height 26
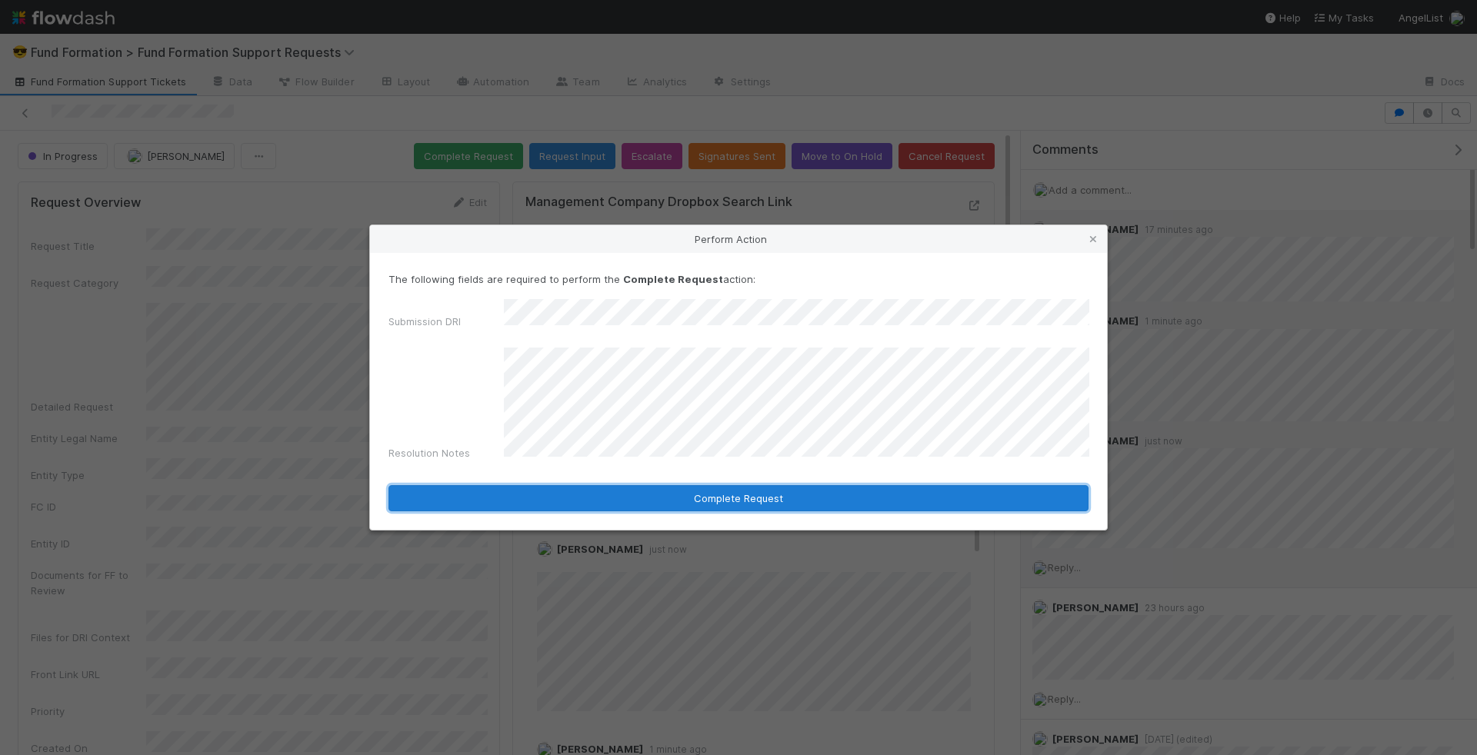
click at [607, 485] on button "Complete Request" at bounding box center [738, 498] width 700 height 26
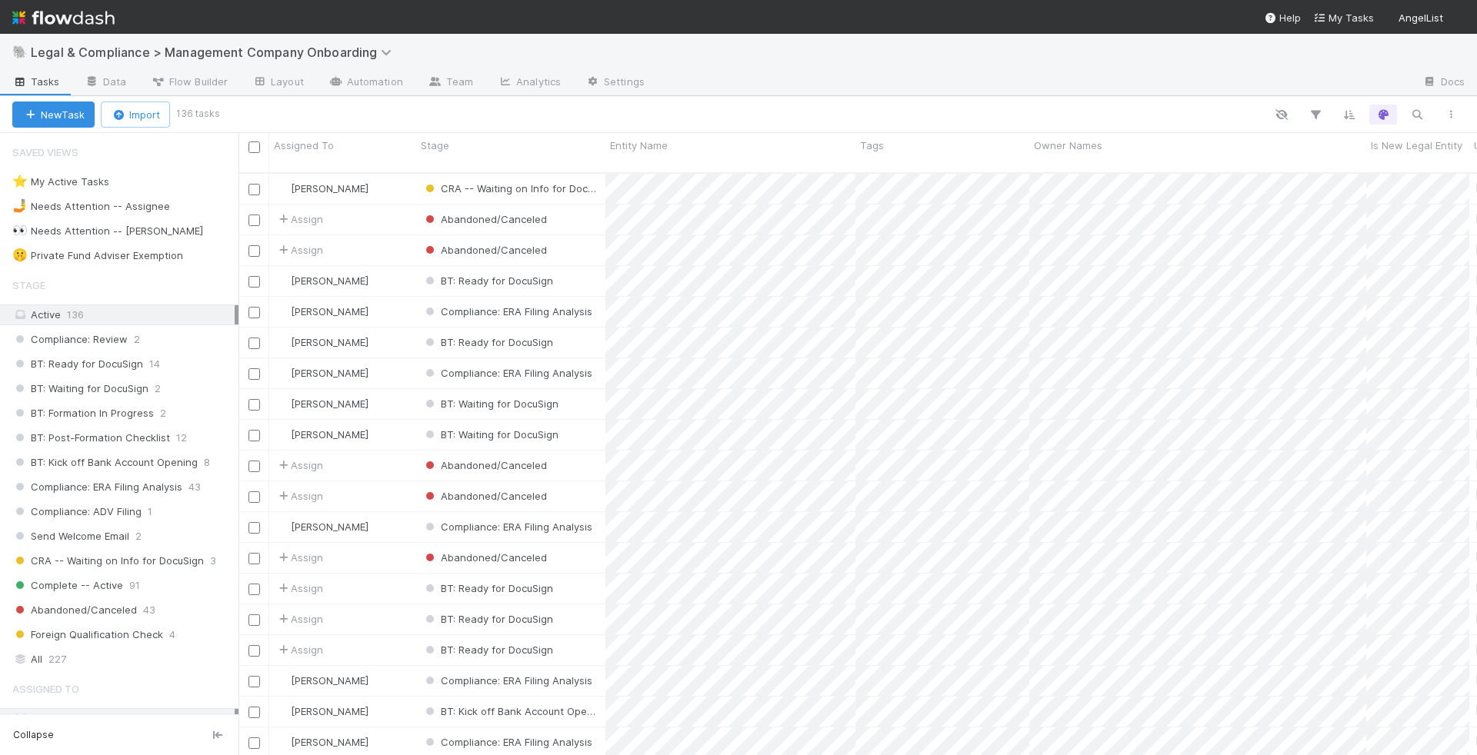
scroll to position [595, 1239]
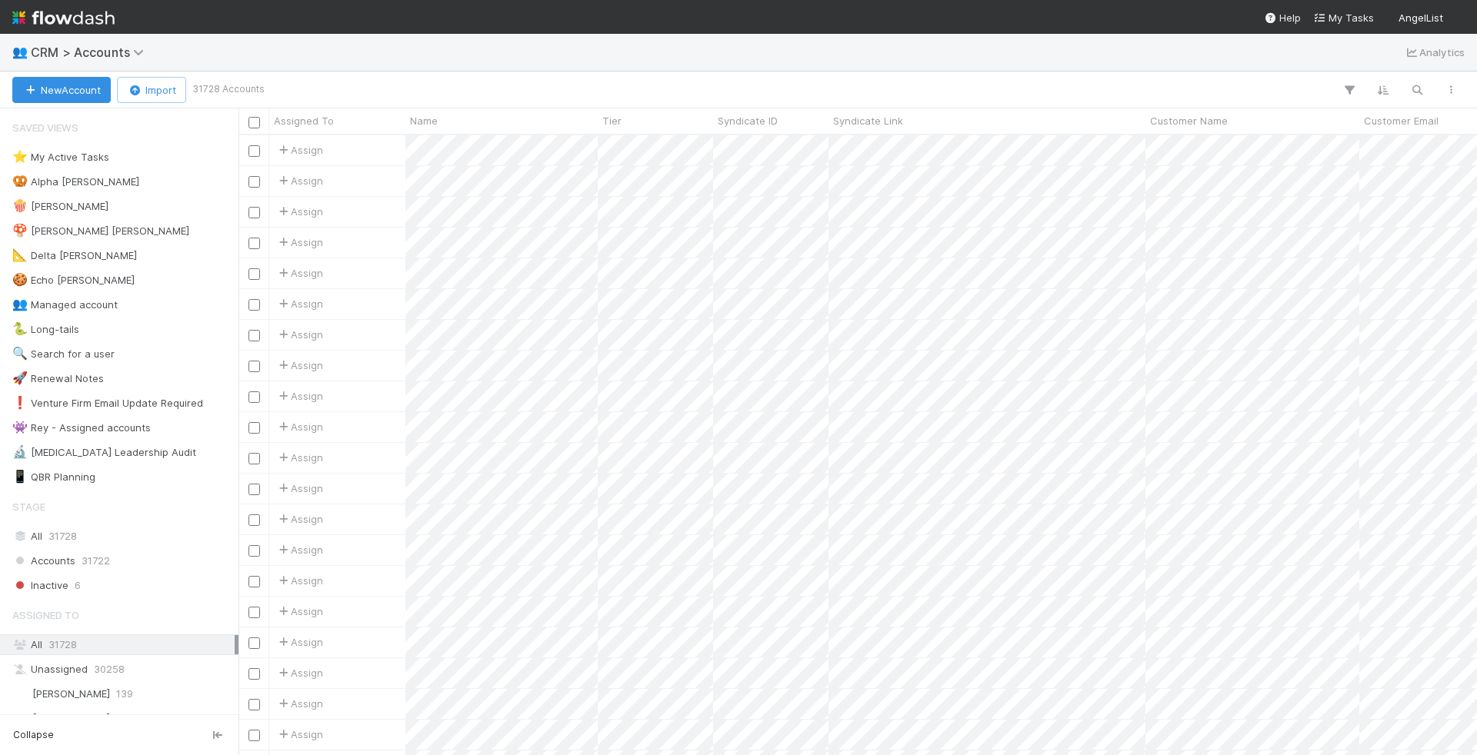
scroll to position [1, 1]
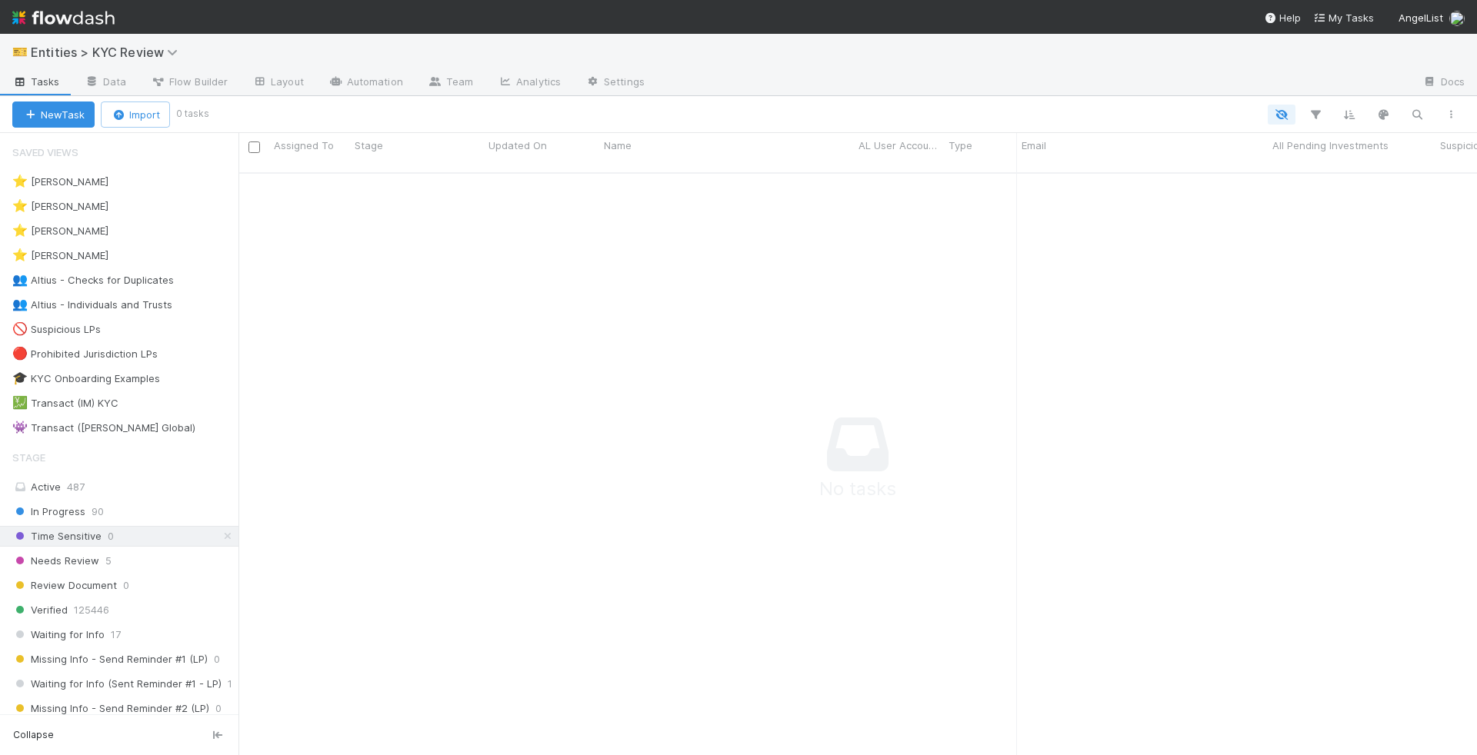
scroll to position [595, 1239]
click at [1424, 105] on button "button" at bounding box center [1417, 115] width 28 height 20
type input "500 legal"
click at [225, 532] on icon at bounding box center [227, 537] width 15 height 10
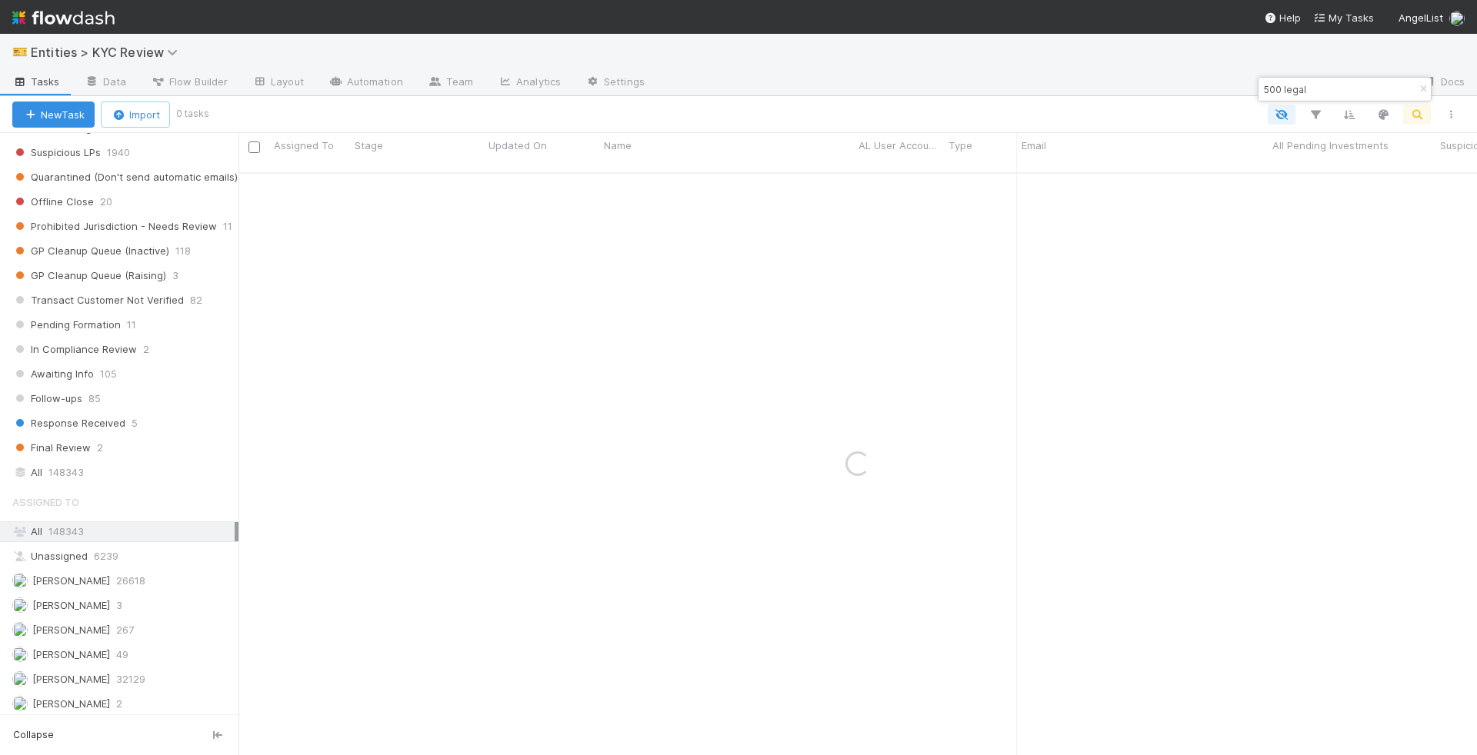
scroll to position [1045, 0]
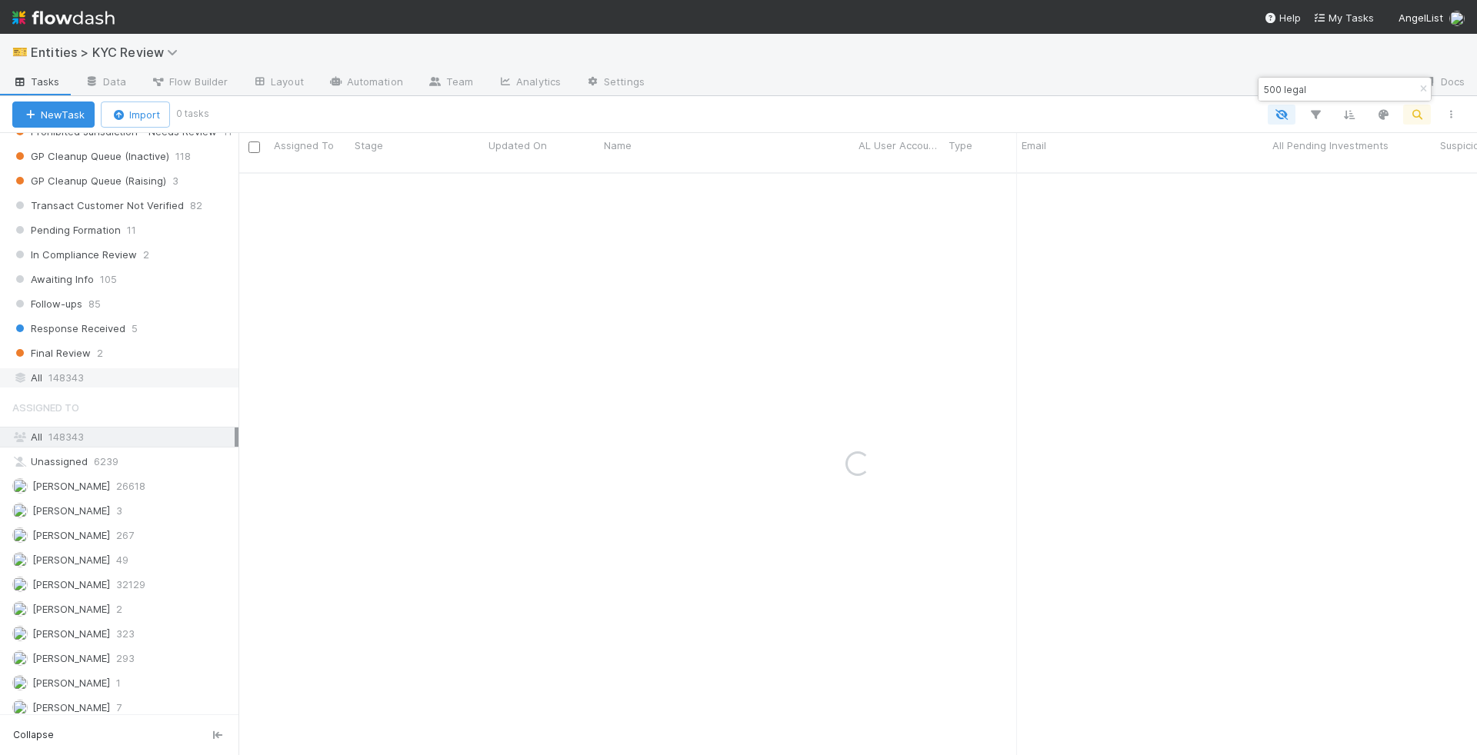
click at [156, 368] on div "All 148343" at bounding box center [123, 377] width 222 height 19
click at [456, 183] on div "Verified" at bounding box center [417, 189] width 134 height 30
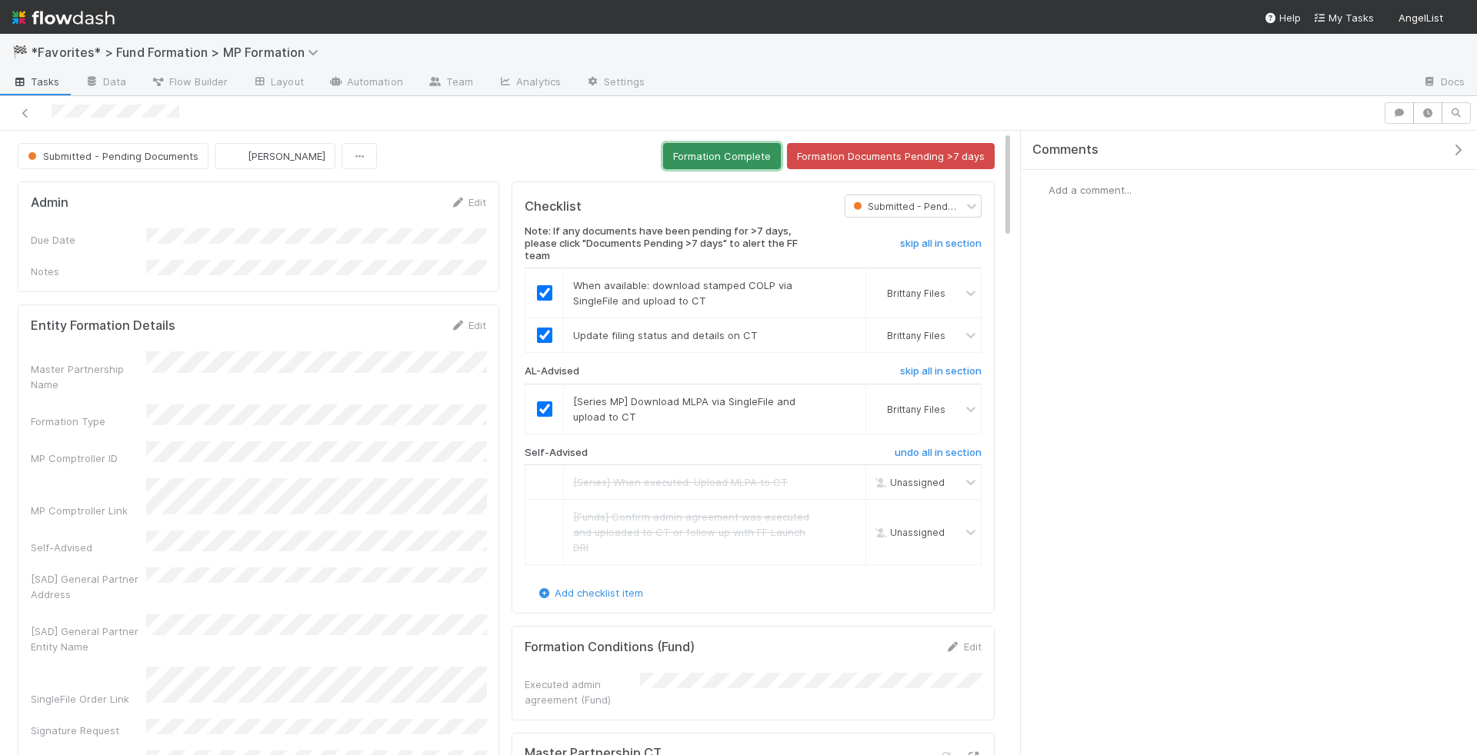
click at [701, 155] on button "Formation Complete" at bounding box center [722, 156] width 118 height 26
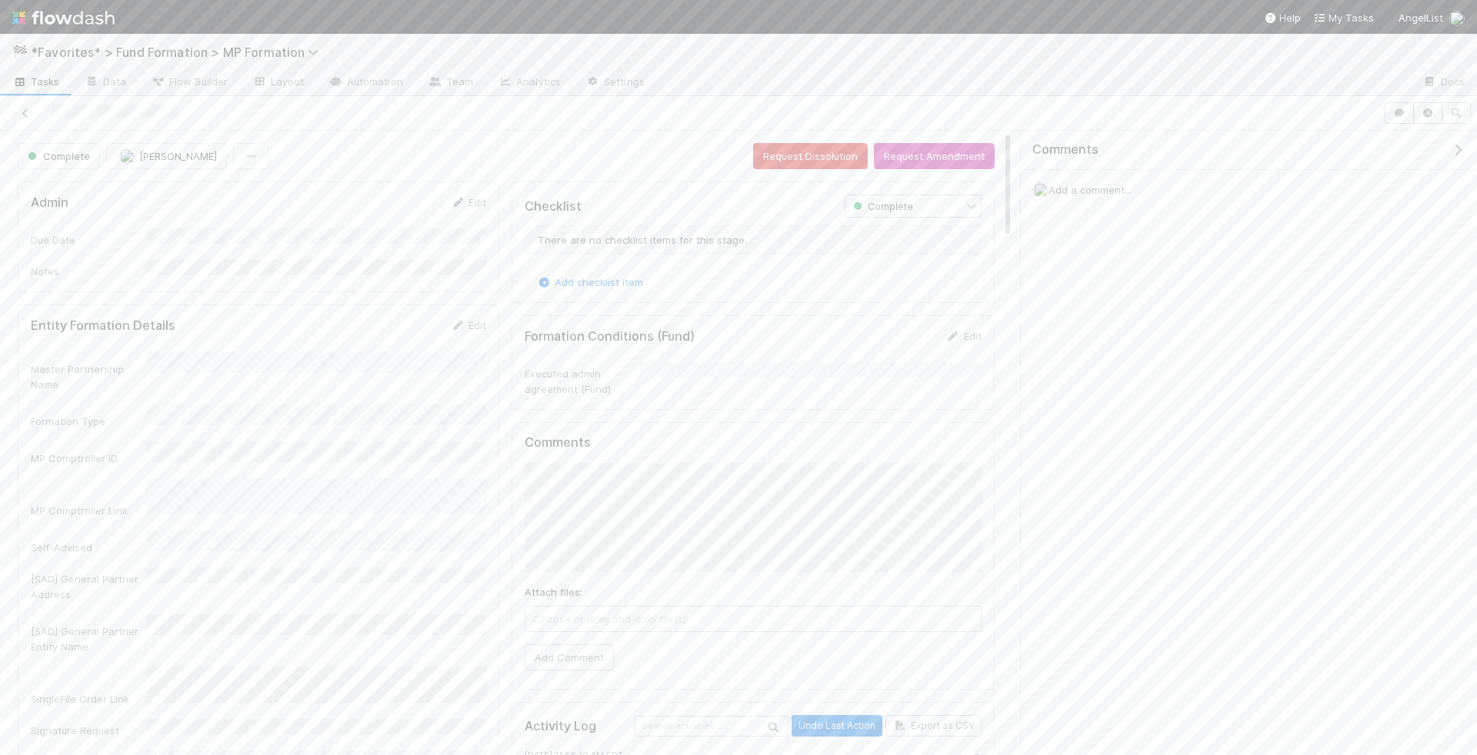
click at [20, 75] on span "Tasks" at bounding box center [36, 81] width 48 height 15
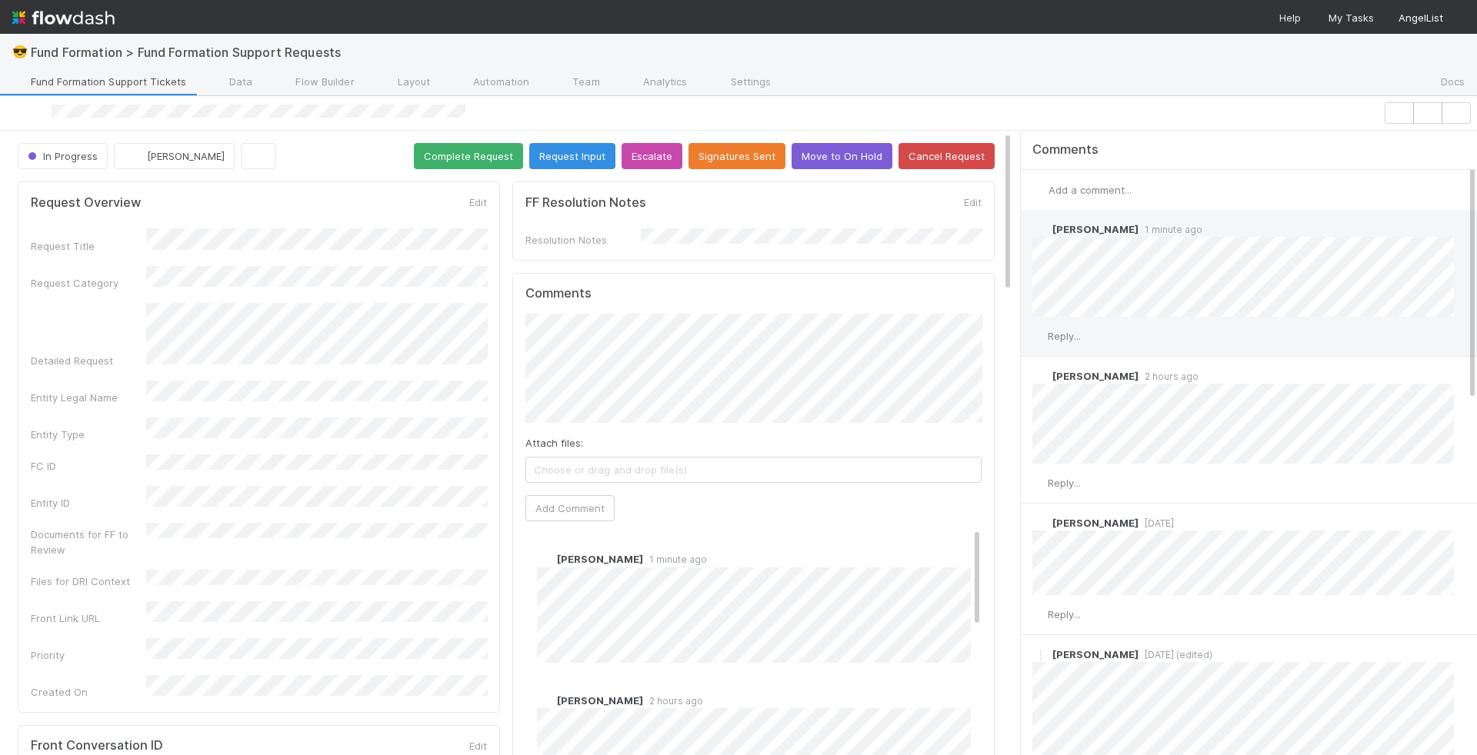
click at [1081, 335] on span "Reply..." at bounding box center [1064, 336] width 33 height 12
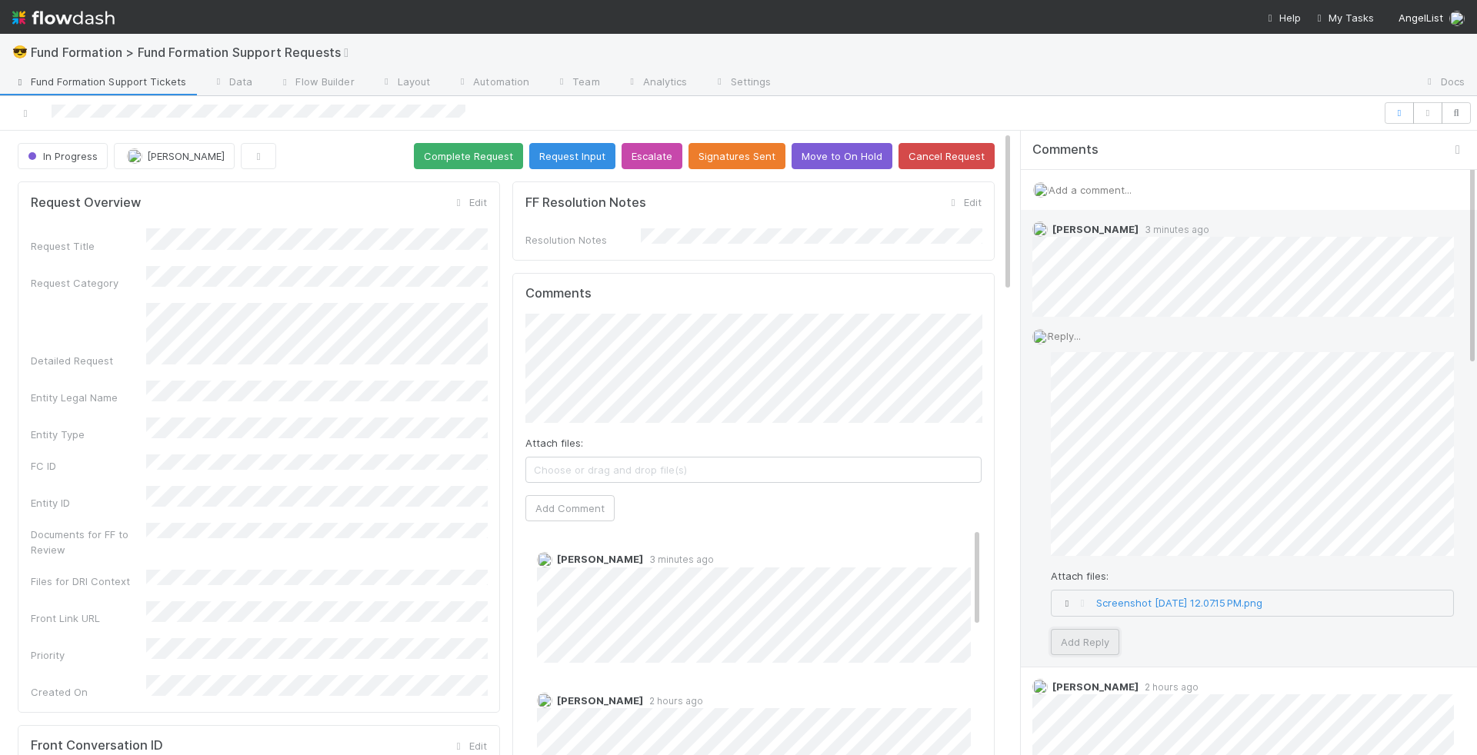
click at [1105, 632] on button "Add Reply" at bounding box center [1085, 642] width 68 height 26
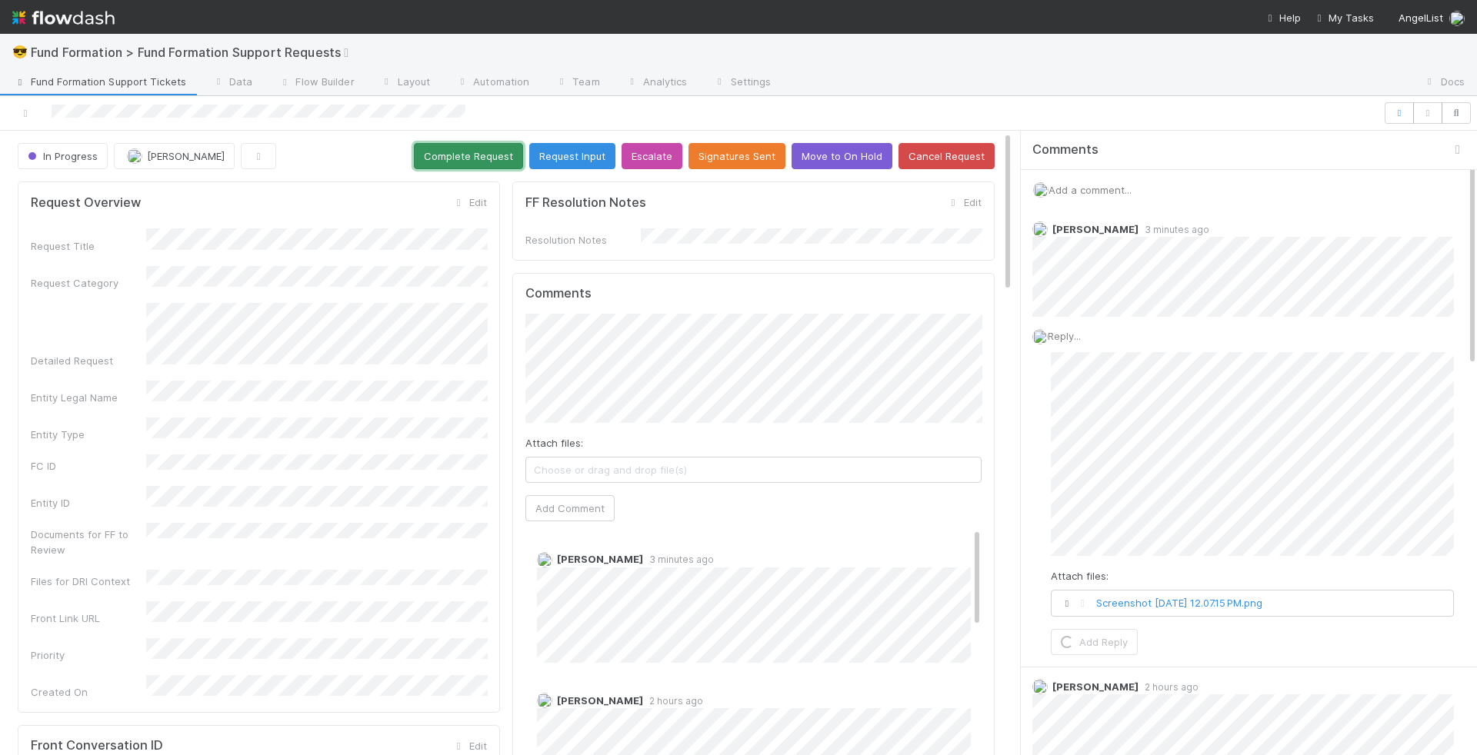
click at [441, 155] on button "Complete Request" at bounding box center [468, 156] width 109 height 26
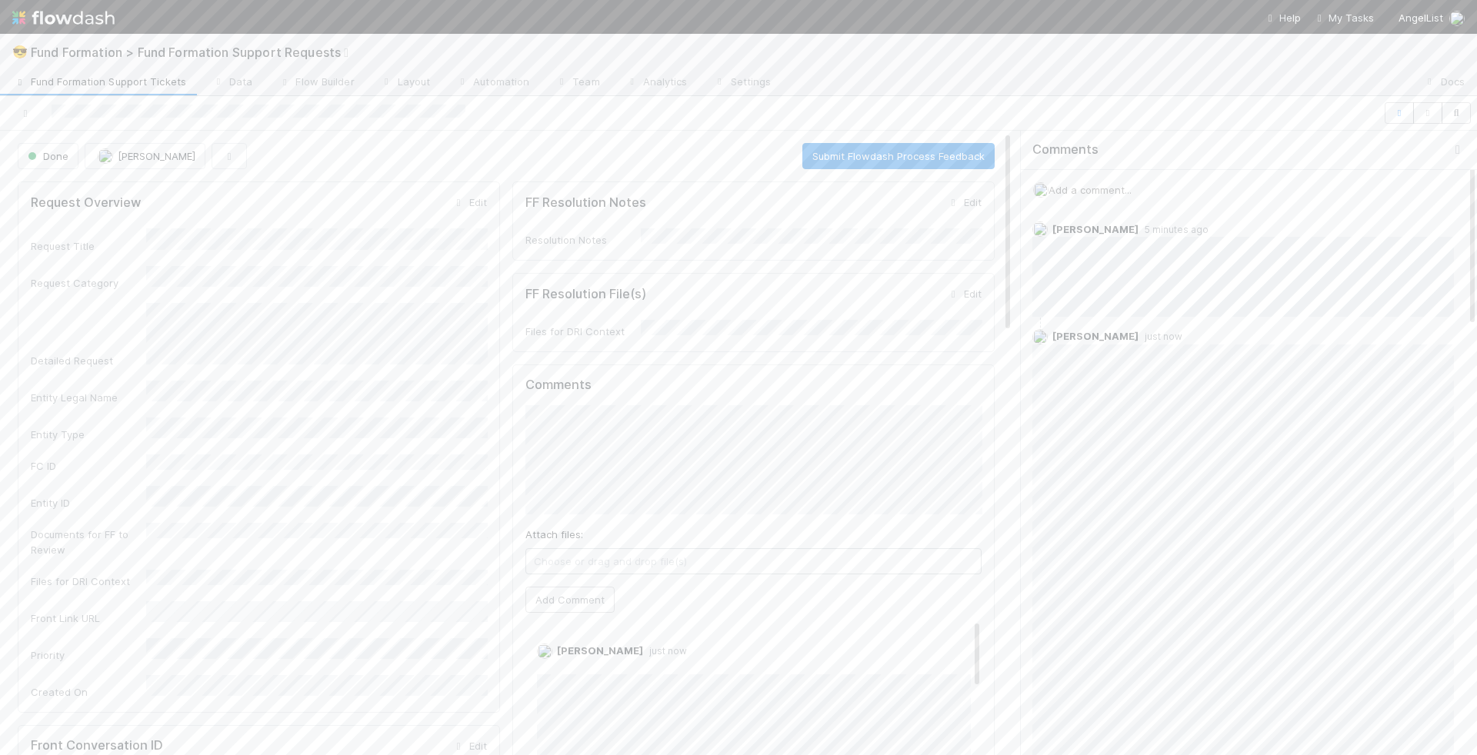
click at [83, 82] on span "Fund Formation Support Tickets" at bounding box center [99, 81] width 174 height 15
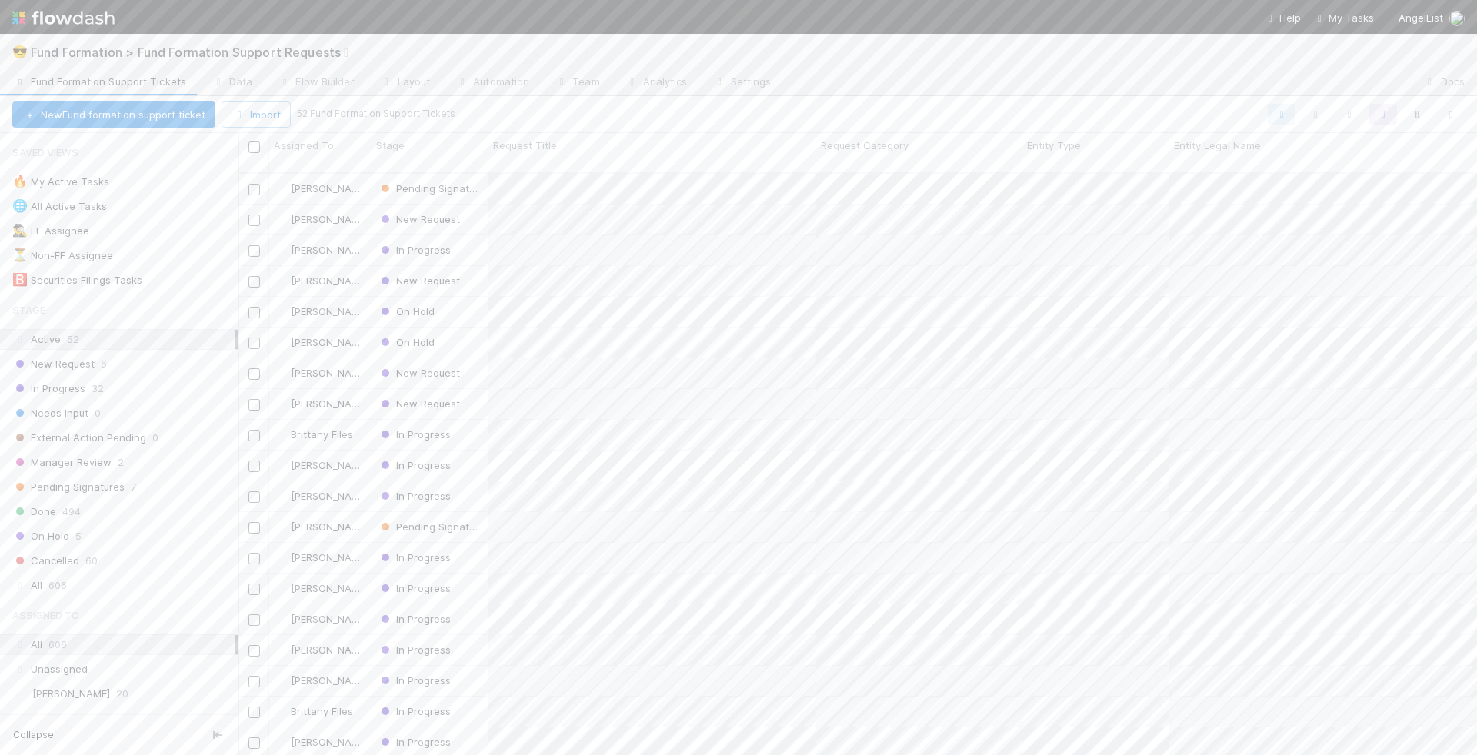
scroll to position [595, 1239]
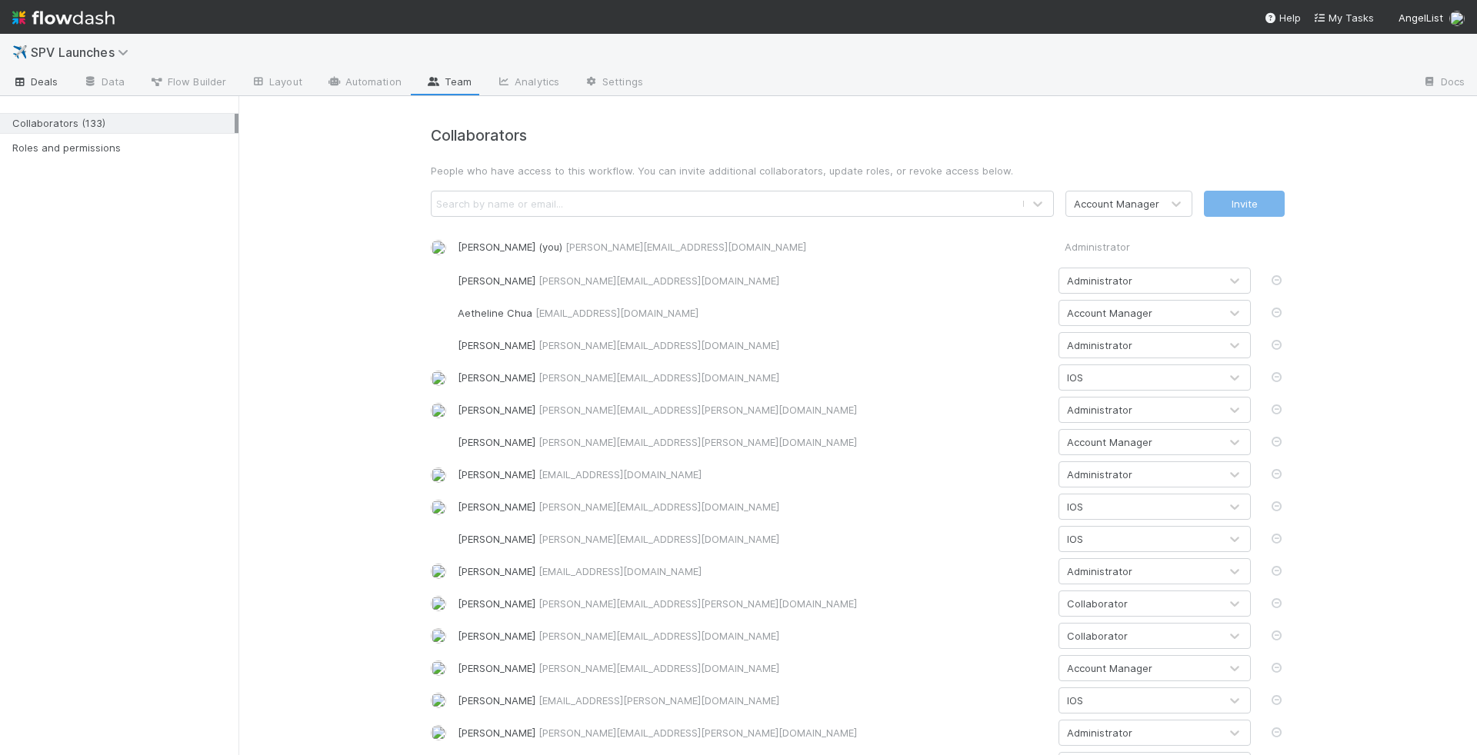
click at [47, 90] on link "Deals" at bounding box center [35, 83] width 71 height 25
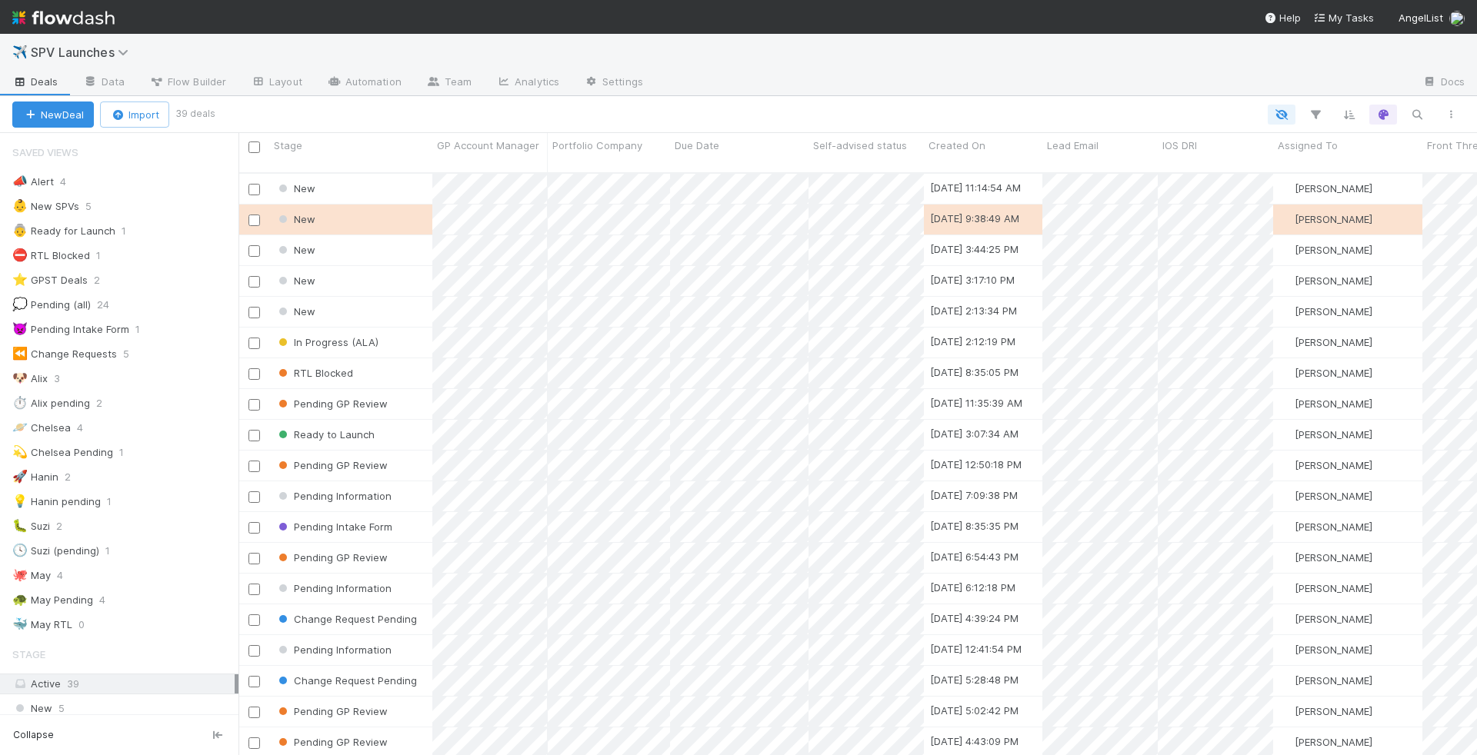
scroll to position [1, 1]
click at [1412, 110] on icon "button" at bounding box center [1416, 115] width 15 height 14
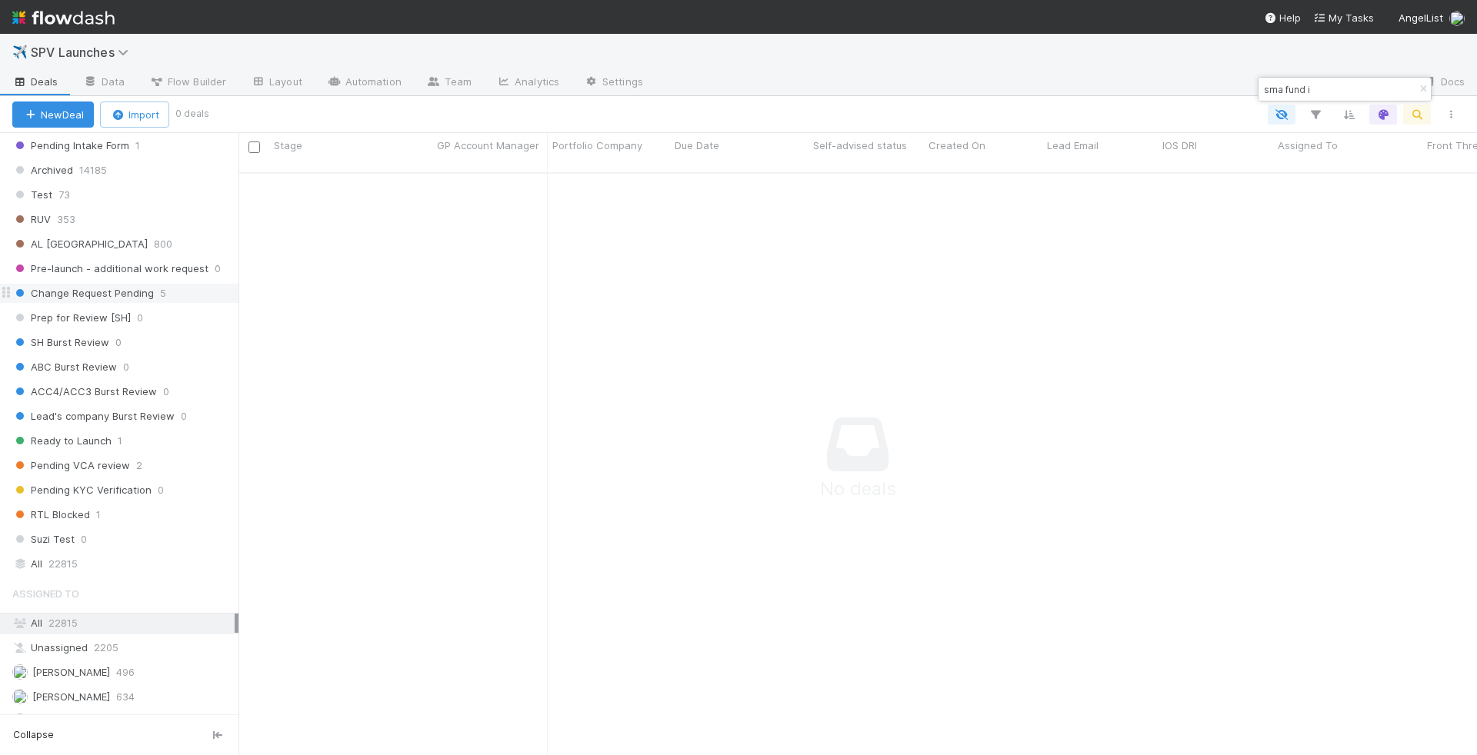
scroll to position [595, 1239]
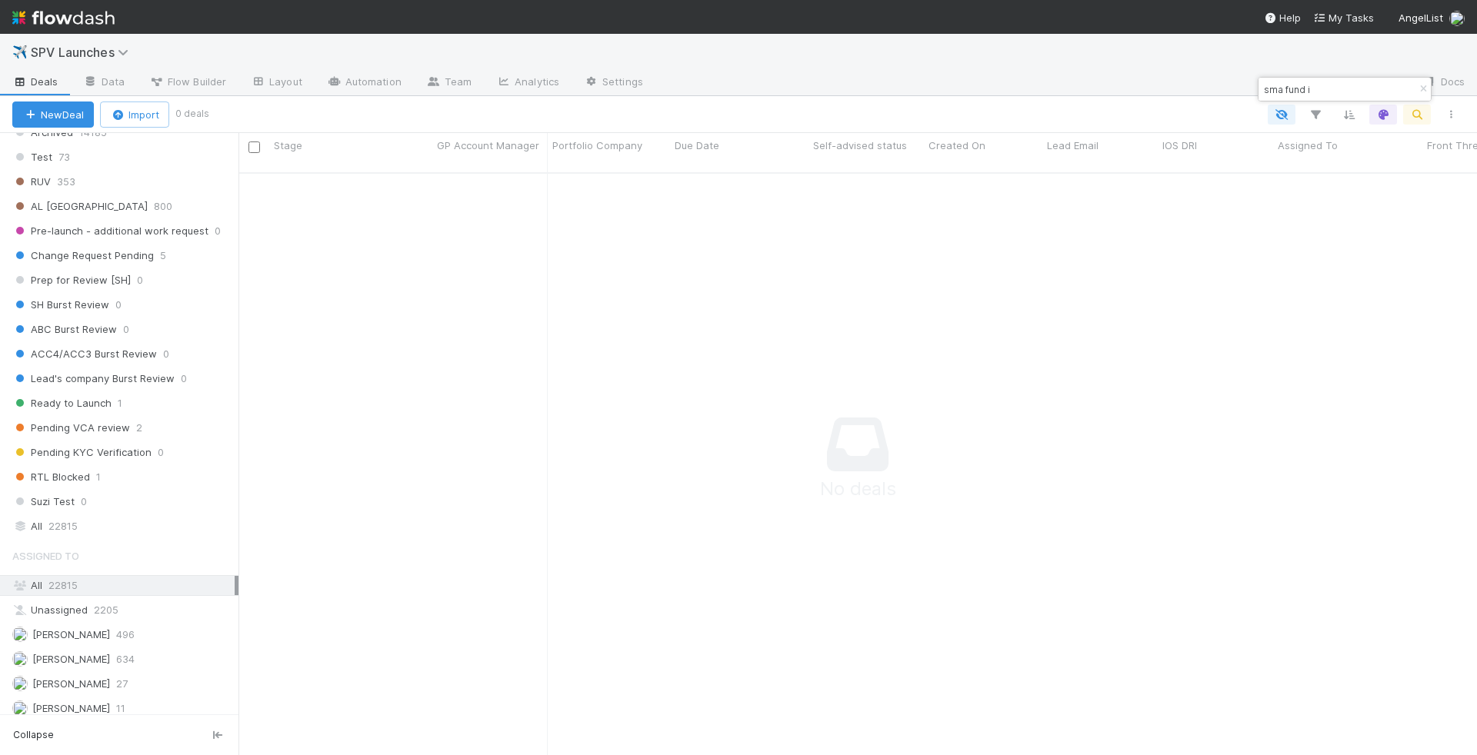
click at [142, 479] on div "Stage Active 39 New 5 Needs Review 0 In Progress (ALA) 2 In-Progress ([GEOGRAPH…" at bounding box center [119, 152] width 238 height 769
click at [138, 517] on div "All 22815" at bounding box center [123, 526] width 222 height 19
click at [1337, 101] on div "New Deal Import 0 deals" at bounding box center [738, 114] width 1477 height 37
click at [1337, 98] on div "sma fund i" at bounding box center [1345, 89] width 172 height 23
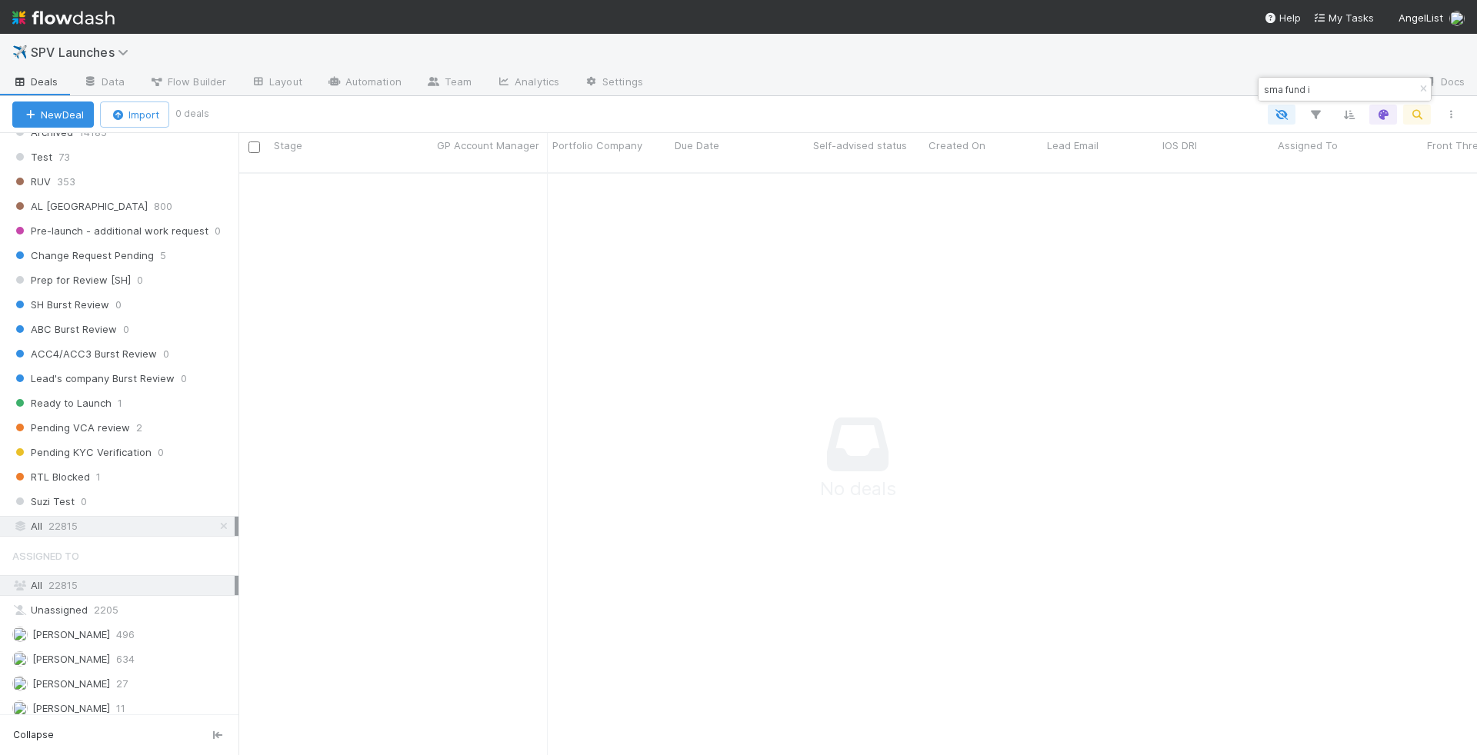
click at [1337, 92] on input "sma fund i" at bounding box center [1338, 89] width 154 height 18
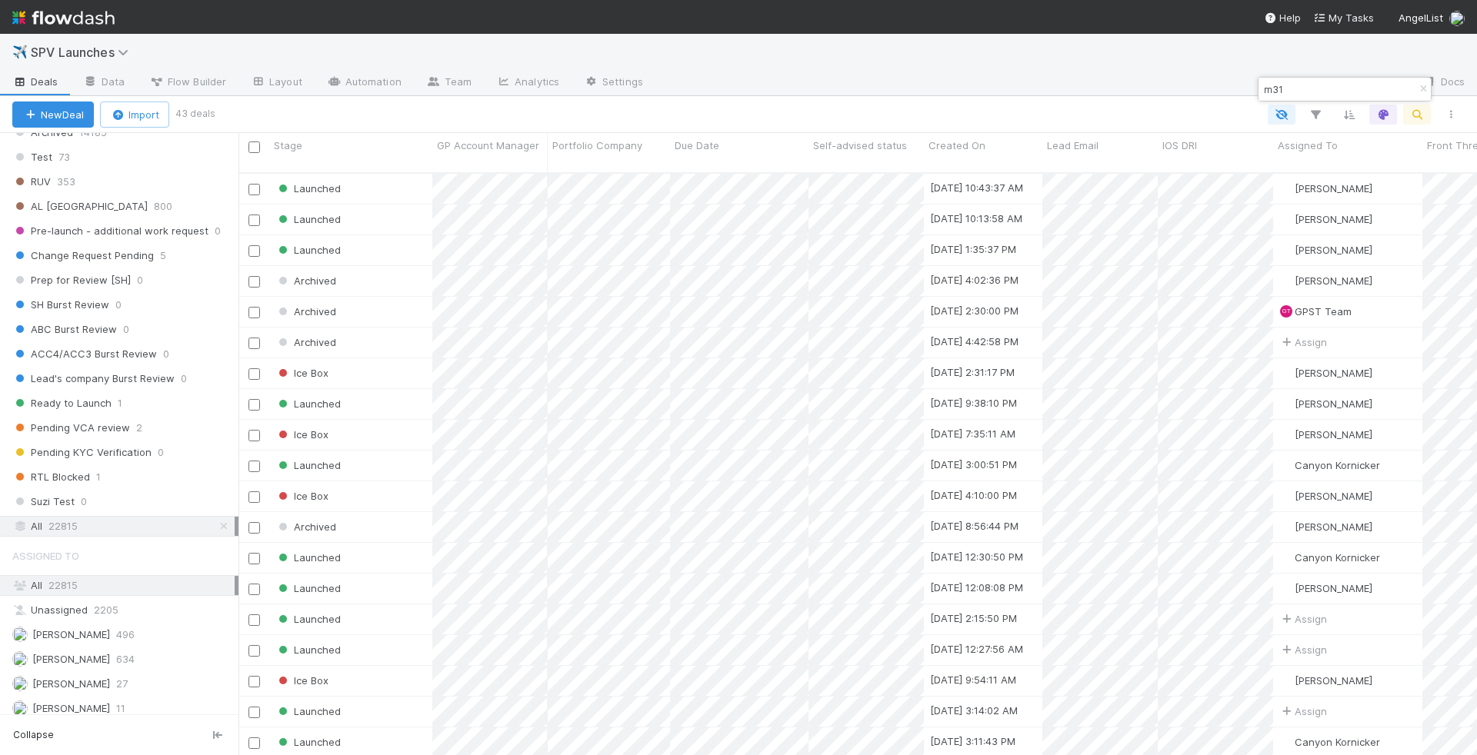
type input "m31"
